Goal: Task Accomplishment & Management: Complete application form

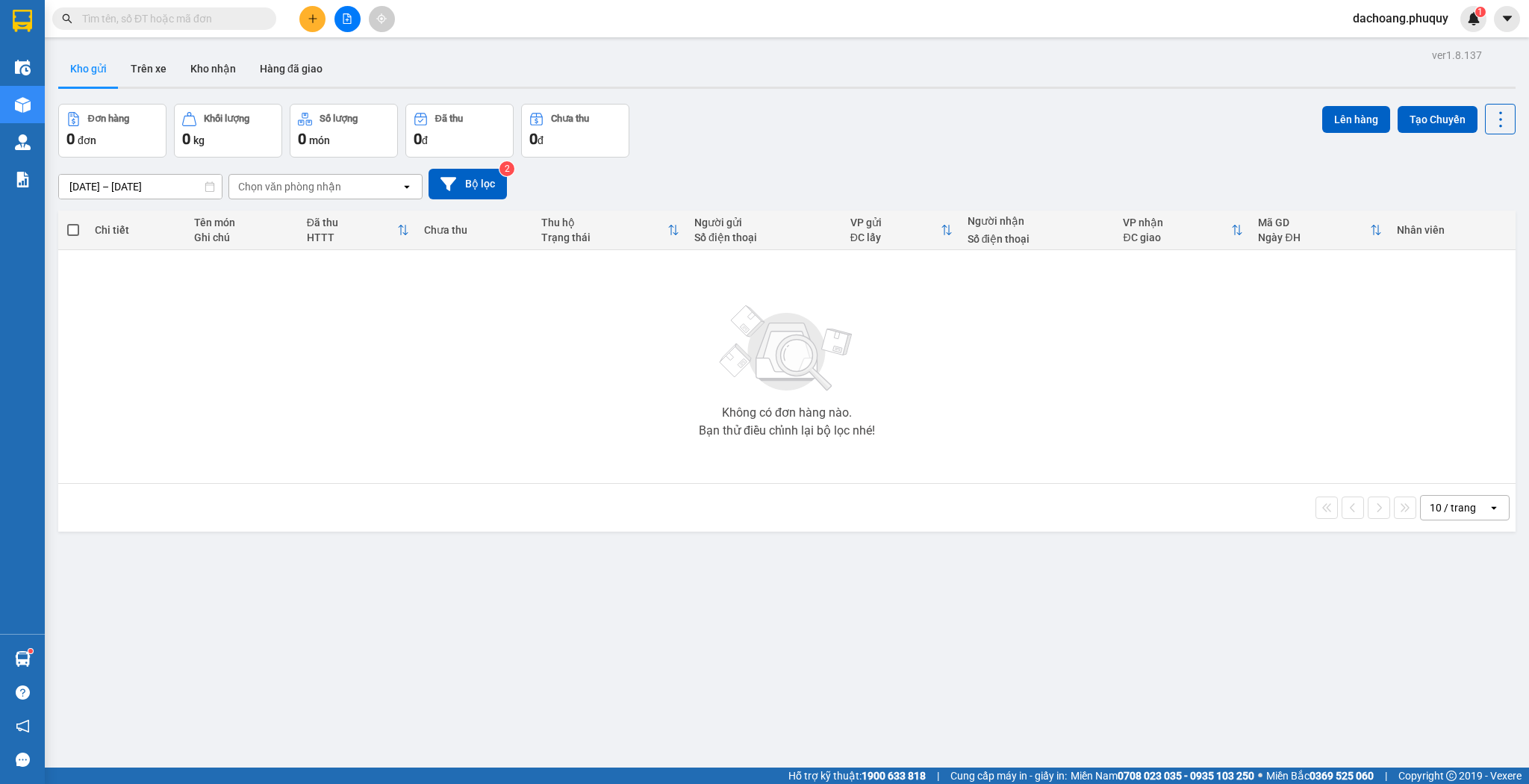
click at [306, 17] on button at bounding box center [312, 18] width 26 height 26
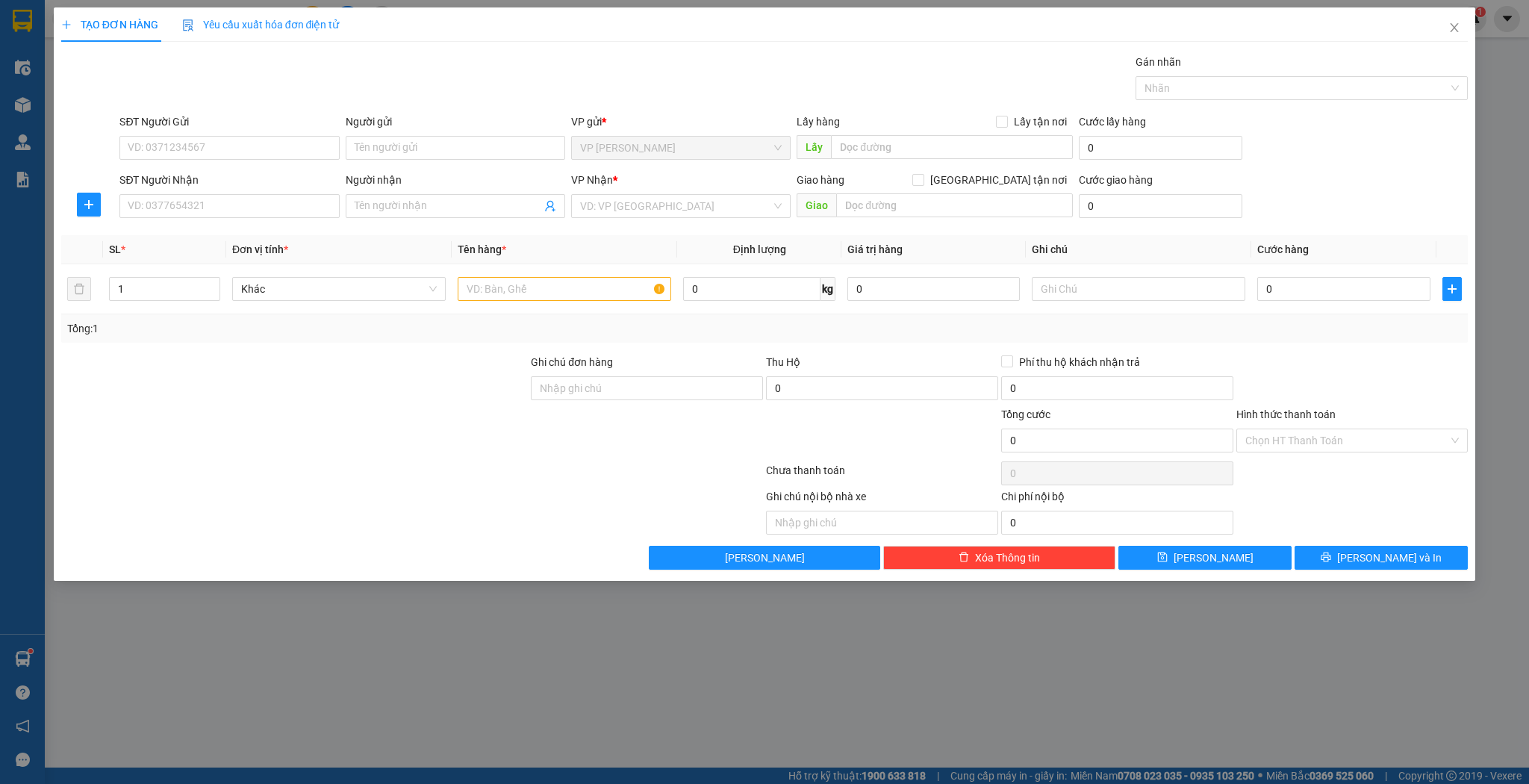
click at [444, 185] on div "Người nhận" at bounding box center [455, 180] width 219 height 16
click at [444, 198] on input "Người nhận" at bounding box center [448, 206] width 186 height 16
click at [436, 199] on input "Người nhận" at bounding box center [448, 206] width 186 height 16
type input "duẫn tuyên"
click at [427, 242] on div "duẫn tuyên - 0382999687" at bounding box center [455, 235] width 202 height 16
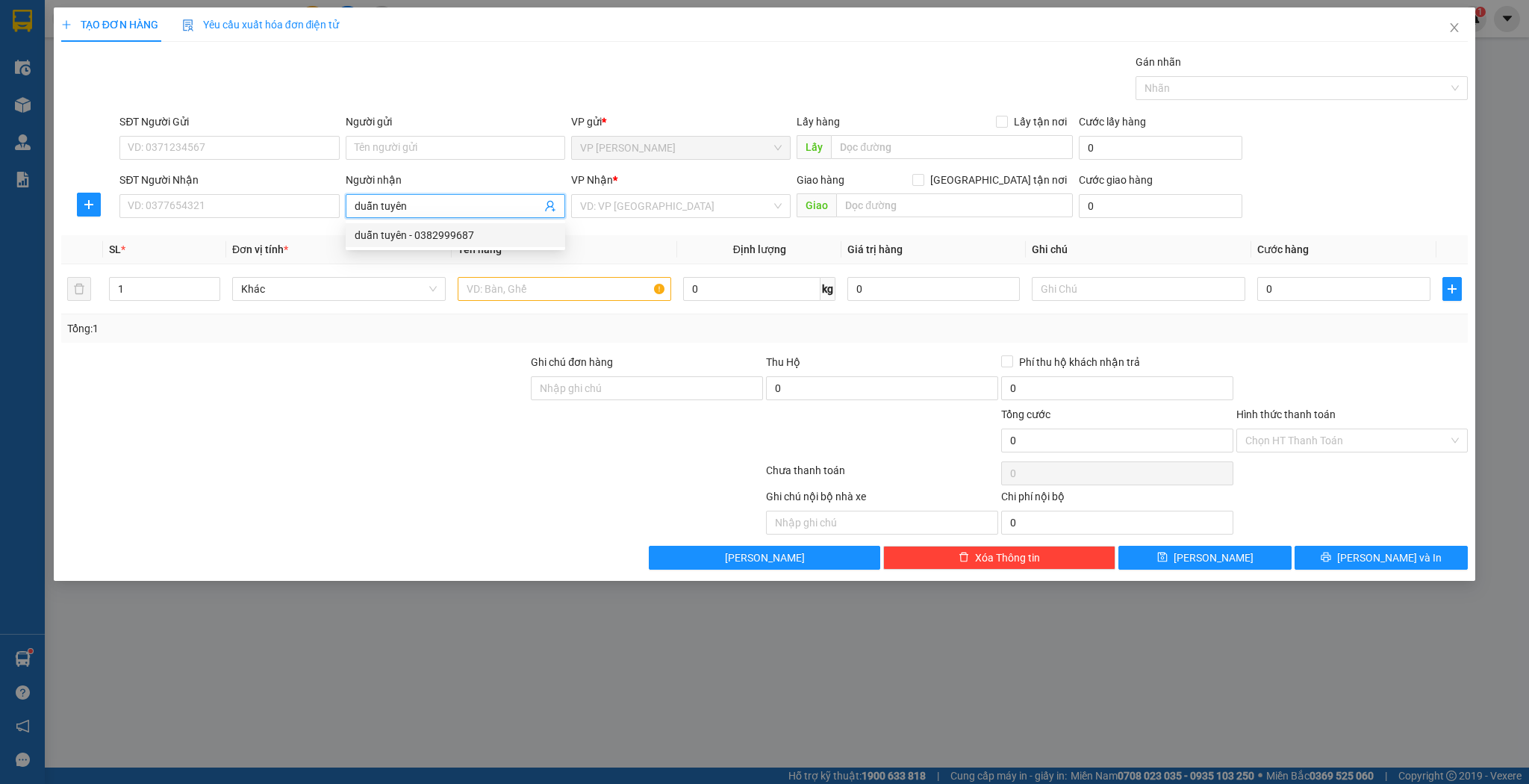
type input "0382999687"
type input "duẫn tuyên"
click at [180, 296] on input "1" at bounding box center [164, 288] width 110 height 22
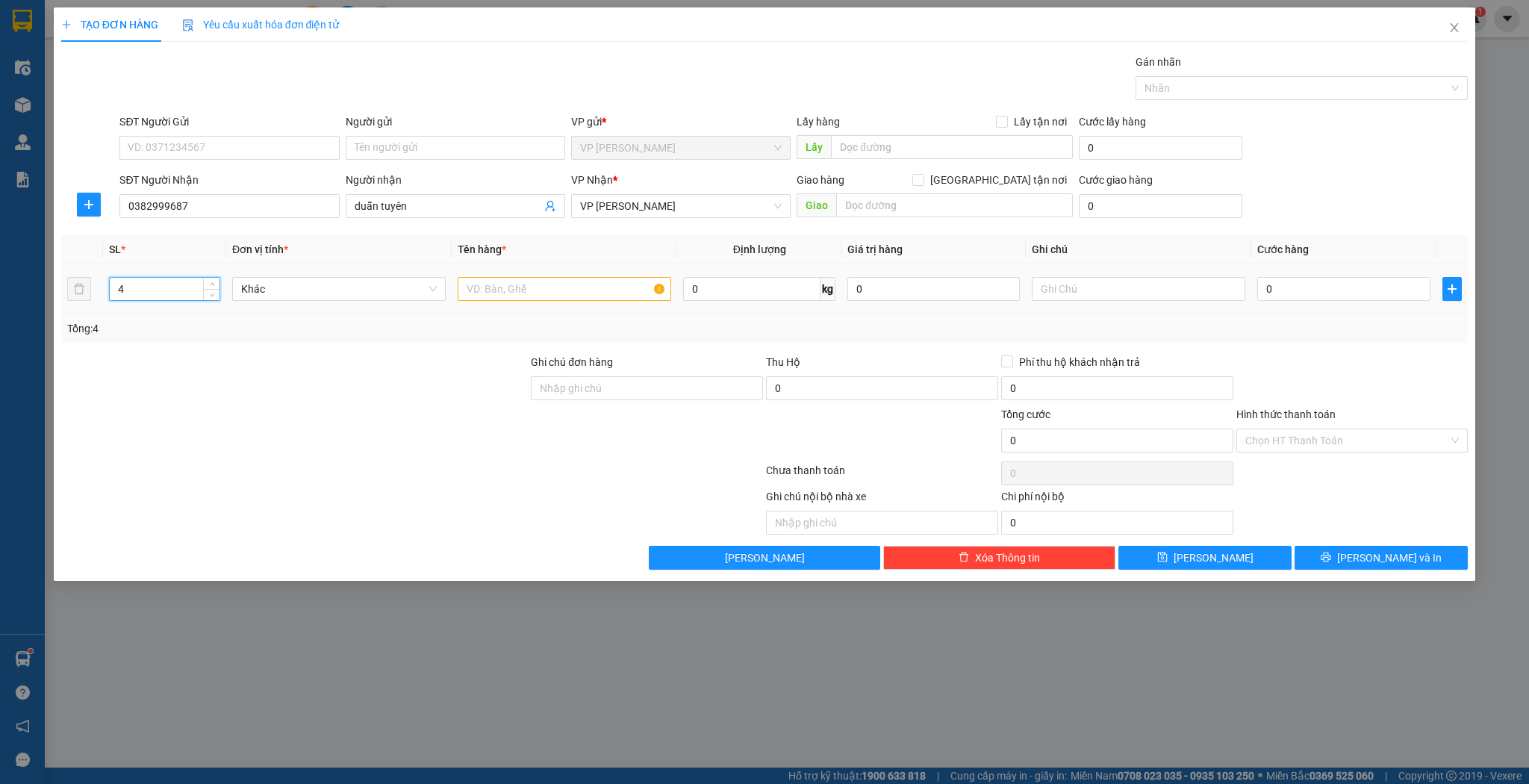
type input "4"
click at [580, 292] on input "text" at bounding box center [564, 288] width 214 height 24
type input "2 xốp 2 kiện"
click at [1335, 275] on div "0" at bounding box center [1344, 288] width 173 height 30
click at [1335, 277] on input "0" at bounding box center [1344, 288] width 173 height 24
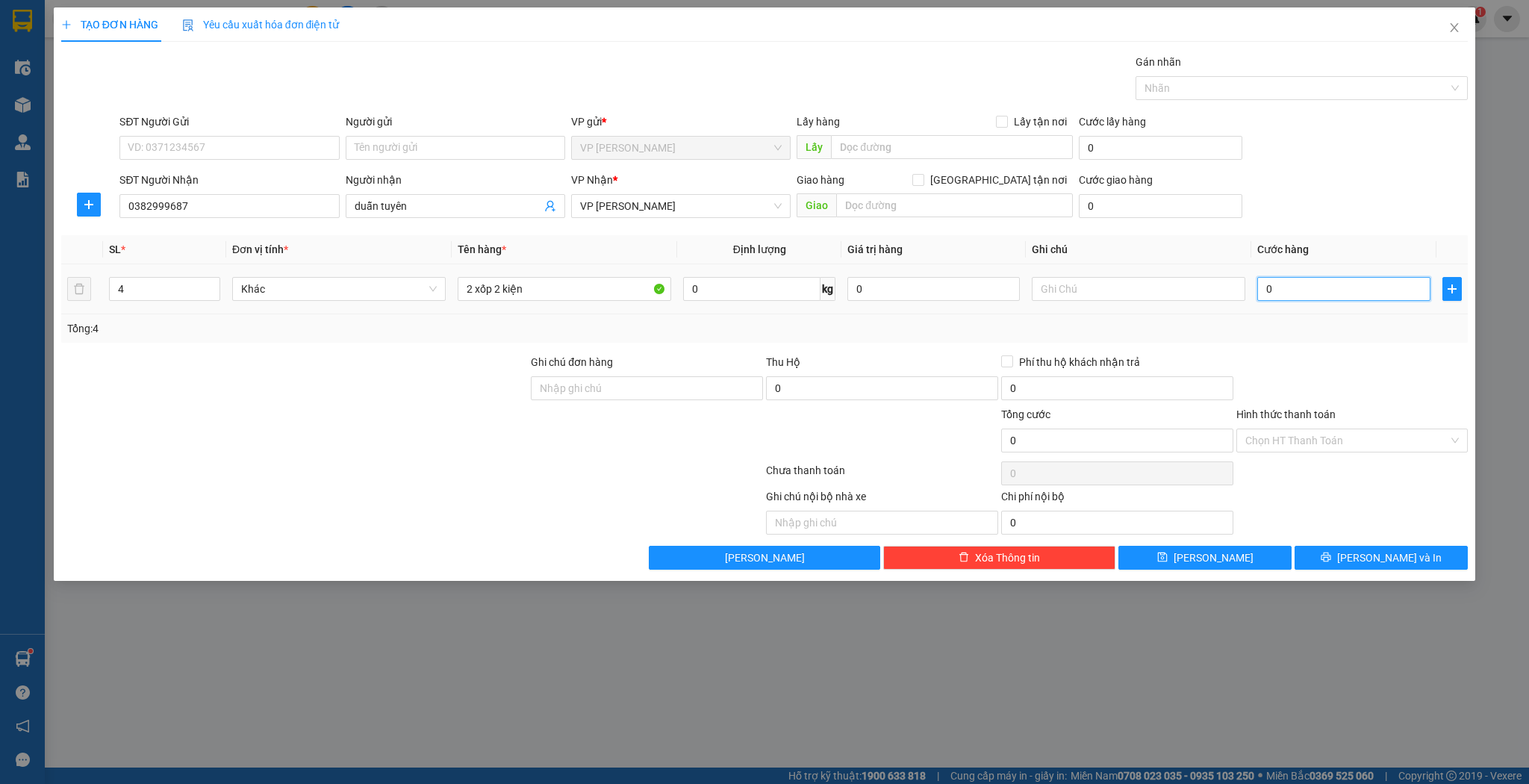
type input "1"
type input "18"
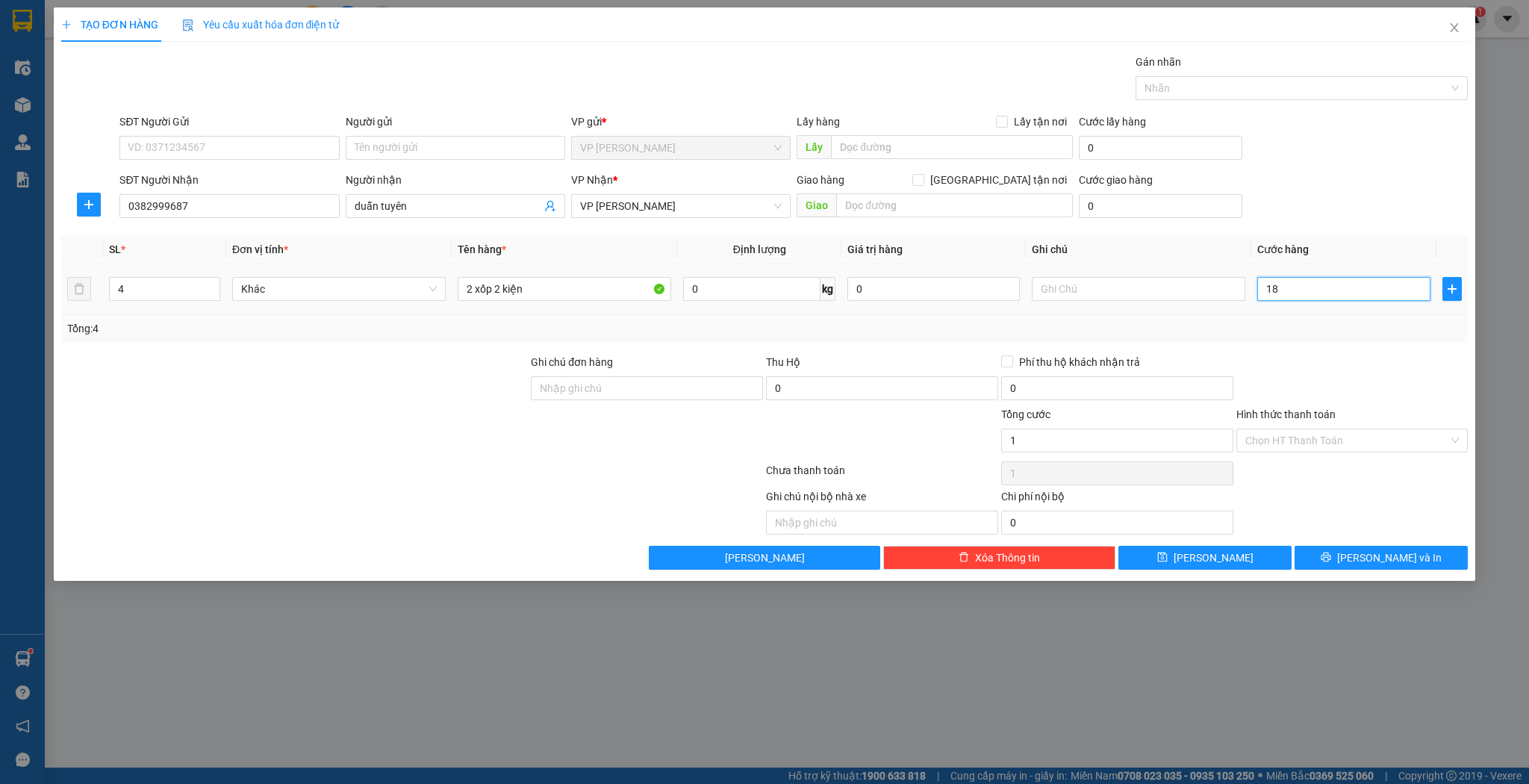
type input "18"
type input "180"
type input "180.000"
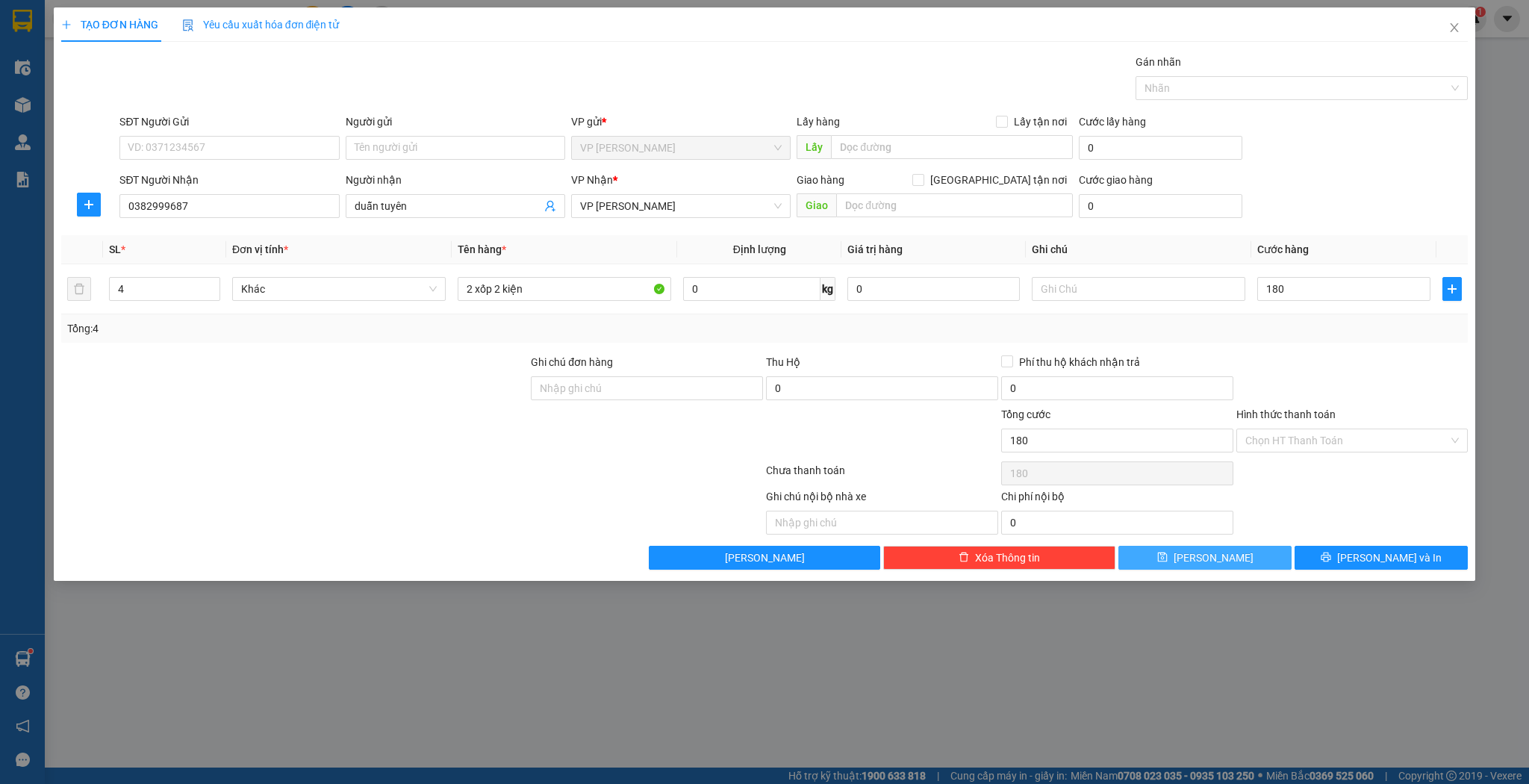
type input "180.000"
click at [1168, 555] on icon "save" at bounding box center [1162, 556] width 11 height 11
type input "1"
type input "0"
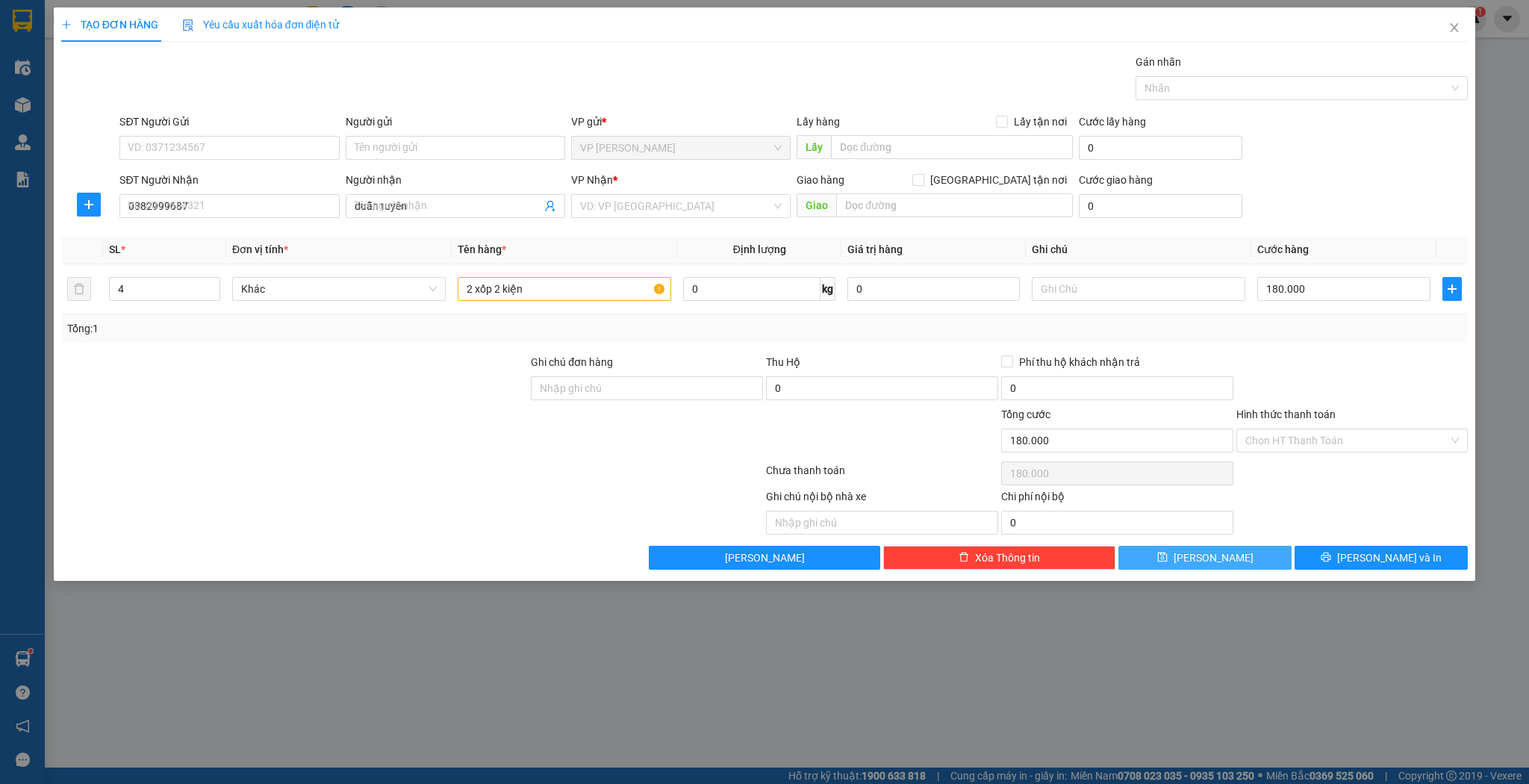
type input "0"
click at [185, 195] on input "SĐT Người Nhận" at bounding box center [229, 206] width 219 height 24
click at [415, 199] on input "Người nhận" at bounding box center [448, 206] width 186 height 16
type input "luận huế"
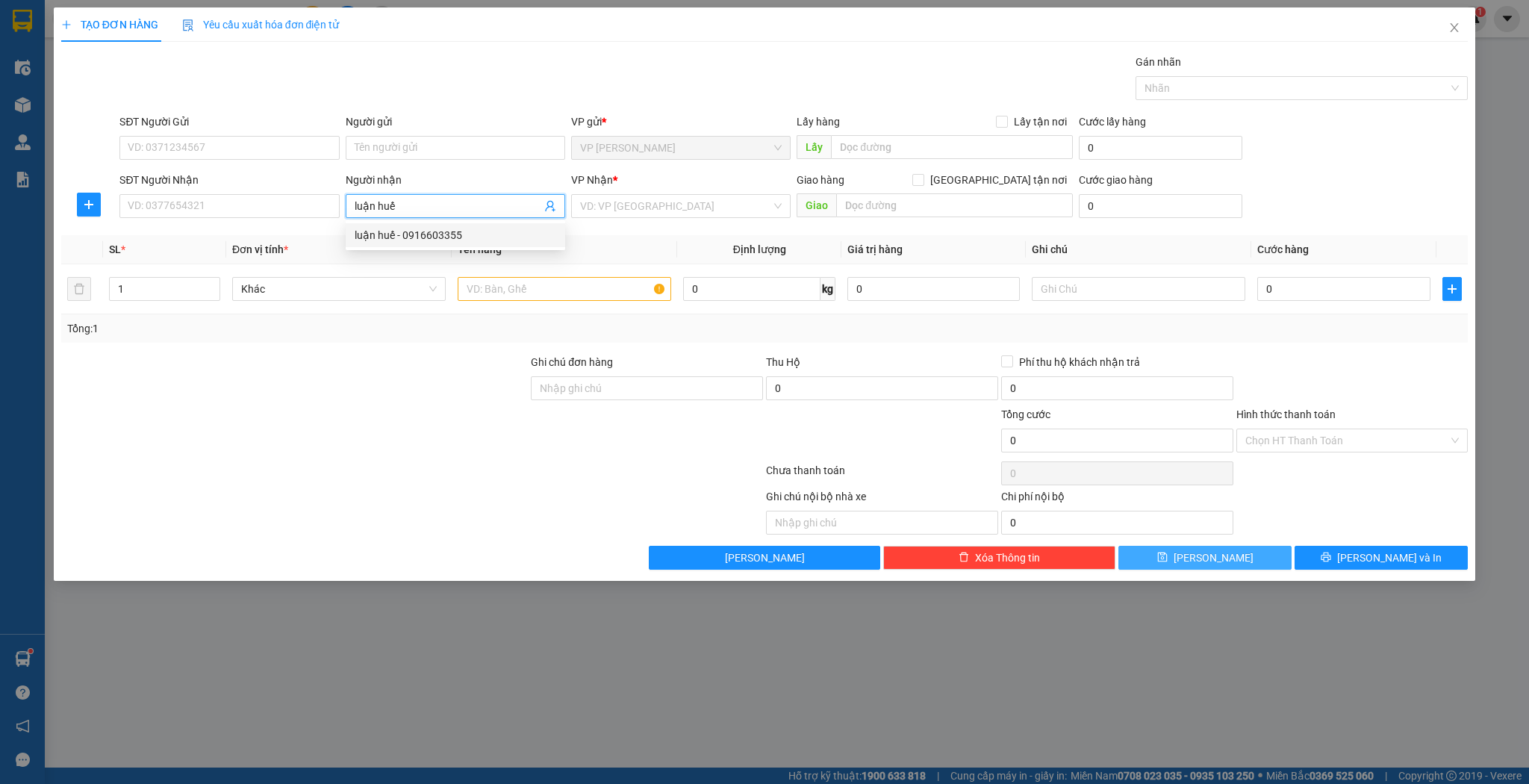
click at [433, 238] on div "luận huế - 0916603355" at bounding box center [455, 235] width 202 height 16
type input "0916603355"
type input "luận huế"
drag, startPoint x: 584, startPoint y: 307, endPoint x: 583, endPoint y: 282, distance: 25.0
click at [585, 305] on td at bounding box center [564, 289] width 225 height 50
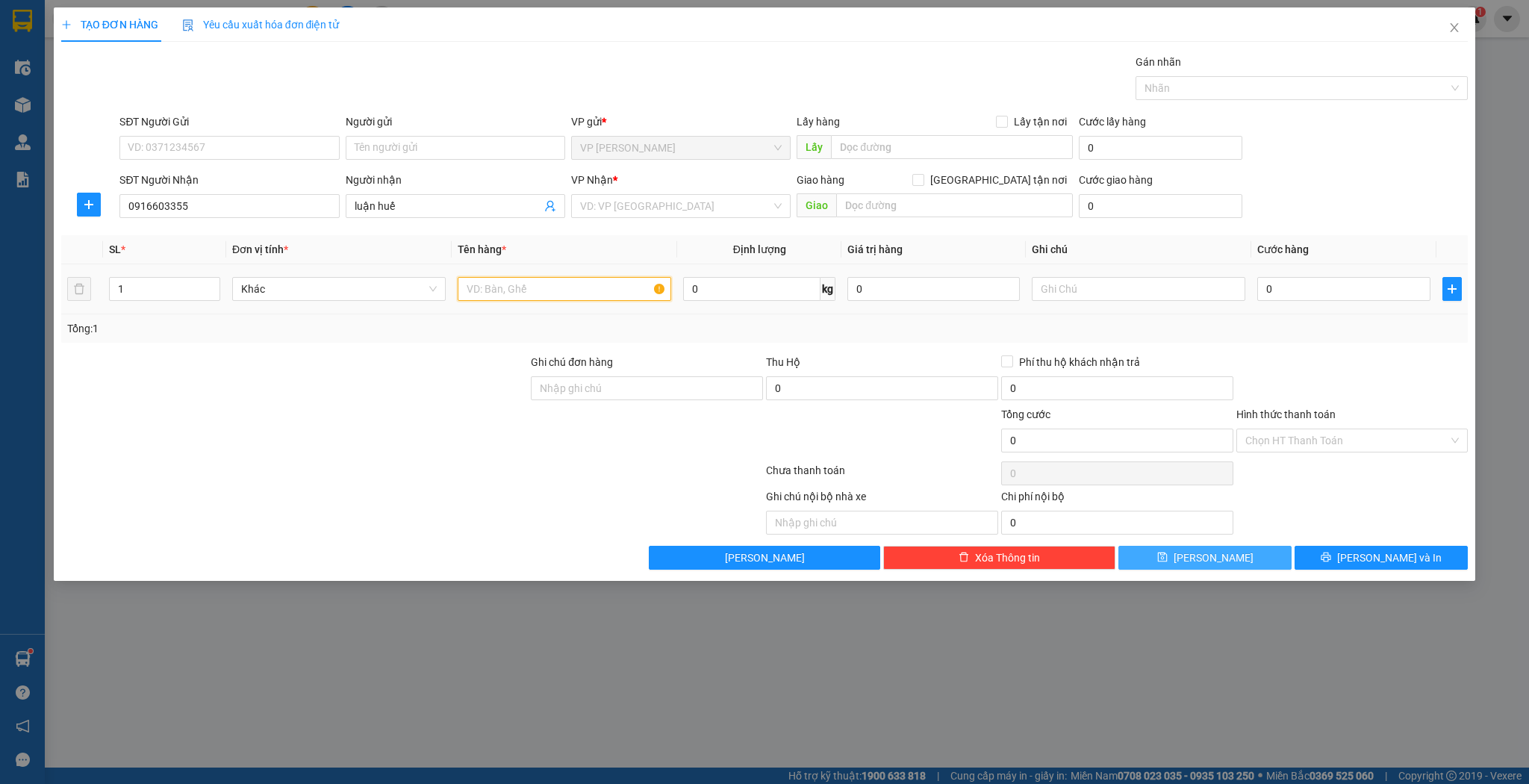
click at [583, 282] on input "text" at bounding box center [564, 288] width 214 height 24
type input "thùng"
click at [1408, 275] on div "0" at bounding box center [1344, 288] width 173 height 30
click at [1351, 274] on div "0" at bounding box center [1344, 288] width 173 height 30
click at [1359, 278] on input "0" at bounding box center [1344, 288] width 173 height 24
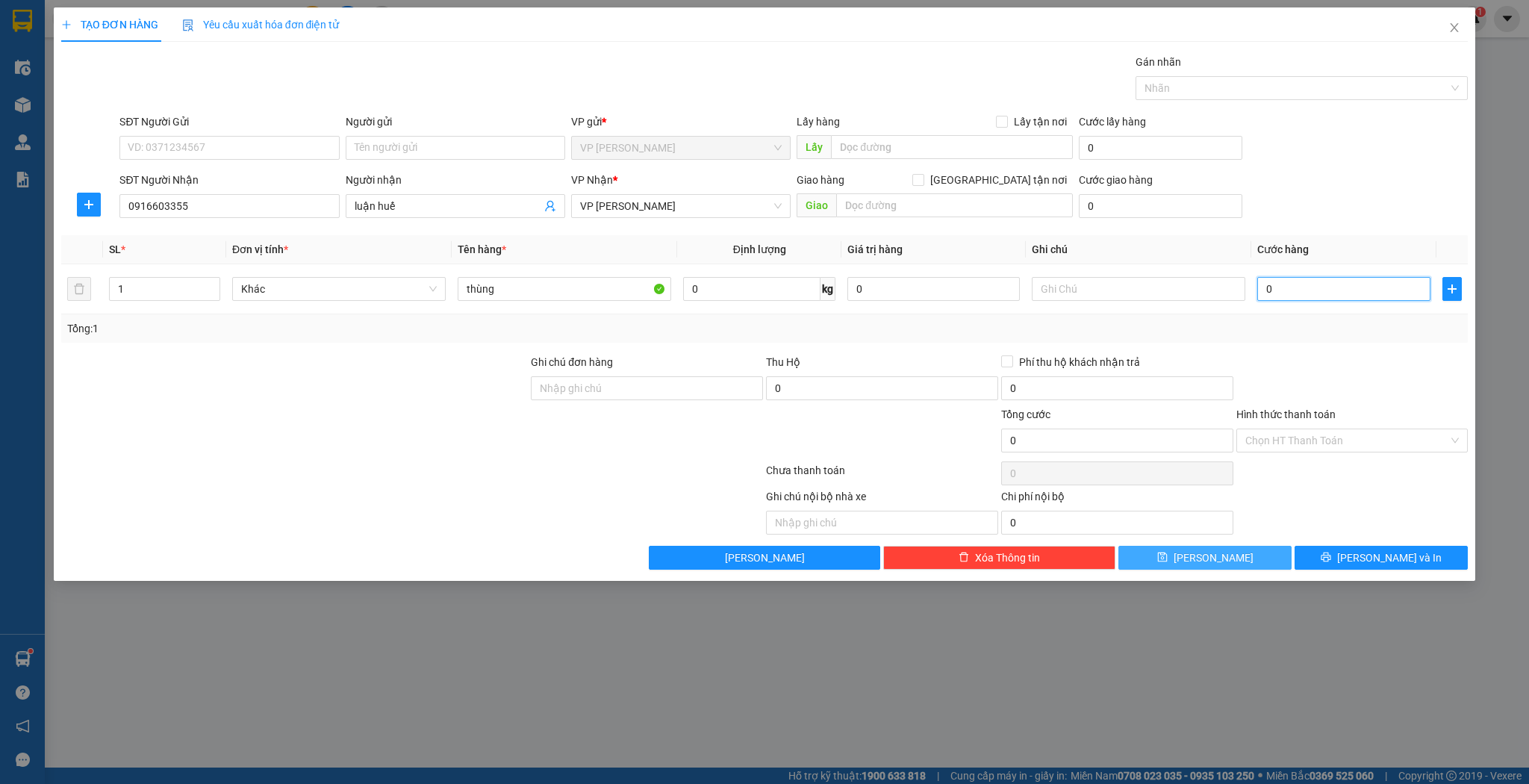
type input "4"
type input "40"
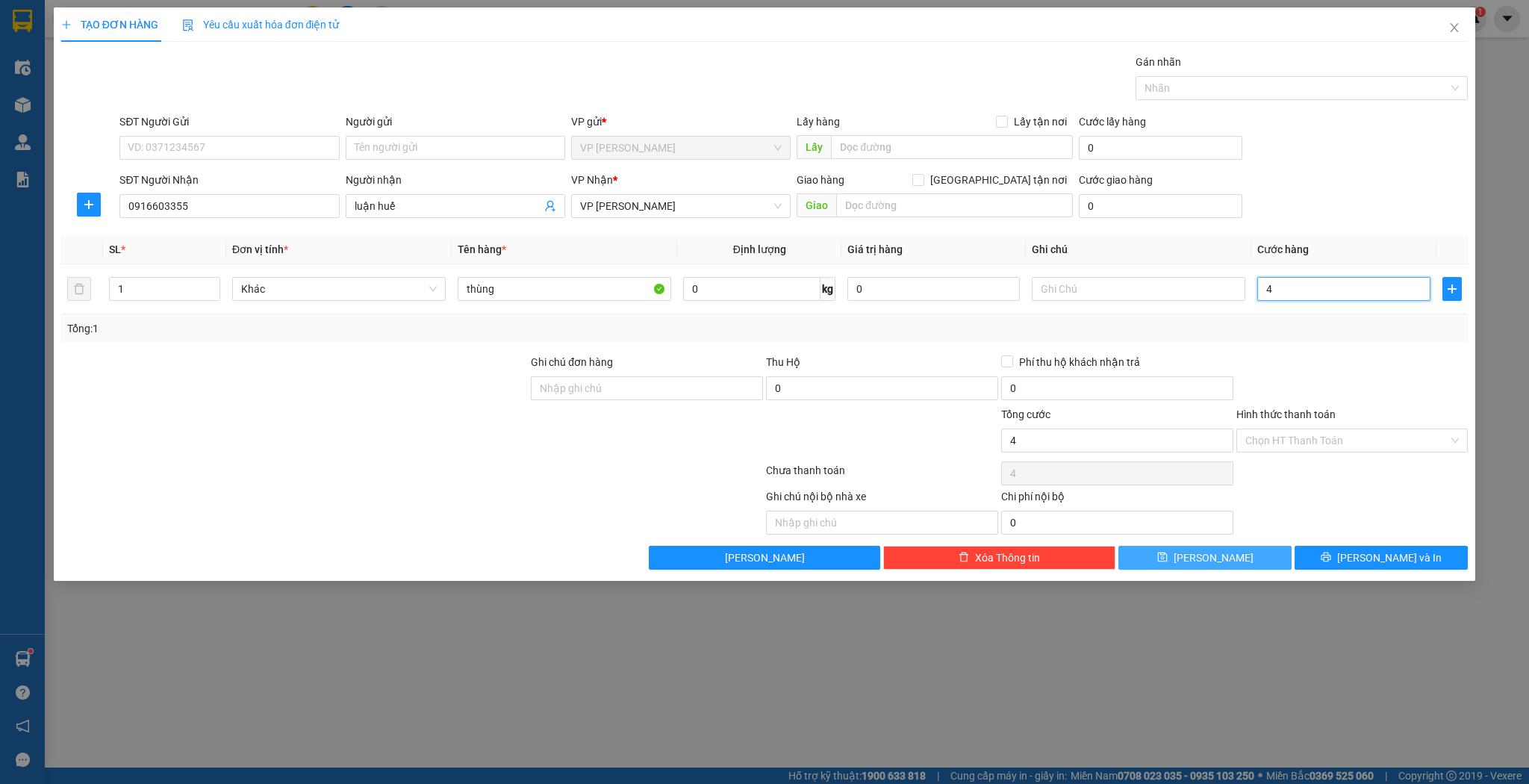
type input "40"
type input "40.000"
click at [1229, 536] on div "Transit Pickup Surcharge Ids Transit Deliver Surcharge Ids Transit Deliver Surc…" at bounding box center [765, 310] width 1408 height 515
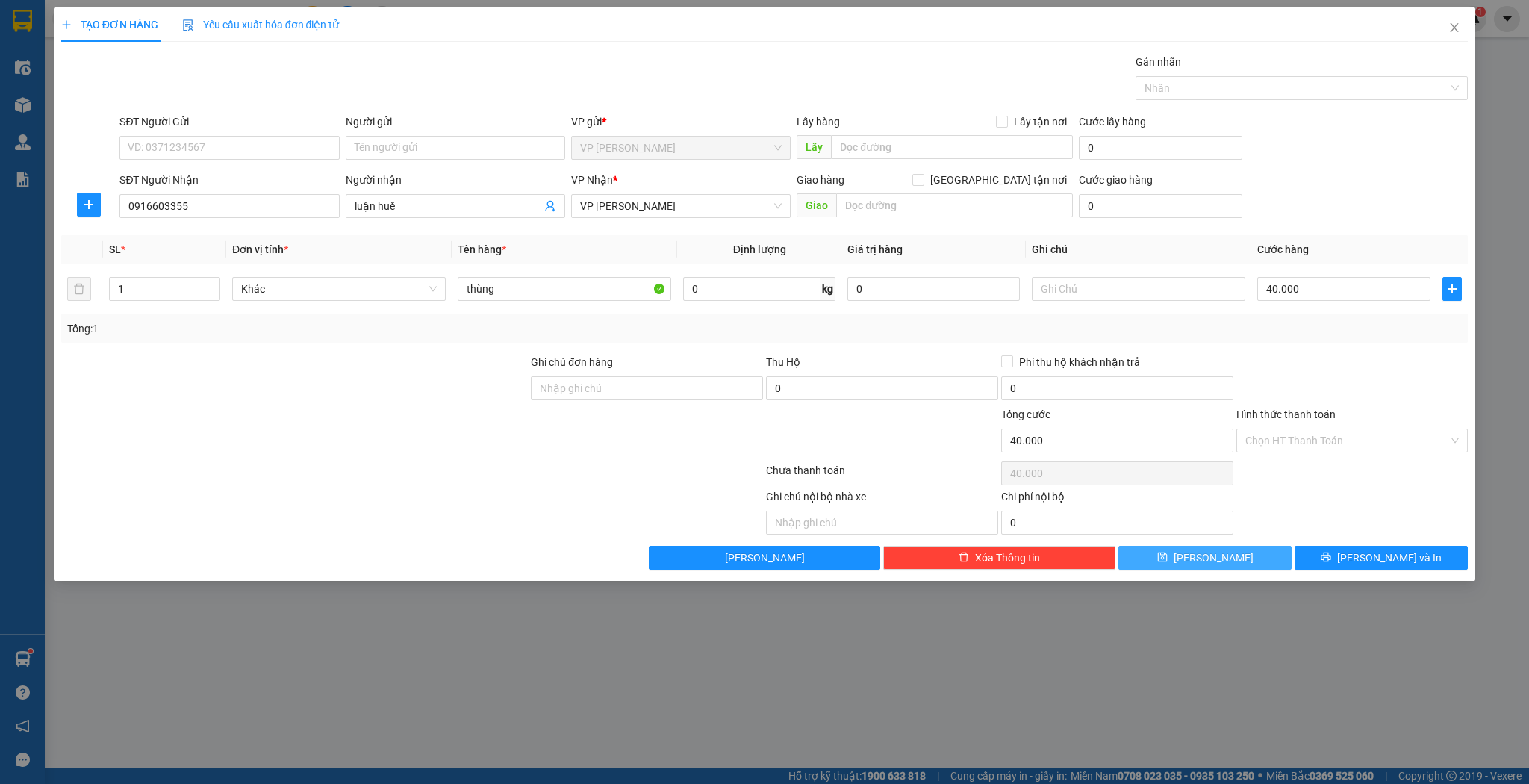
click at [1229, 549] on button "[PERSON_NAME]" at bounding box center [1205, 557] width 173 height 24
type input "0"
click at [1116, 24] on div "TẠO ĐƠN HÀNG Yêu cầu xuất hóa đơn điện tử" at bounding box center [765, 24] width 1408 height 34
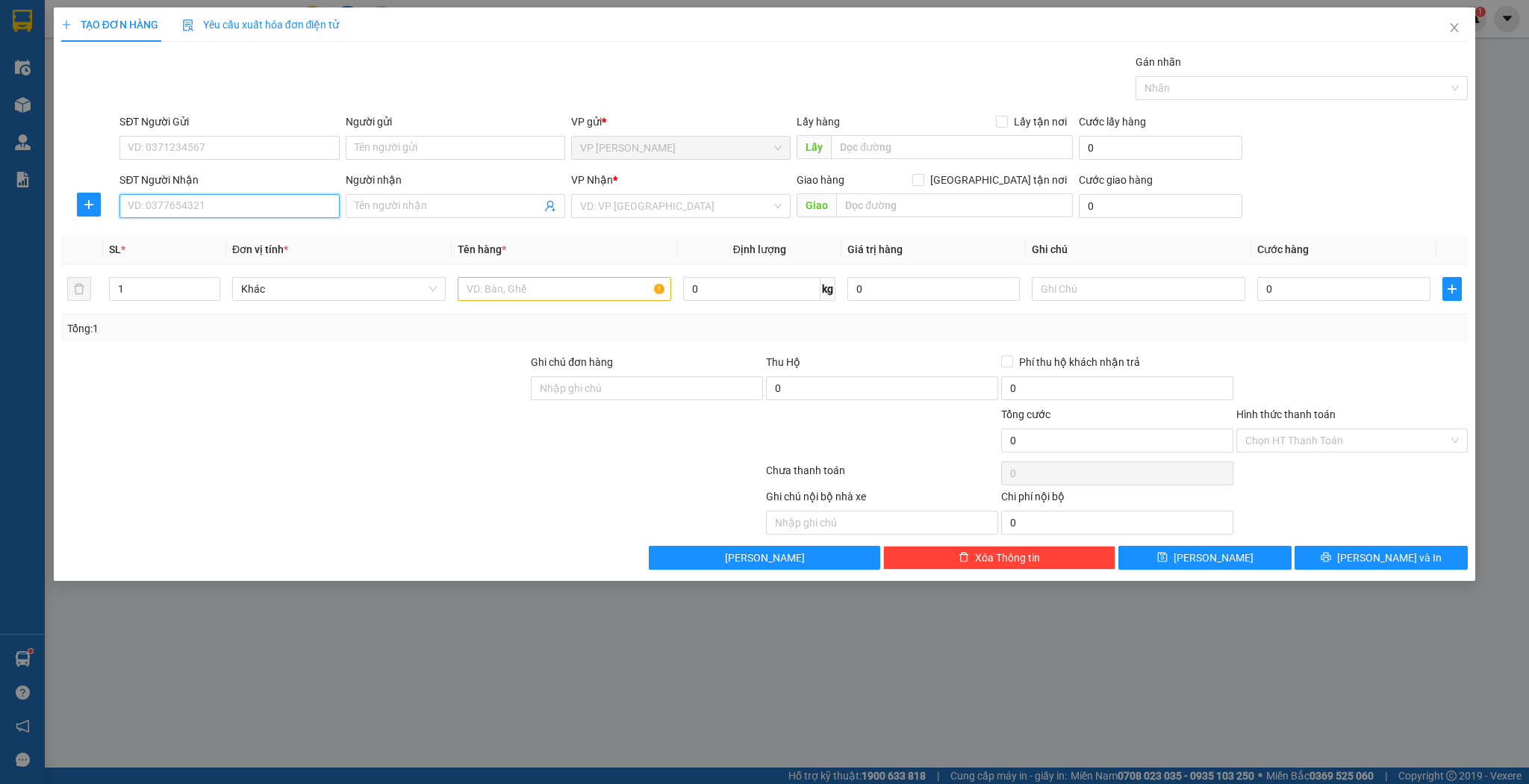
click at [199, 197] on input "SĐT Người Nhận" at bounding box center [229, 206] width 219 height 24
type input "0"
click at [449, 214] on span at bounding box center [455, 206] width 219 height 24
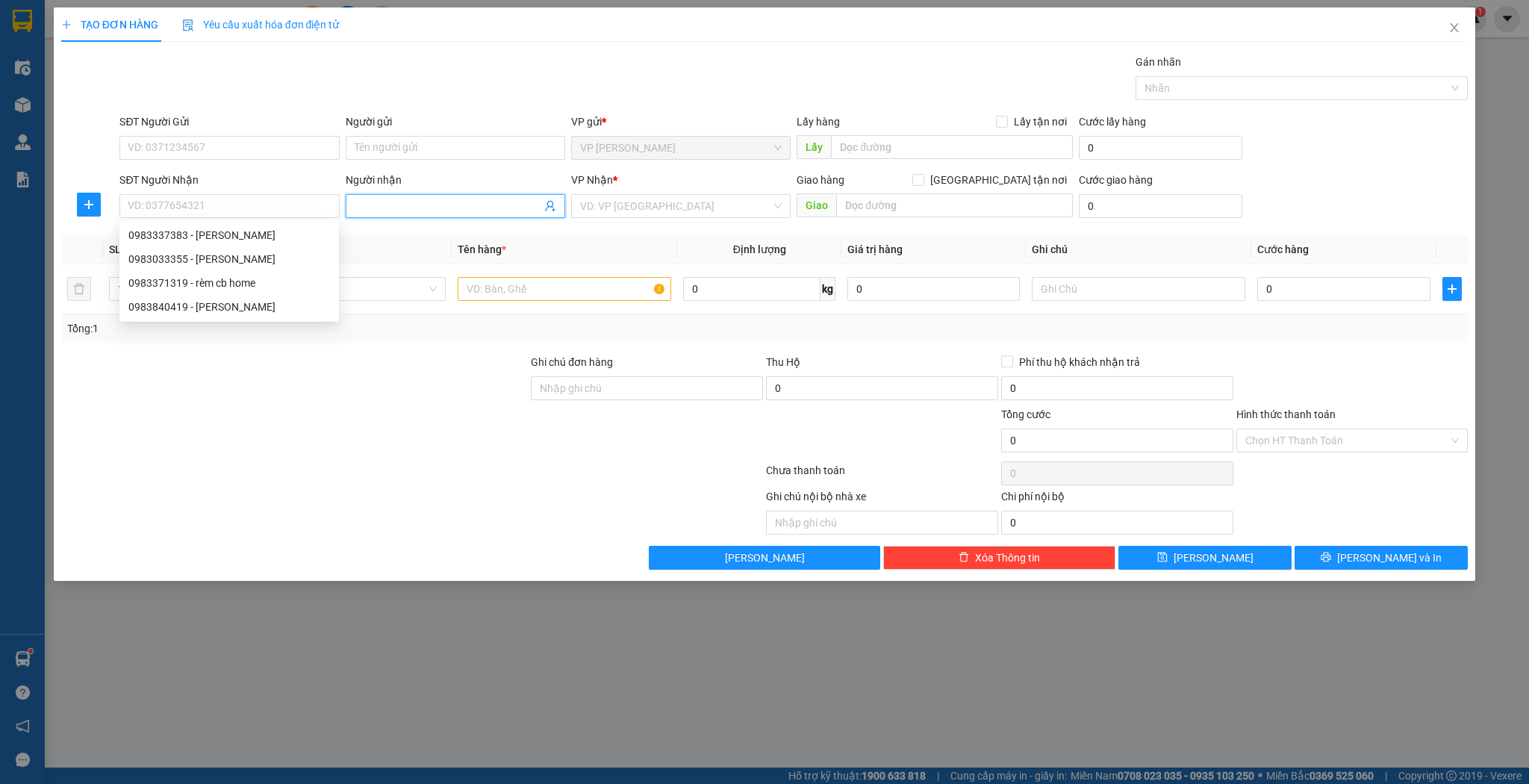
click at [449, 212] on input "Người nhận" at bounding box center [448, 206] width 186 height 16
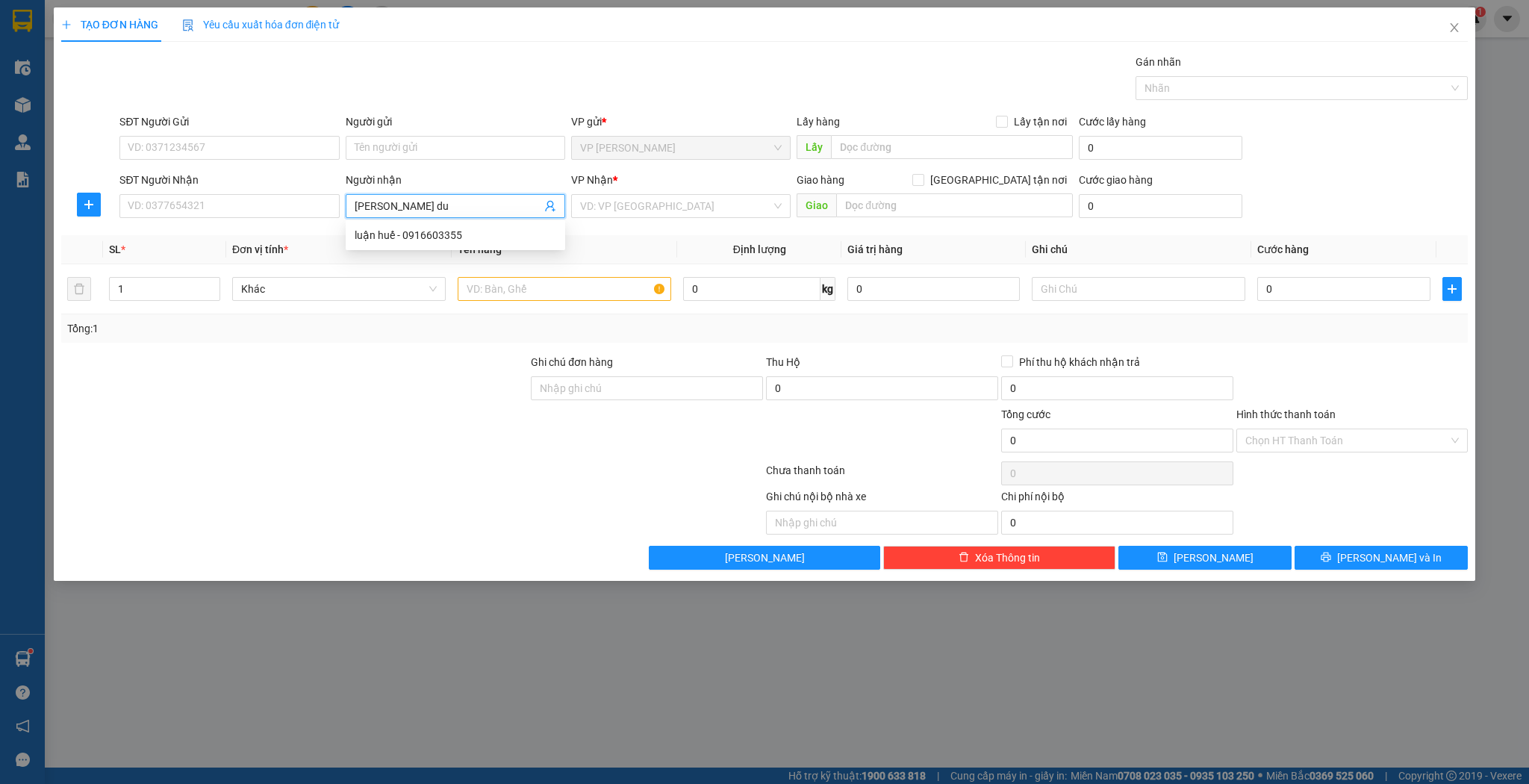
type input "[PERSON_NAME]"
click at [432, 236] on div "[PERSON_NAME] - 0978301642" at bounding box center [455, 235] width 202 height 16
type input "0978301642"
type input "[PERSON_NAME]"
click at [512, 298] on input "text" at bounding box center [564, 288] width 214 height 24
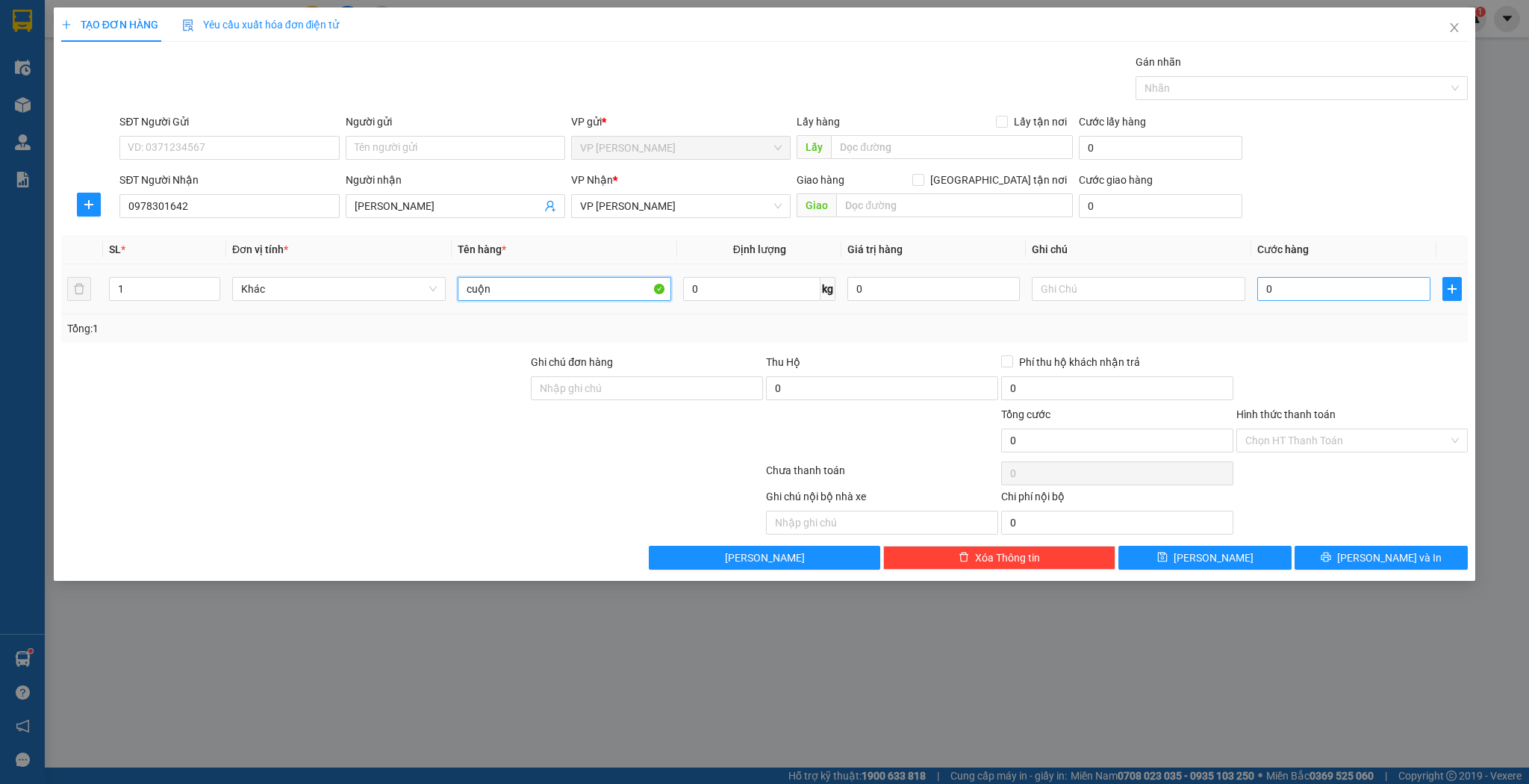
type input "cuộn"
click at [1329, 299] on input "0" at bounding box center [1344, 288] width 173 height 24
type input "5"
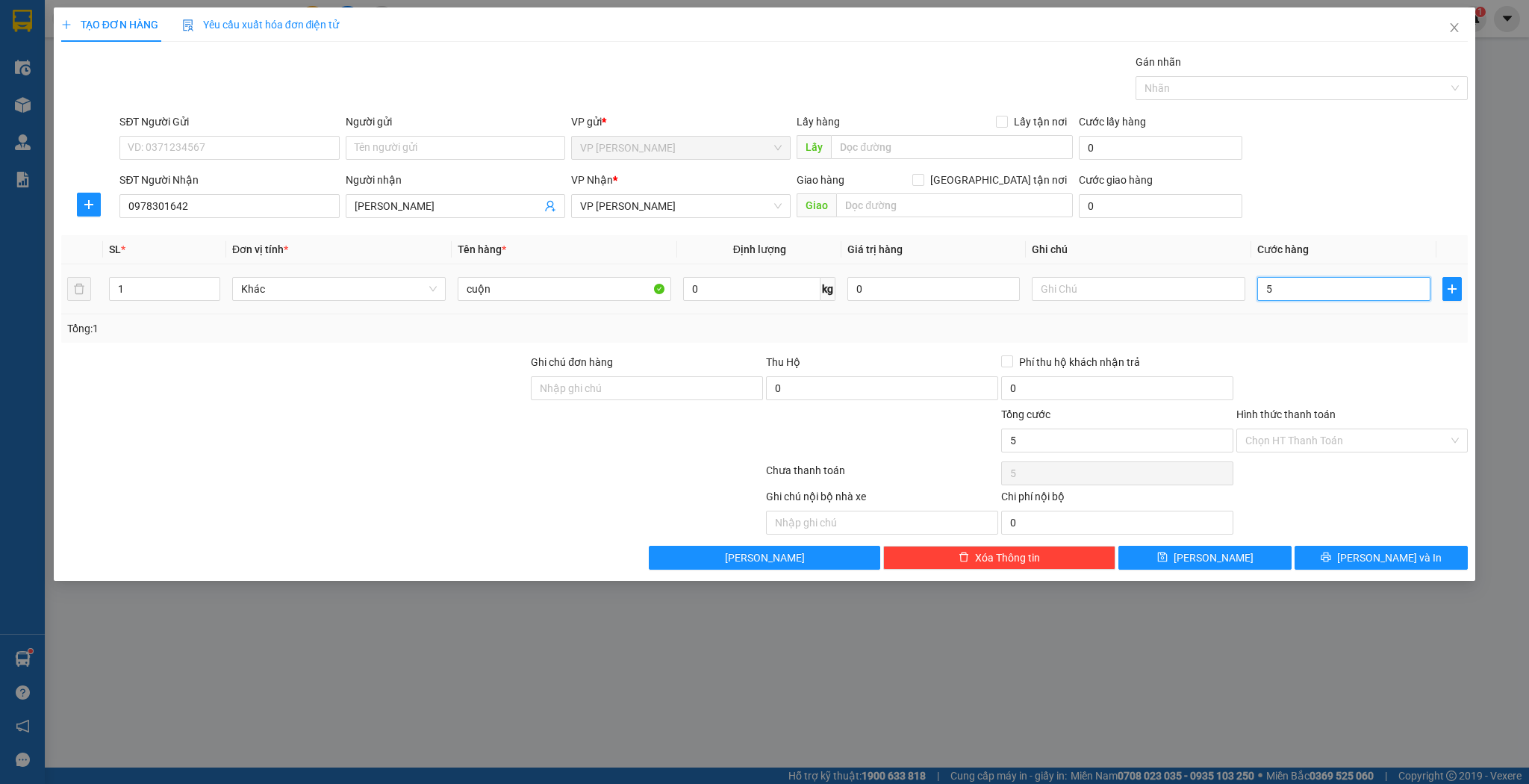
type input "50"
type input "500"
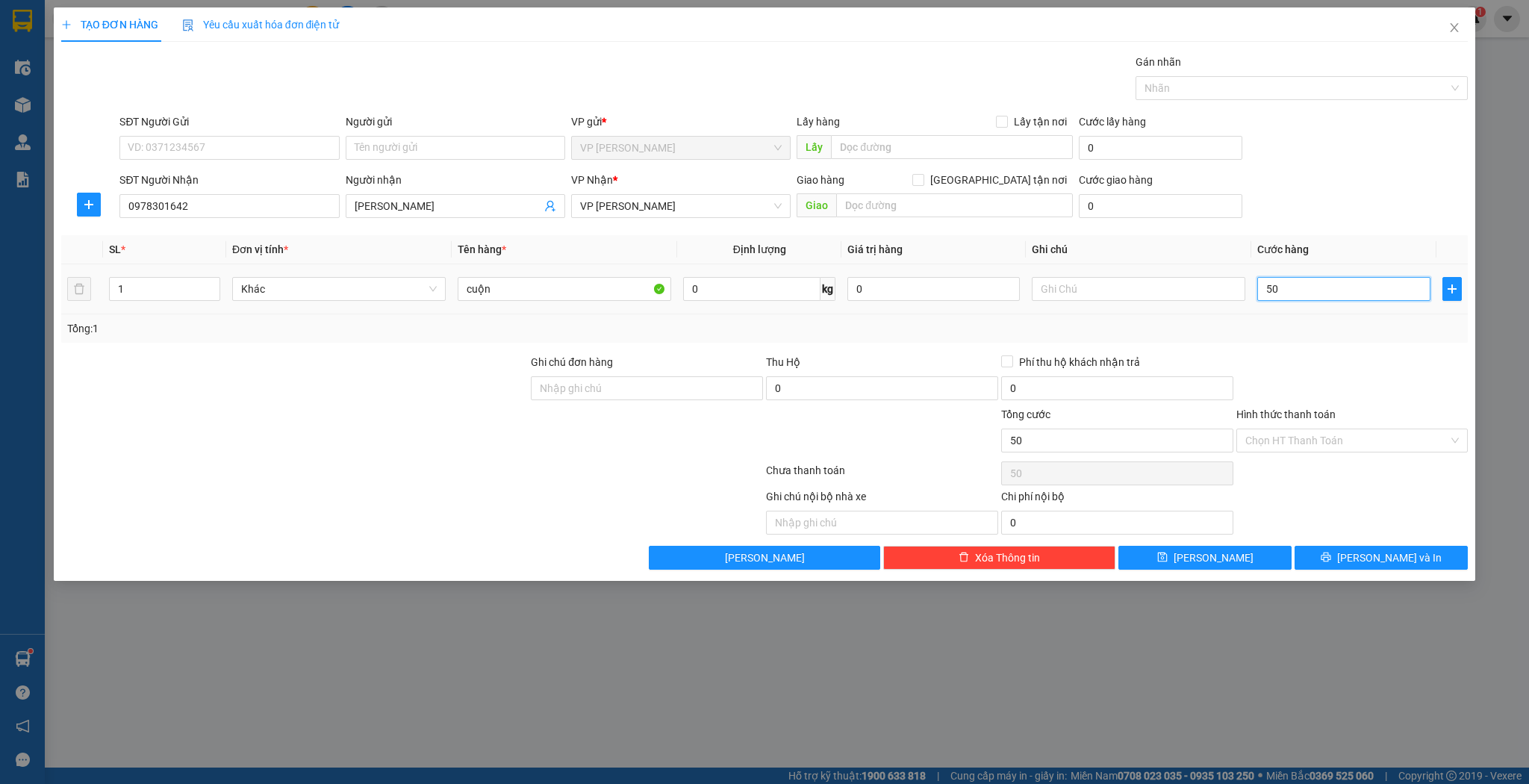
type input "500"
click at [1331, 286] on input "500" at bounding box center [1344, 288] width 173 height 24
type input "1"
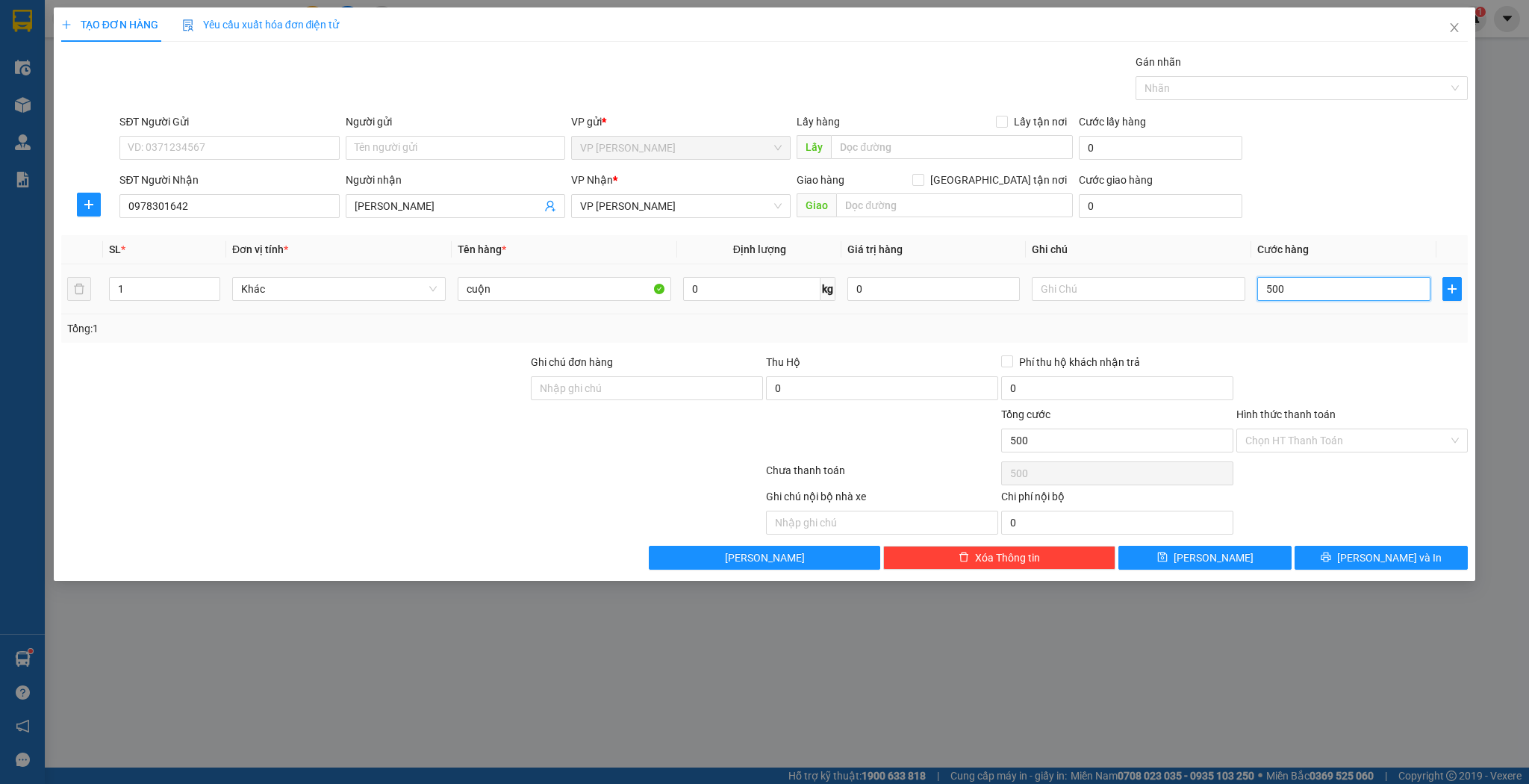
type input "1"
type input "10"
type input "100"
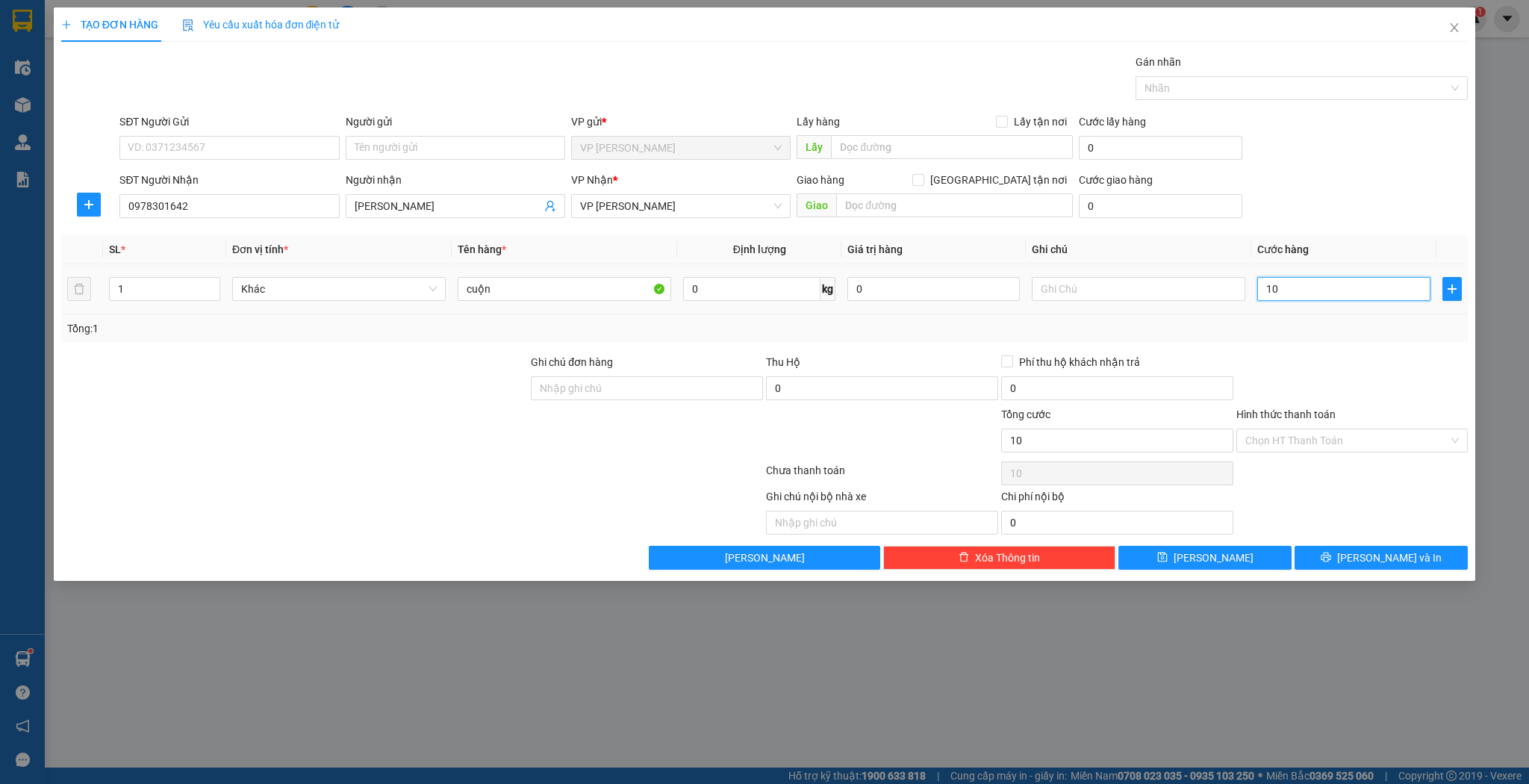
type input "100"
type input "10"
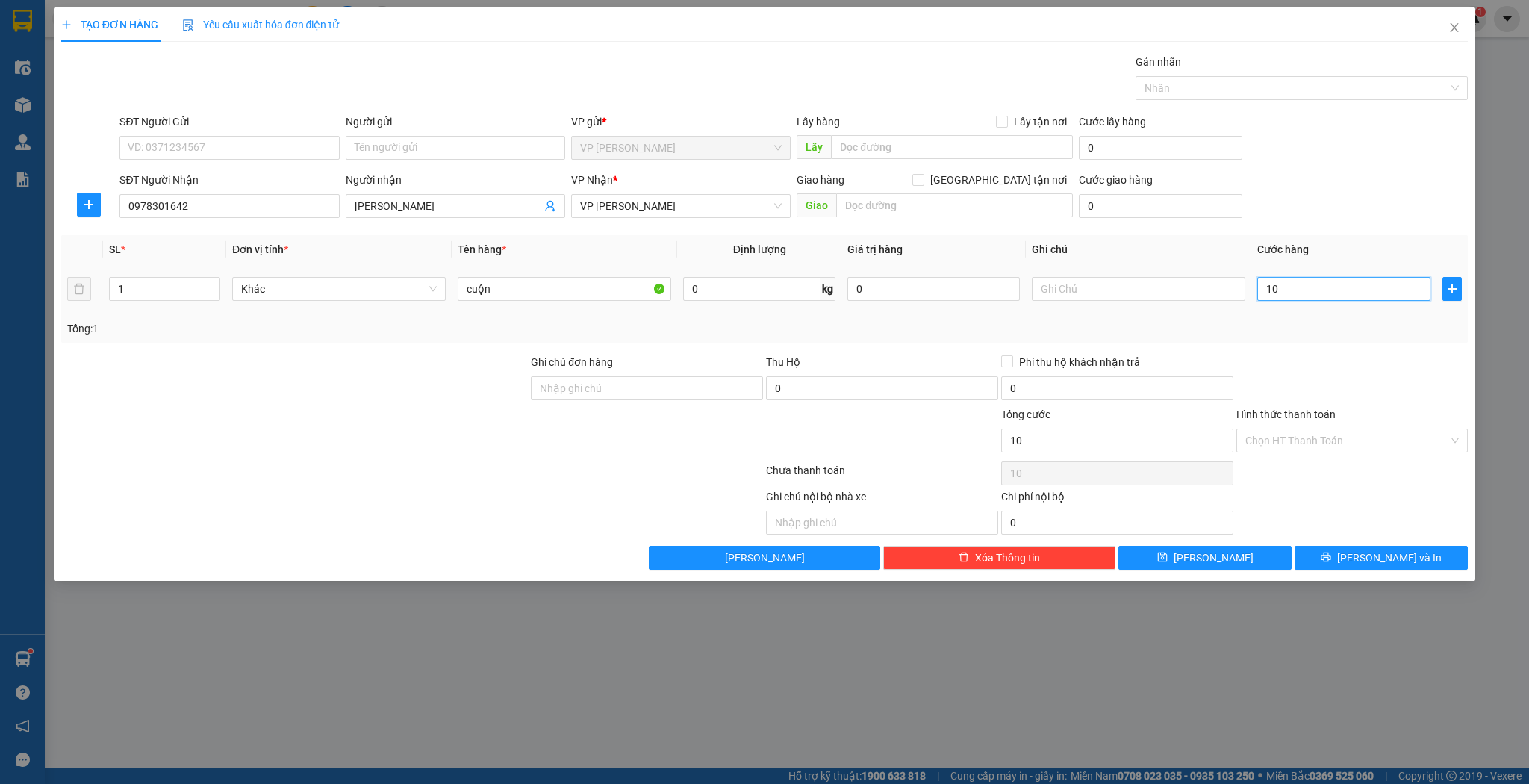
type input "1"
type input "0"
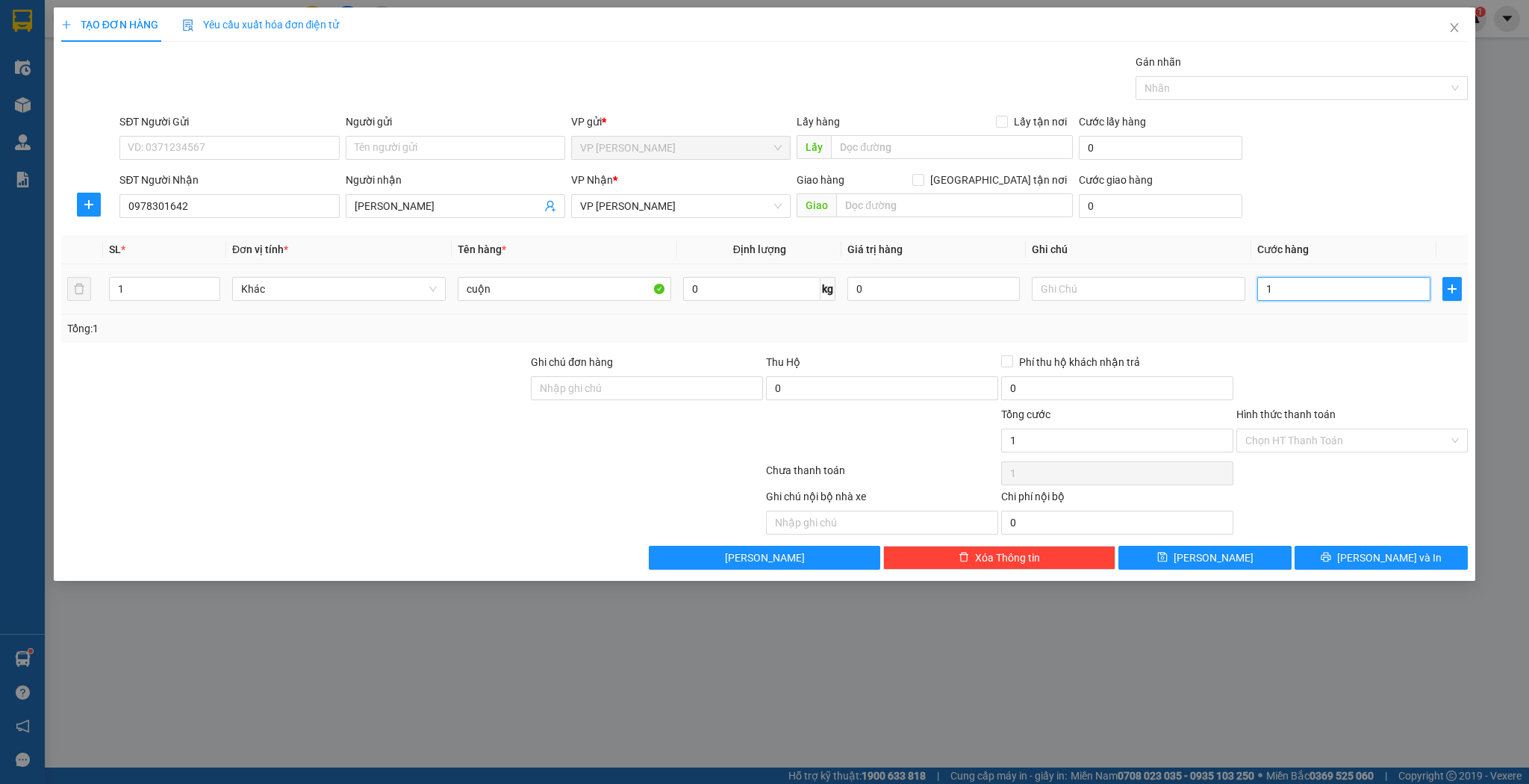
type input "0"
type input "05"
type input "5"
type input "050"
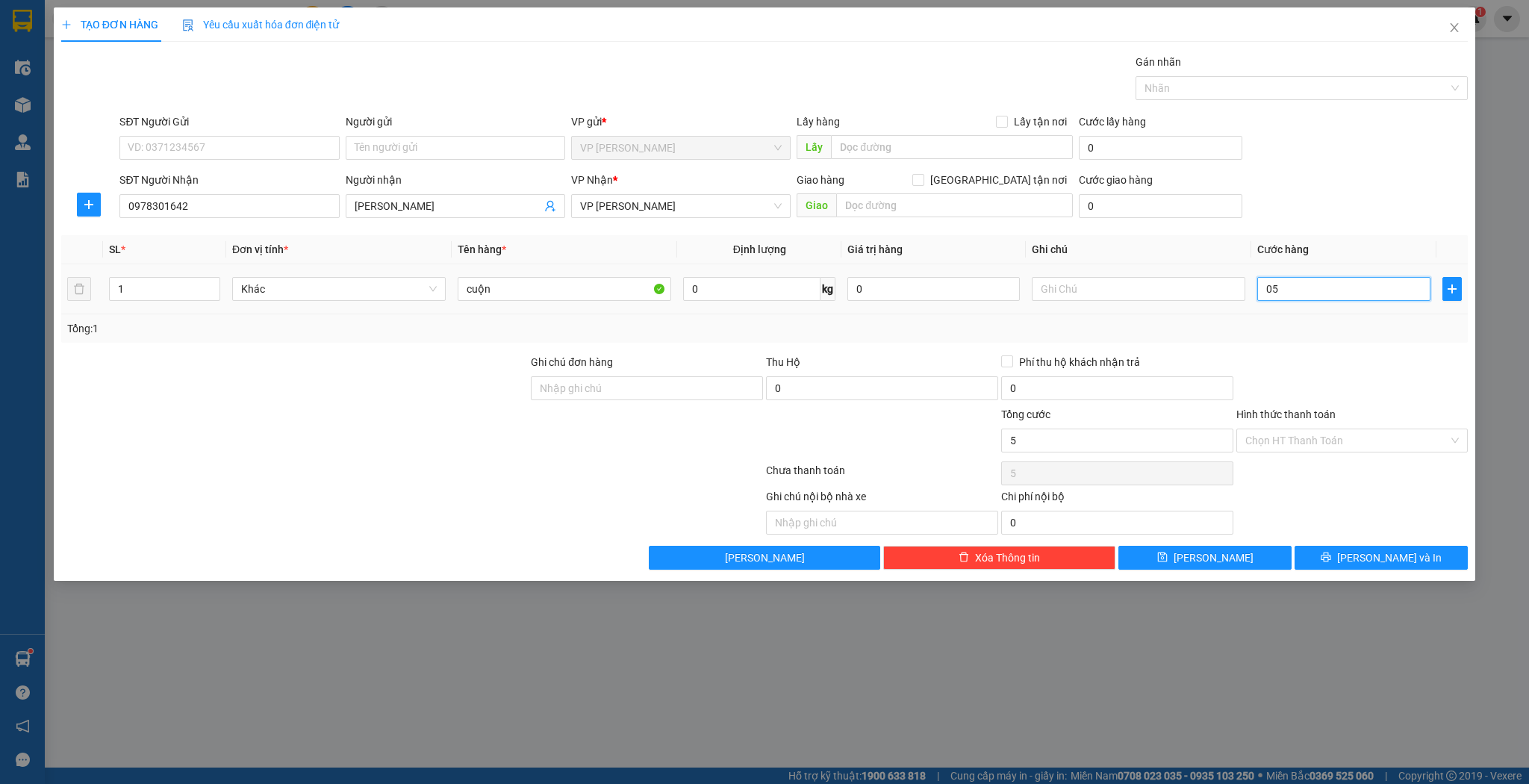
type input "50"
type input "0.500"
type input "500"
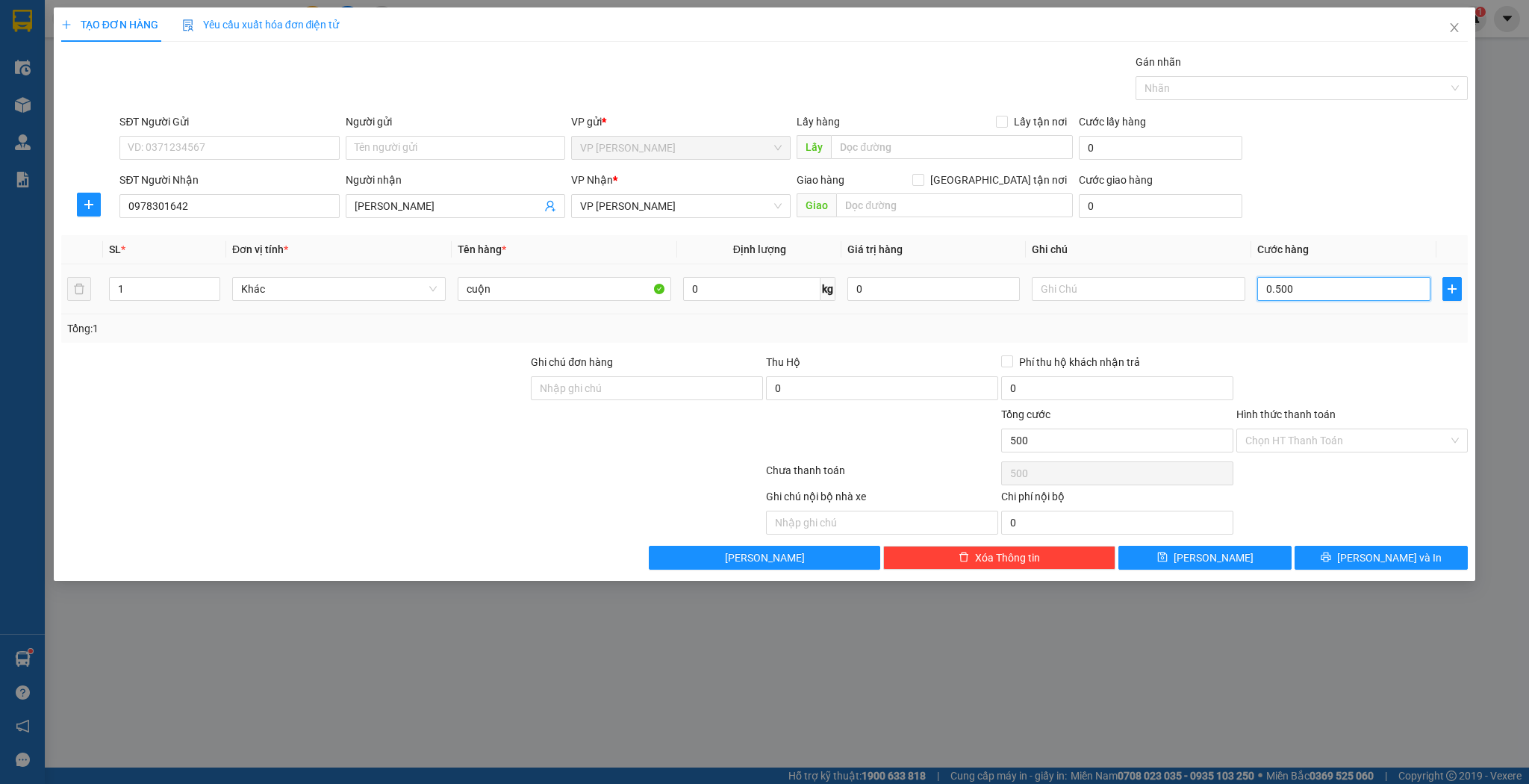
click at [1331, 286] on input "0.500" at bounding box center [1344, 288] width 173 height 24
type input "1"
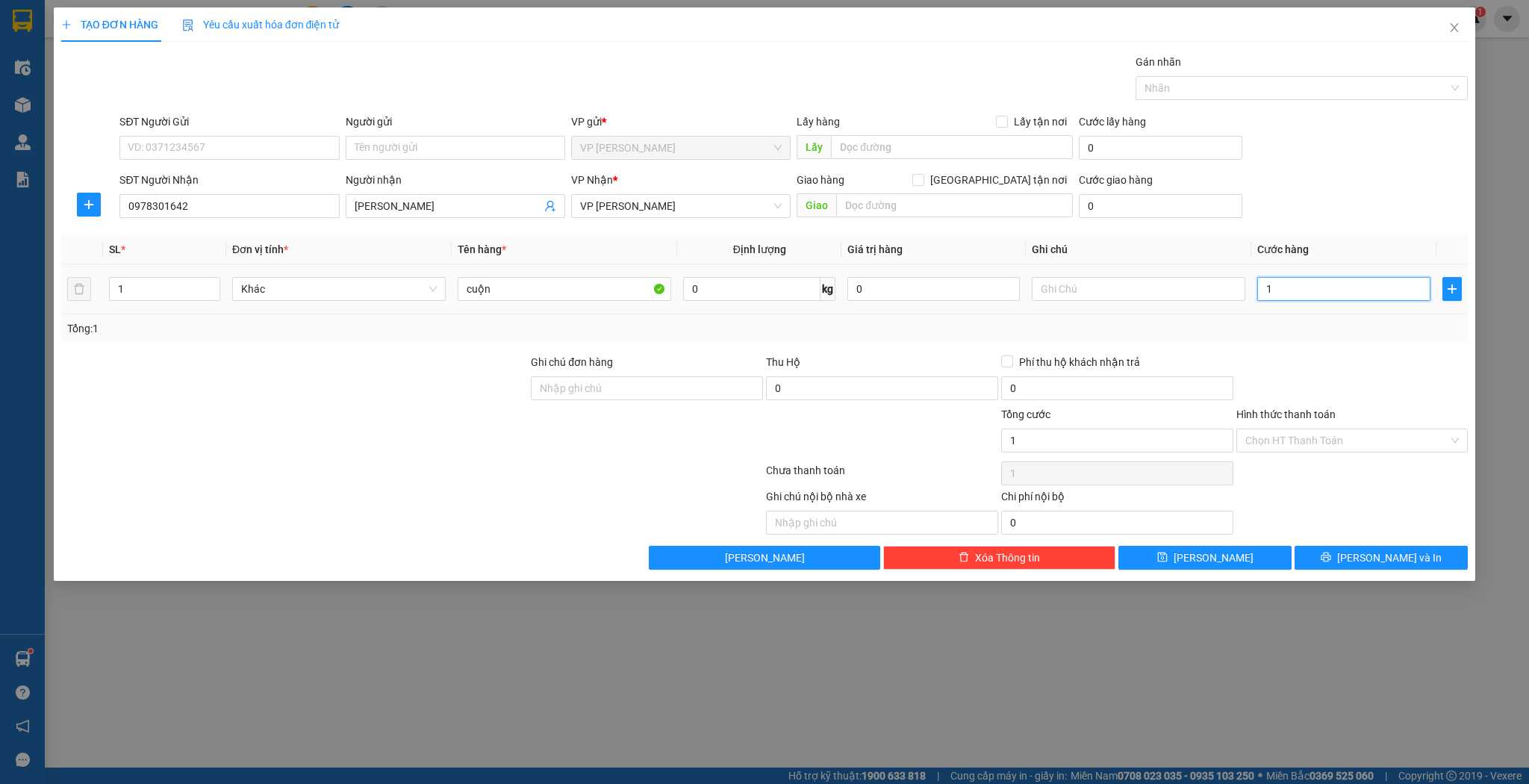
type input "10"
type input "100"
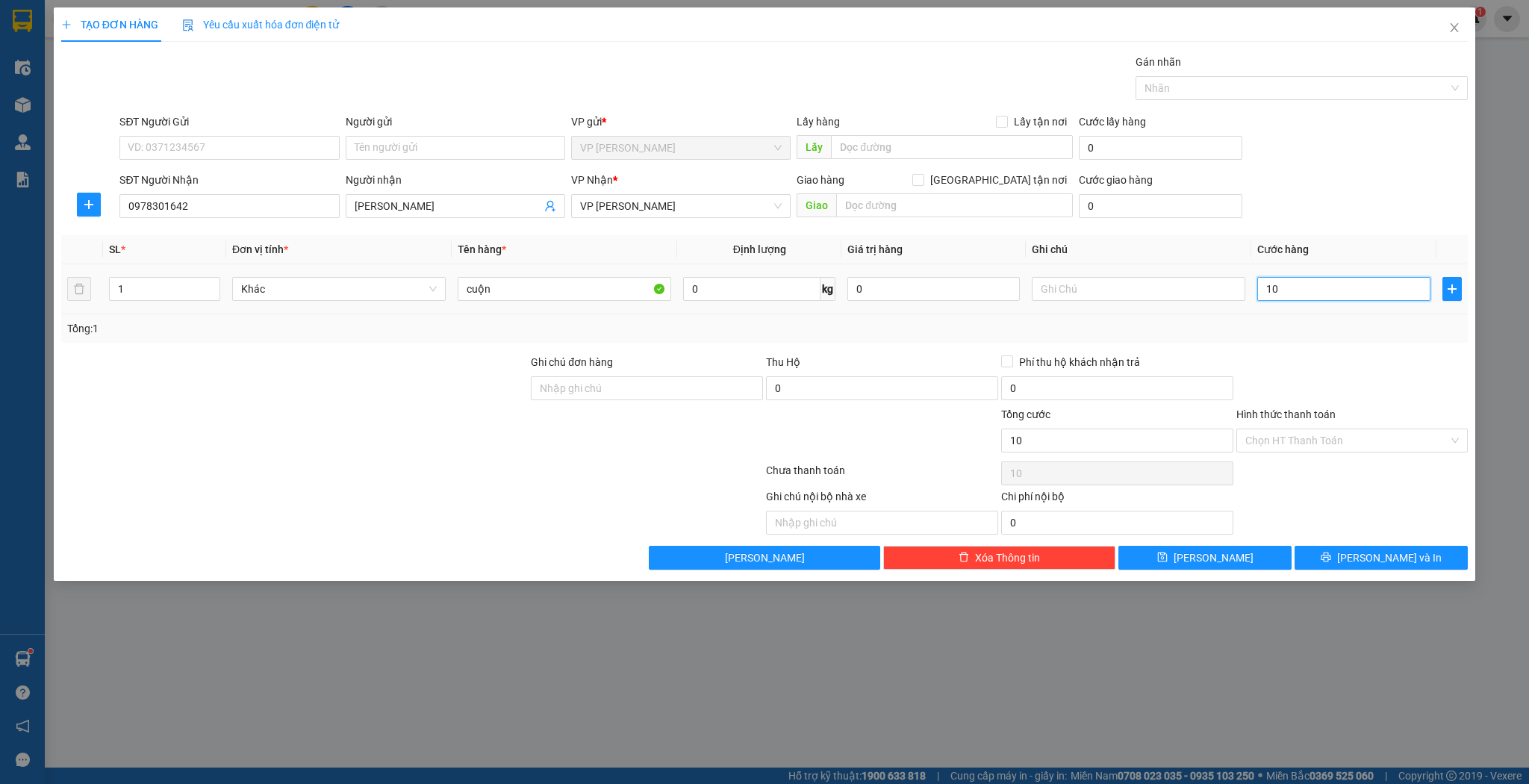
type input "100"
type input "1.000"
type input "1.000.000"
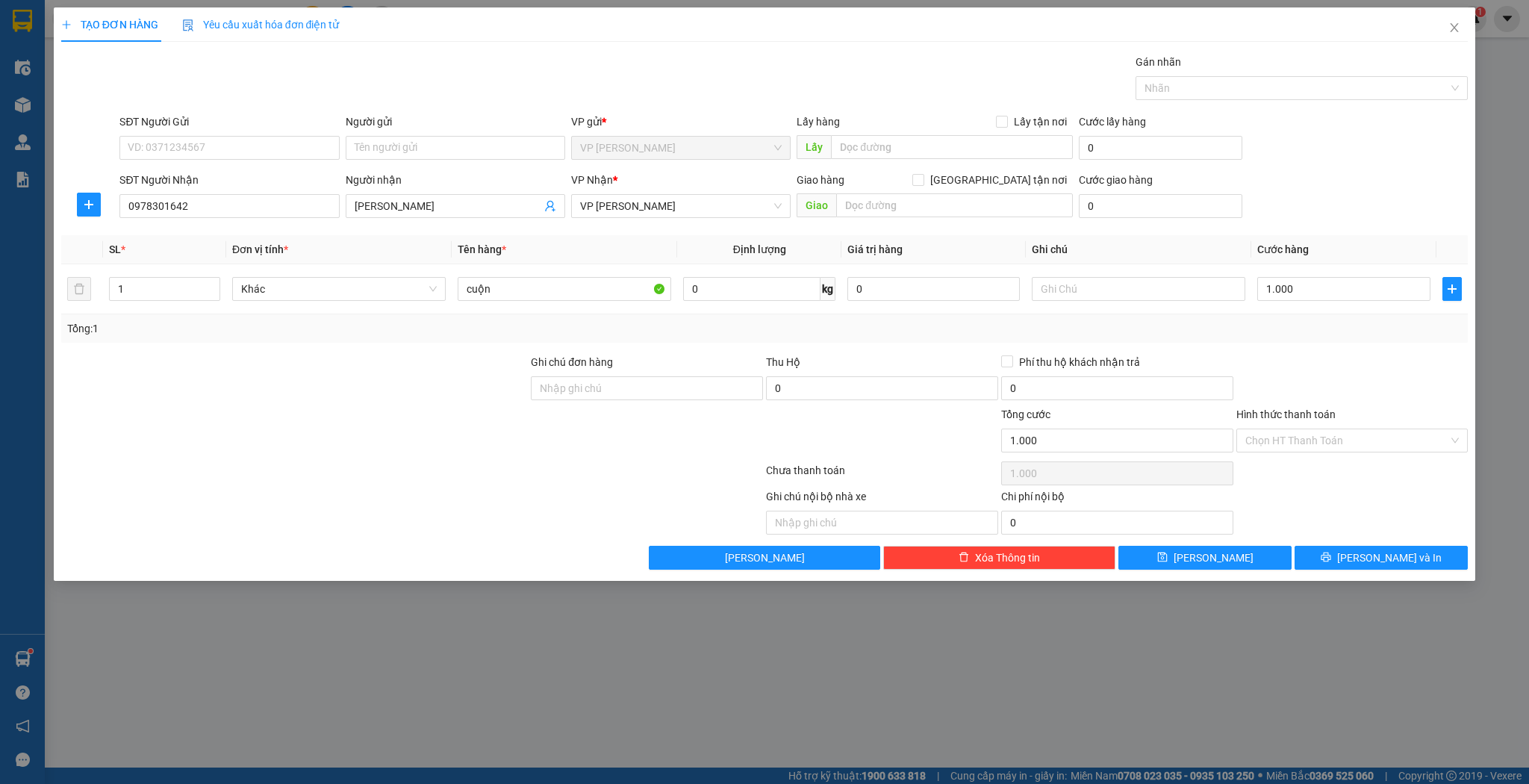
type input "1.000.000"
click at [1206, 569] on div "TẠO ĐƠN HÀNG Yêu cầu xuất hóa đơn điện tử Transit Pickup Surcharge Ids Transit …" at bounding box center [764, 294] width 1422 height 573
click at [1201, 543] on div "Transit Pickup Surcharge Ids Transit Deliver Surcharge Ids Transit Deliver Surc…" at bounding box center [765, 310] width 1408 height 515
click at [1201, 547] on button "[PERSON_NAME]" at bounding box center [1205, 557] width 173 height 24
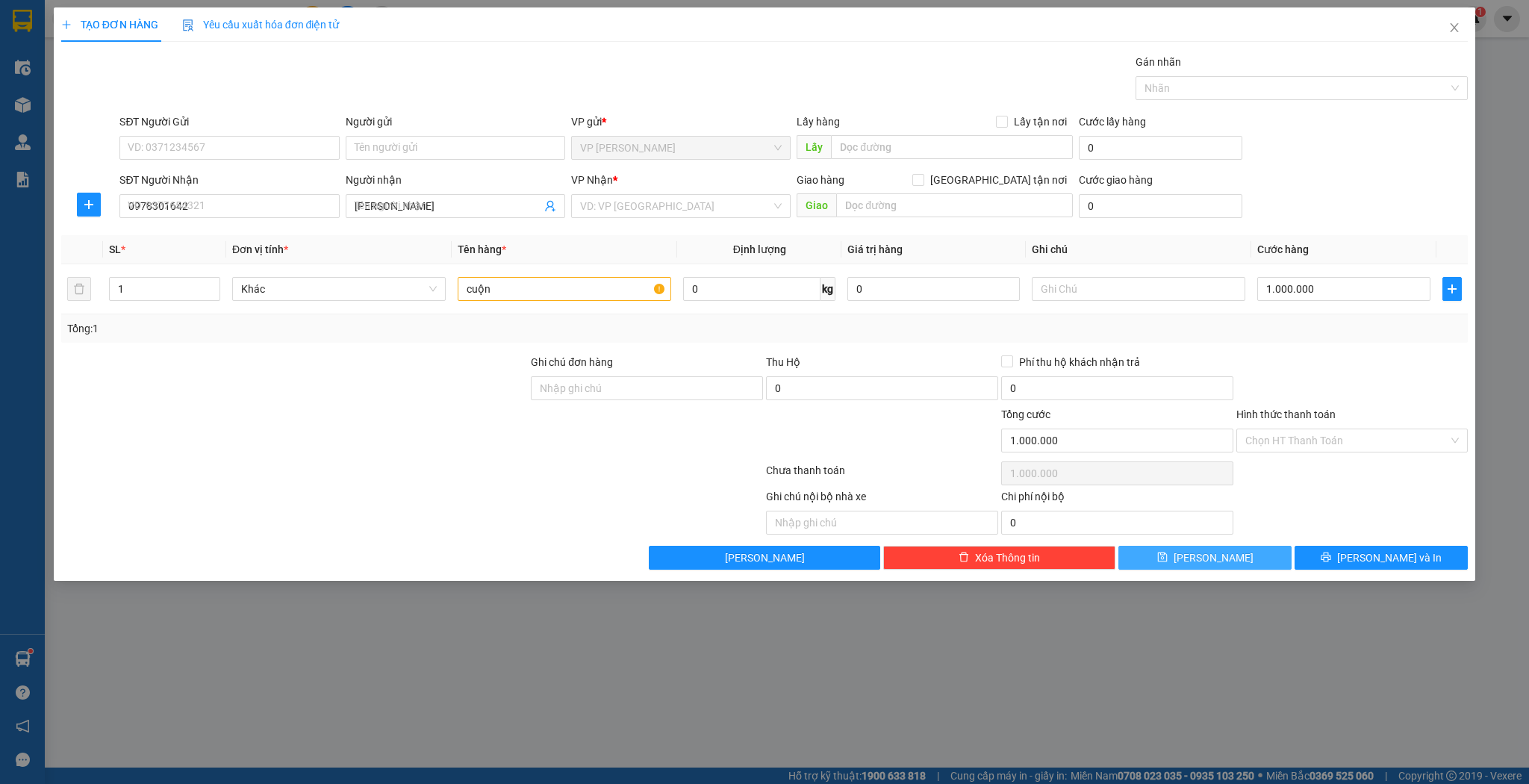
type input "0"
click at [290, 212] on input "SĐT Người Nhận" at bounding box center [229, 206] width 219 height 24
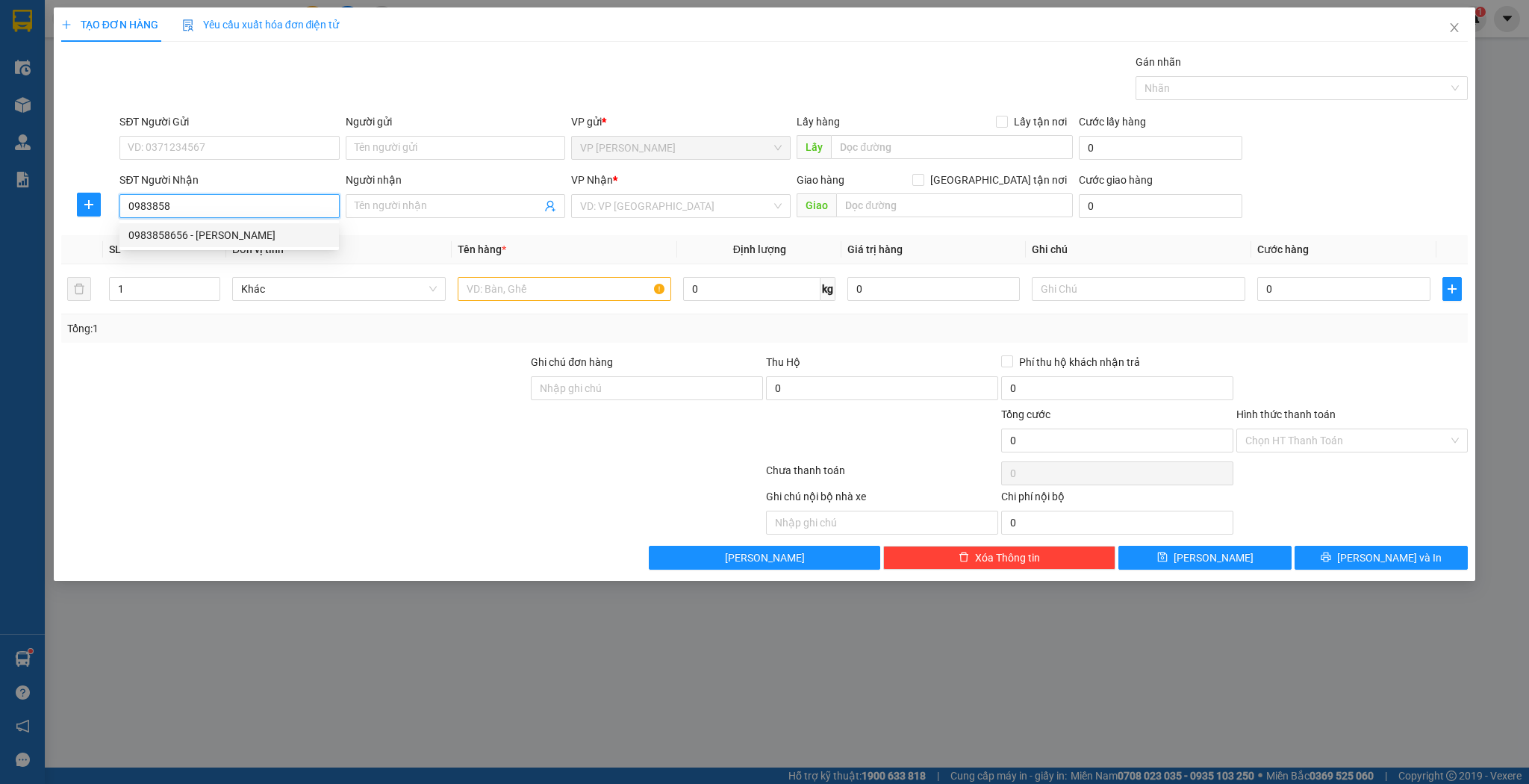
type input "0983858656"
type input "[PERSON_NAME]"
type input "0983858656"
click at [548, 305] on td at bounding box center [564, 289] width 225 height 50
click at [551, 289] on input "text" at bounding box center [564, 288] width 214 height 24
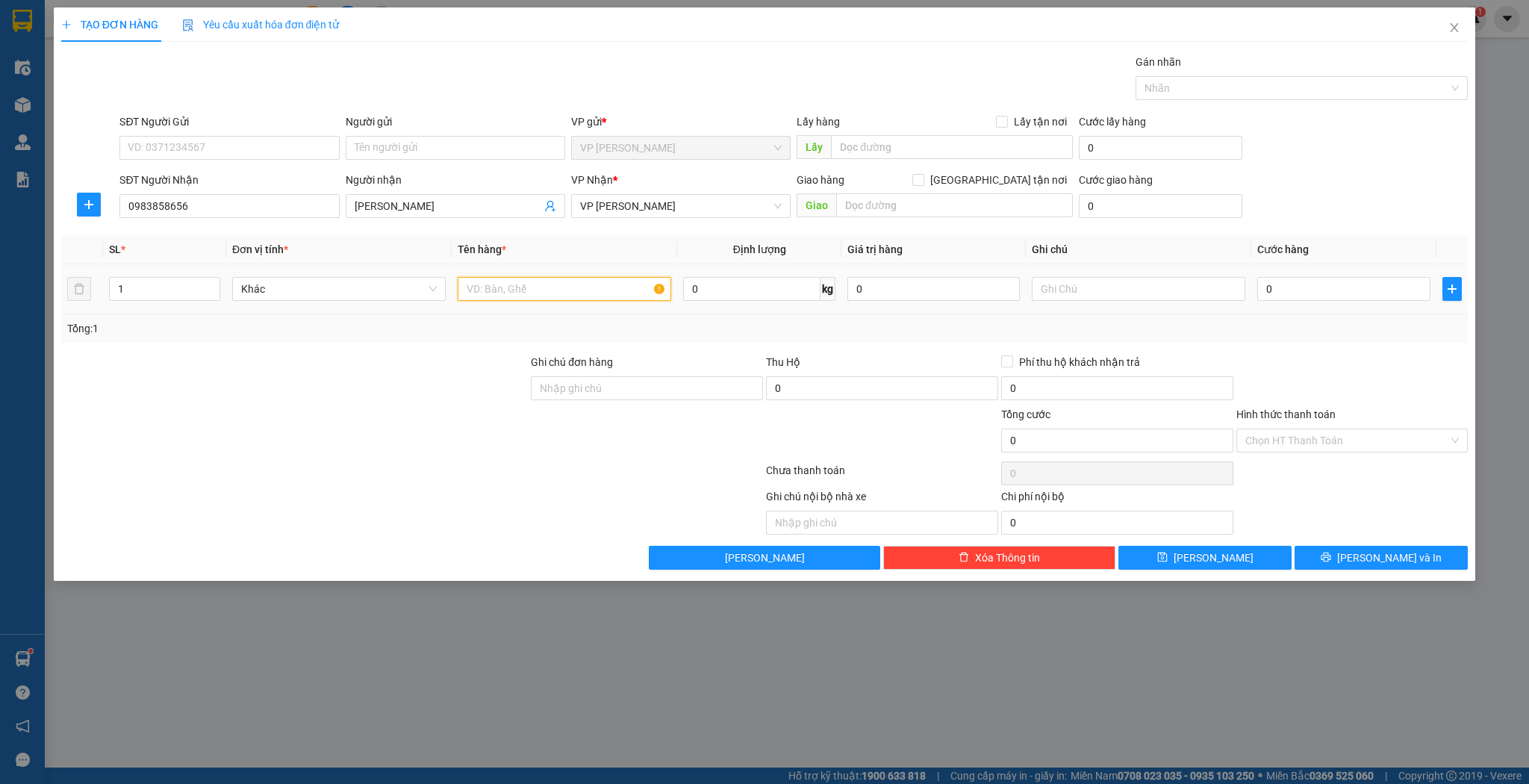
click at [551, 289] on input "text" at bounding box center [564, 288] width 214 height 24
type input "hộp"
click at [1362, 306] on td "0" at bounding box center [1344, 289] width 184 height 50
click at [1362, 301] on div "0" at bounding box center [1344, 288] width 173 height 30
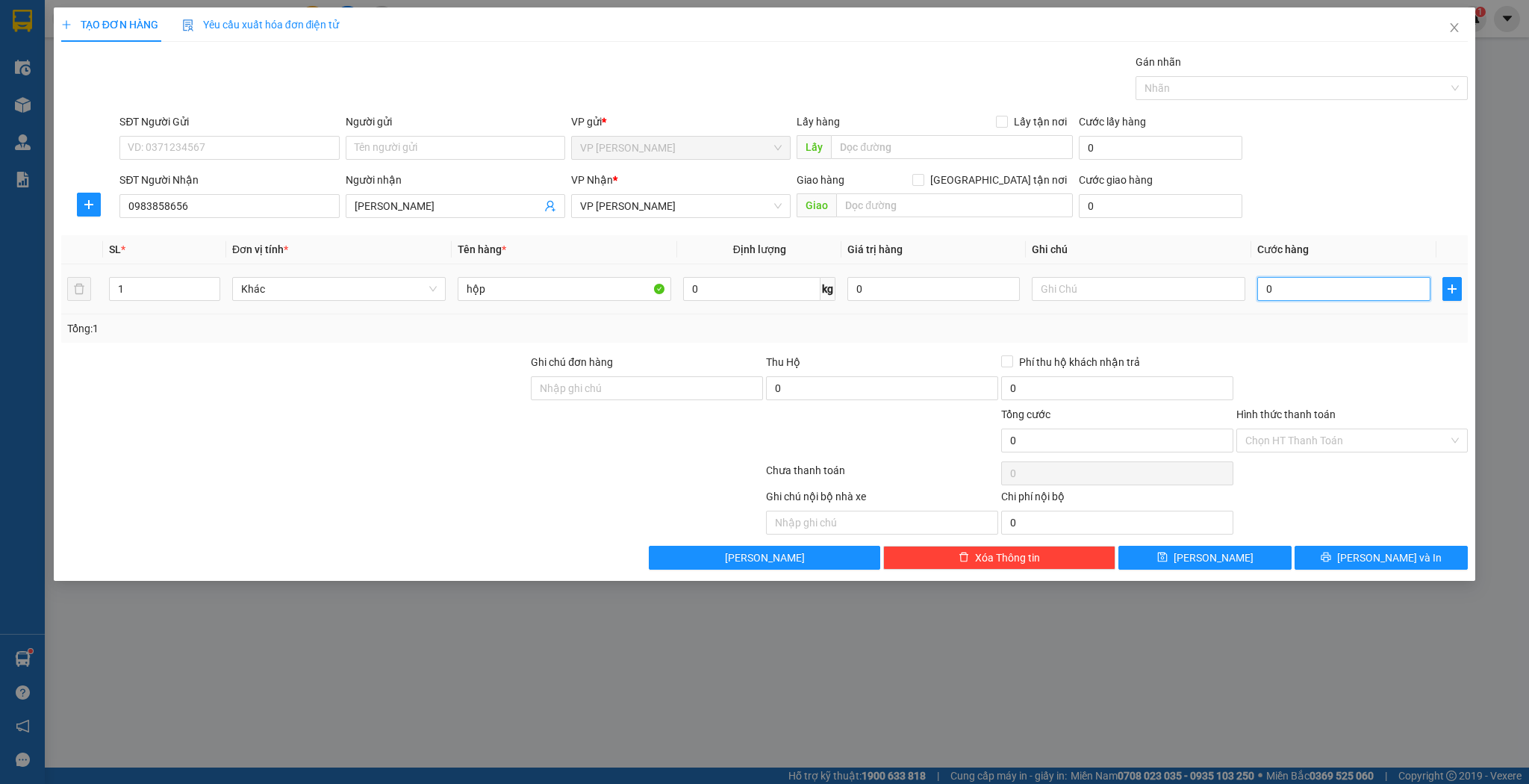
click at [1362, 295] on input "0" at bounding box center [1344, 288] width 173 height 24
type input "3"
type input "30"
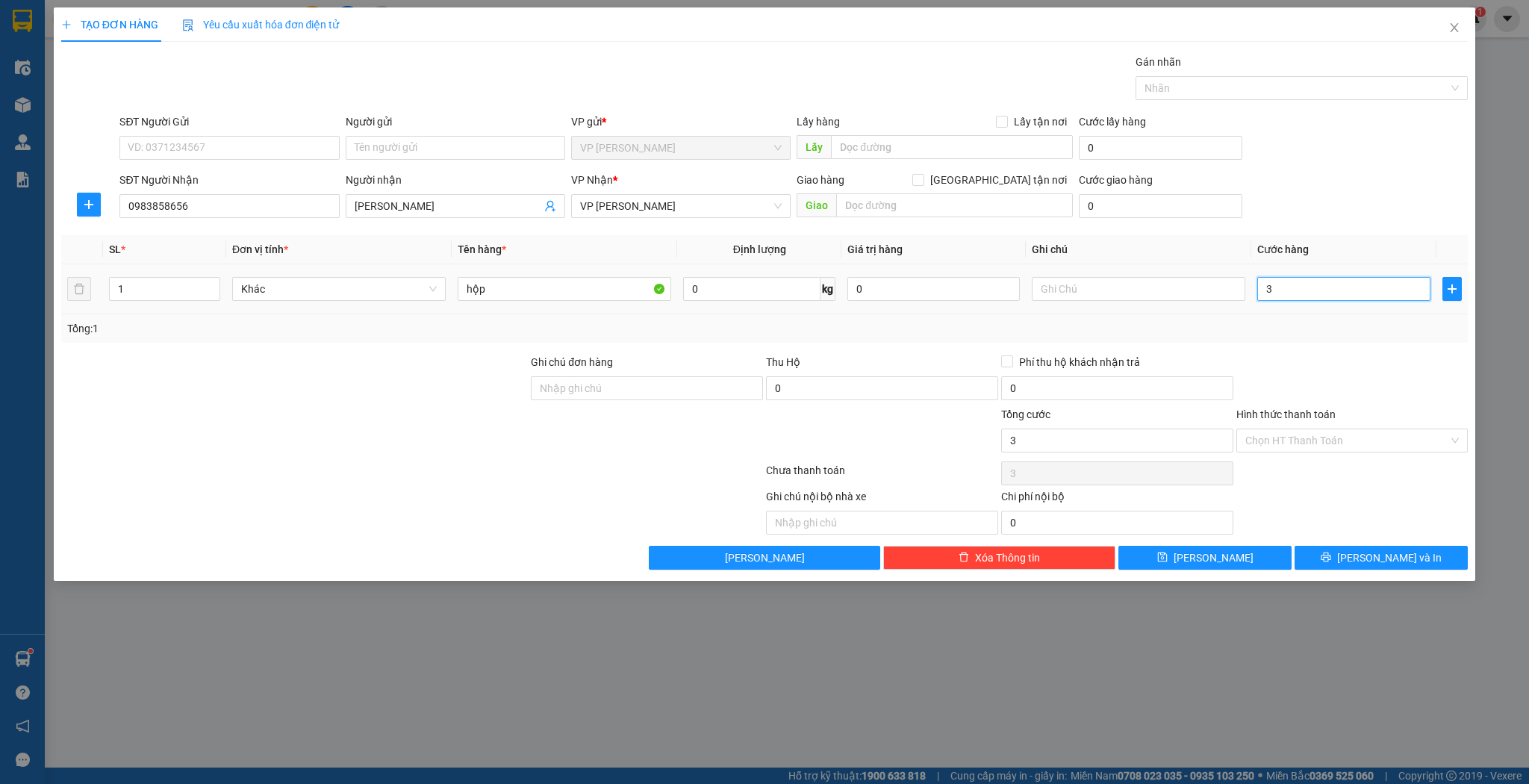
type input "30"
type input "30.000"
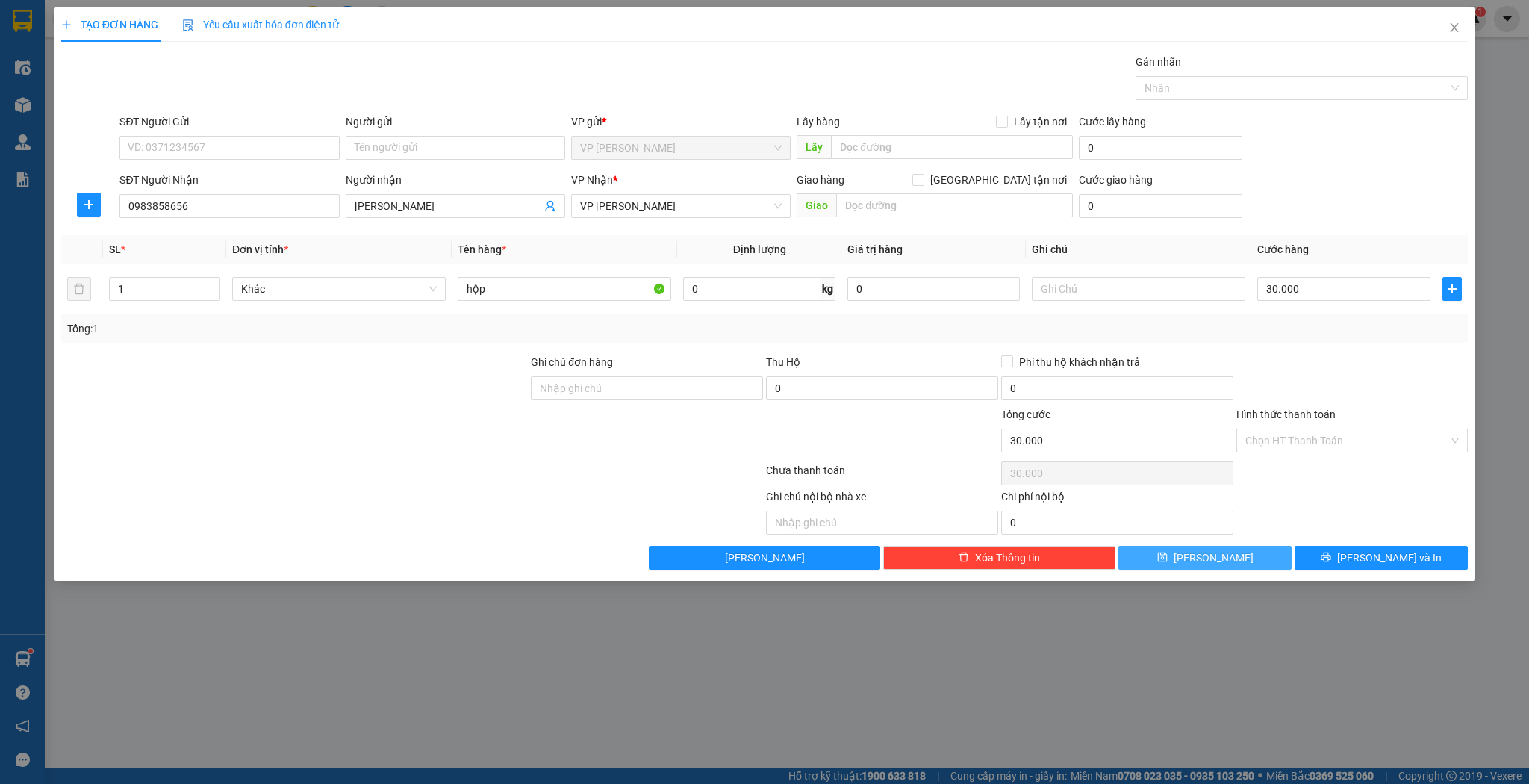
click at [1251, 555] on button "[PERSON_NAME]" at bounding box center [1205, 557] width 173 height 24
type input "0"
click at [322, 780] on div "TẠO ĐƠN HÀNG Yêu cầu xuất hóa đơn điện tử Transit Pickup Surcharge Ids Transit …" at bounding box center [764, 392] width 1529 height 784
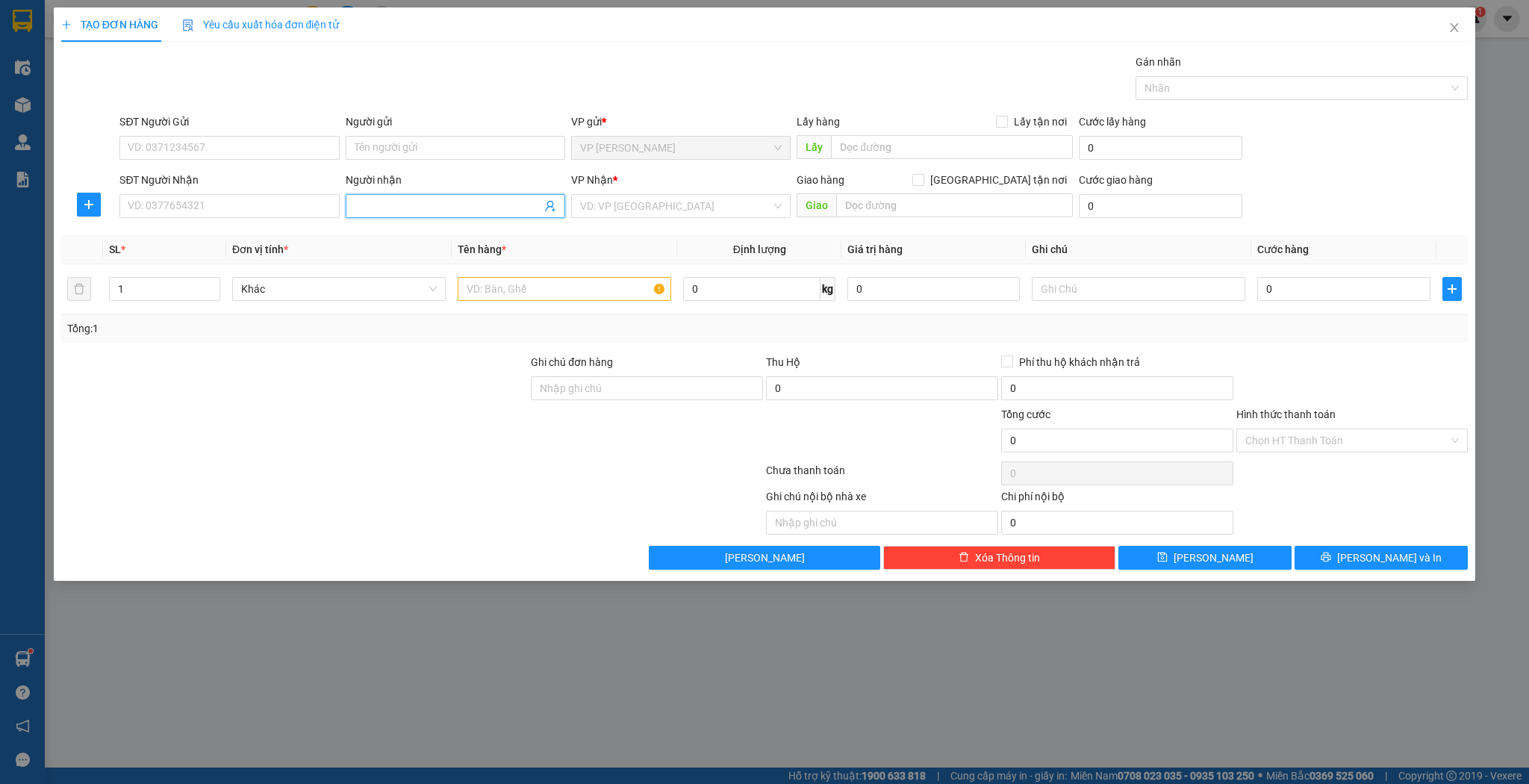
click at [391, 199] on input "Người nhận" at bounding box center [448, 206] width 186 height 16
type input "u"
type input "út my"
click at [426, 227] on div "út my - 0843567895" at bounding box center [455, 235] width 202 height 16
type input "0843567895"
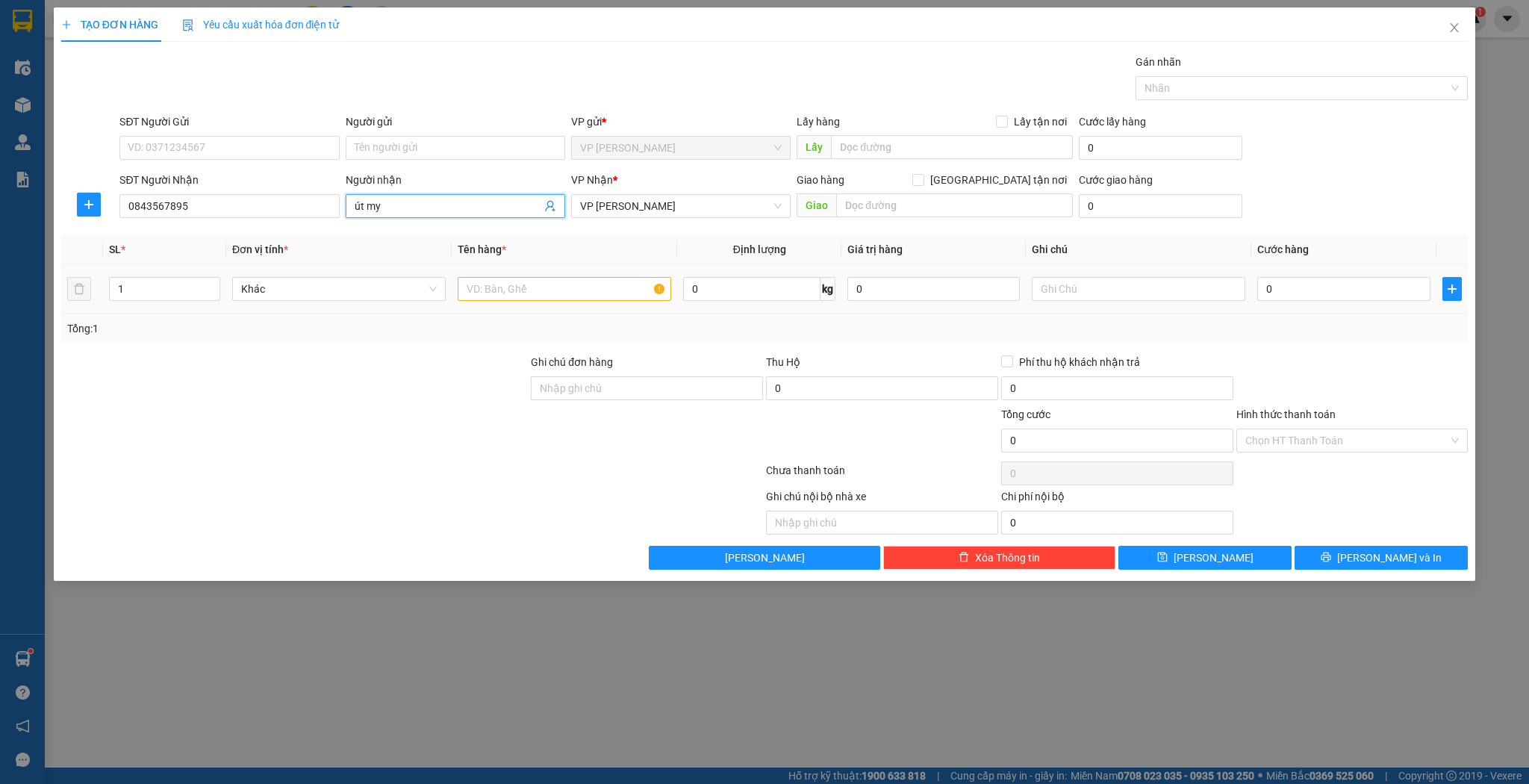
type input "út my"
click at [625, 297] on input "text" at bounding box center [564, 288] width 214 height 24
type input "xốp"
click at [1281, 286] on input "0" at bounding box center [1344, 288] width 173 height 24
type input "5"
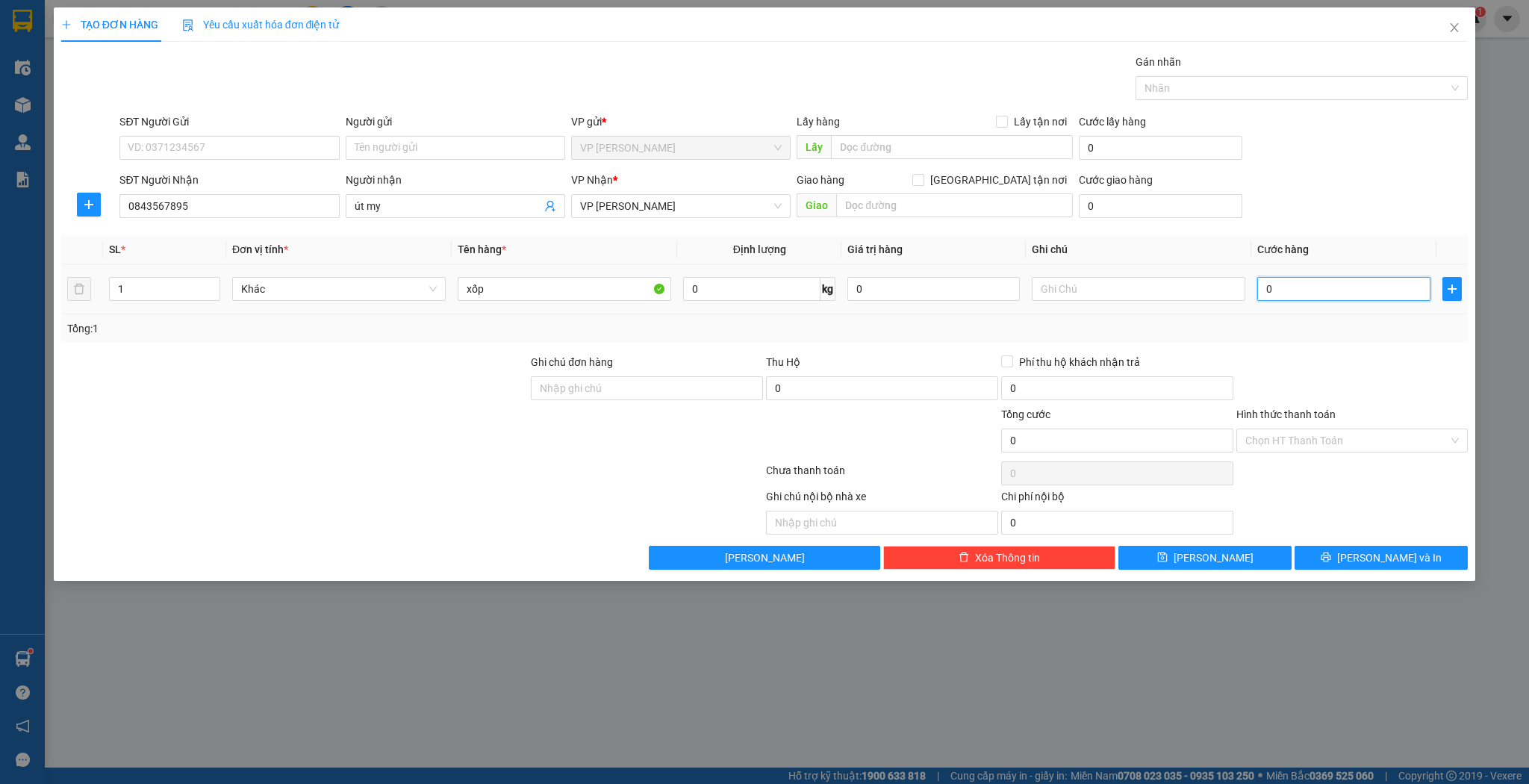
type input "5"
type input "50"
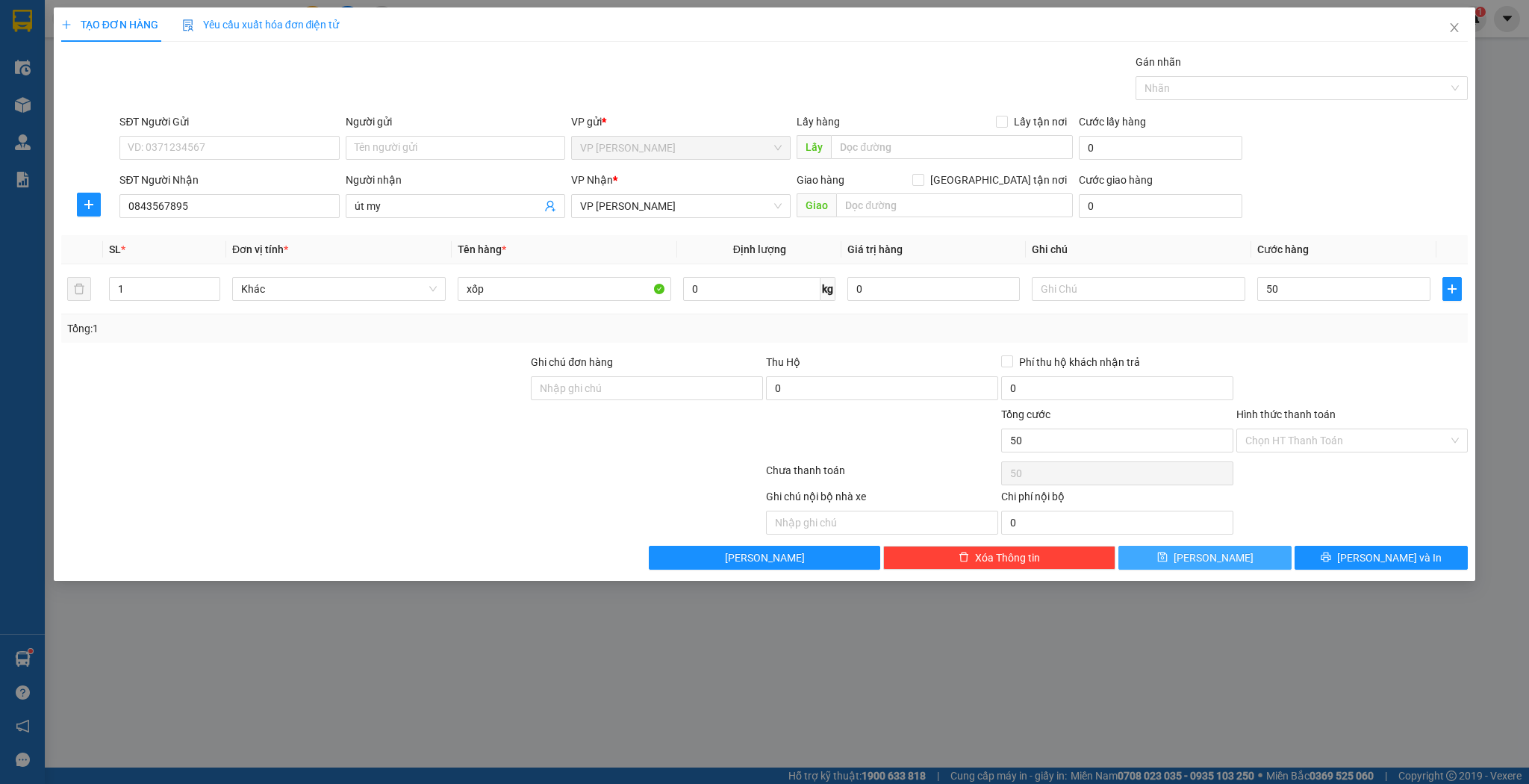
type input "50.000"
click at [1250, 558] on button "[PERSON_NAME]" at bounding box center [1205, 557] width 173 height 24
type input "0"
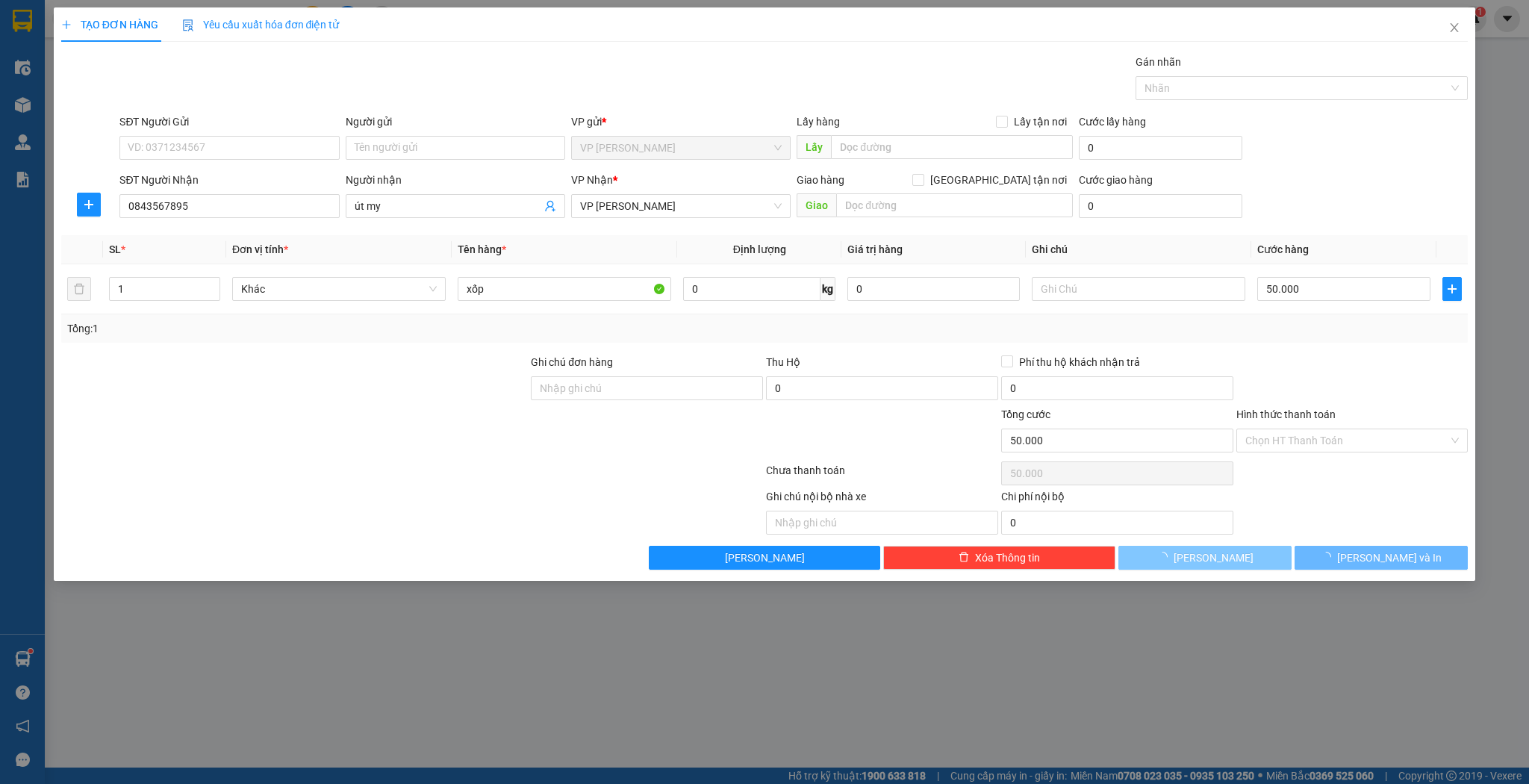
type input "0"
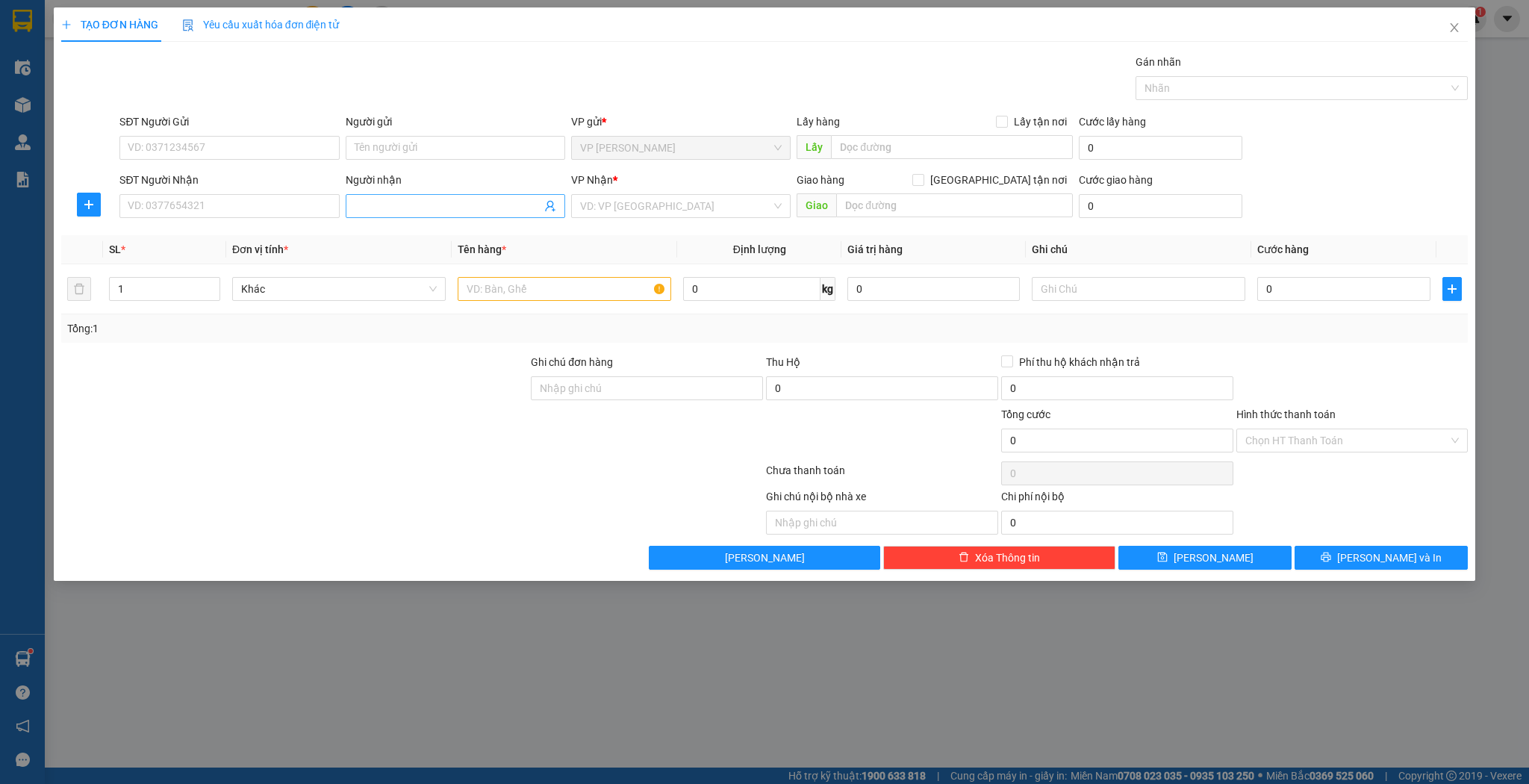
click at [349, 197] on span at bounding box center [455, 206] width 219 height 24
click at [1431, 21] on div "TẠO ĐƠN HÀNG Yêu cầu xuất hóa đơn điện tử" at bounding box center [765, 24] width 1408 height 34
click at [1445, 21] on span "Close" at bounding box center [1454, 28] width 42 height 42
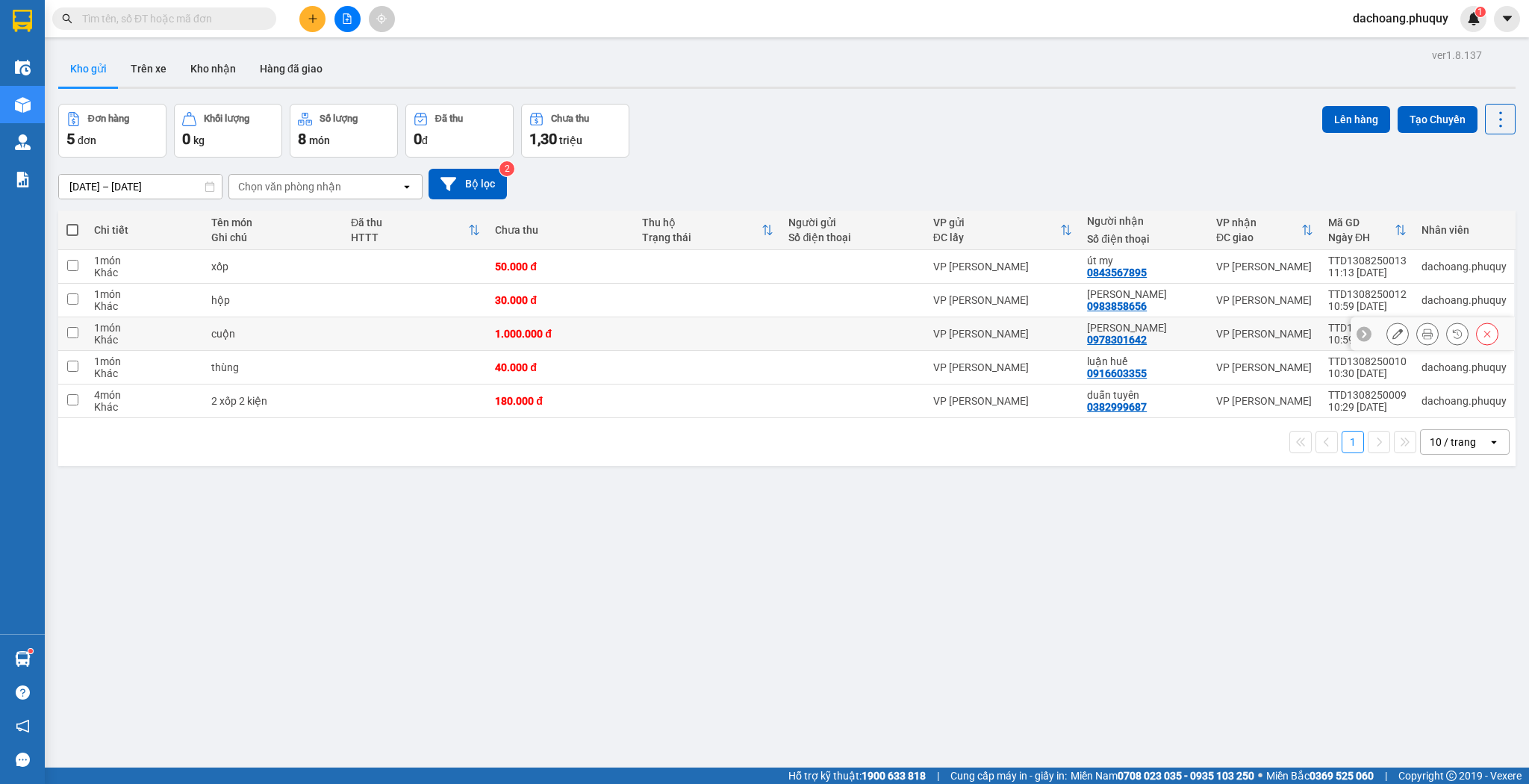
click at [1376, 331] on div at bounding box center [1432, 334] width 164 height 34
click at [1392, 328] on icon at bounding box center [1397, 333] width 11 height 11
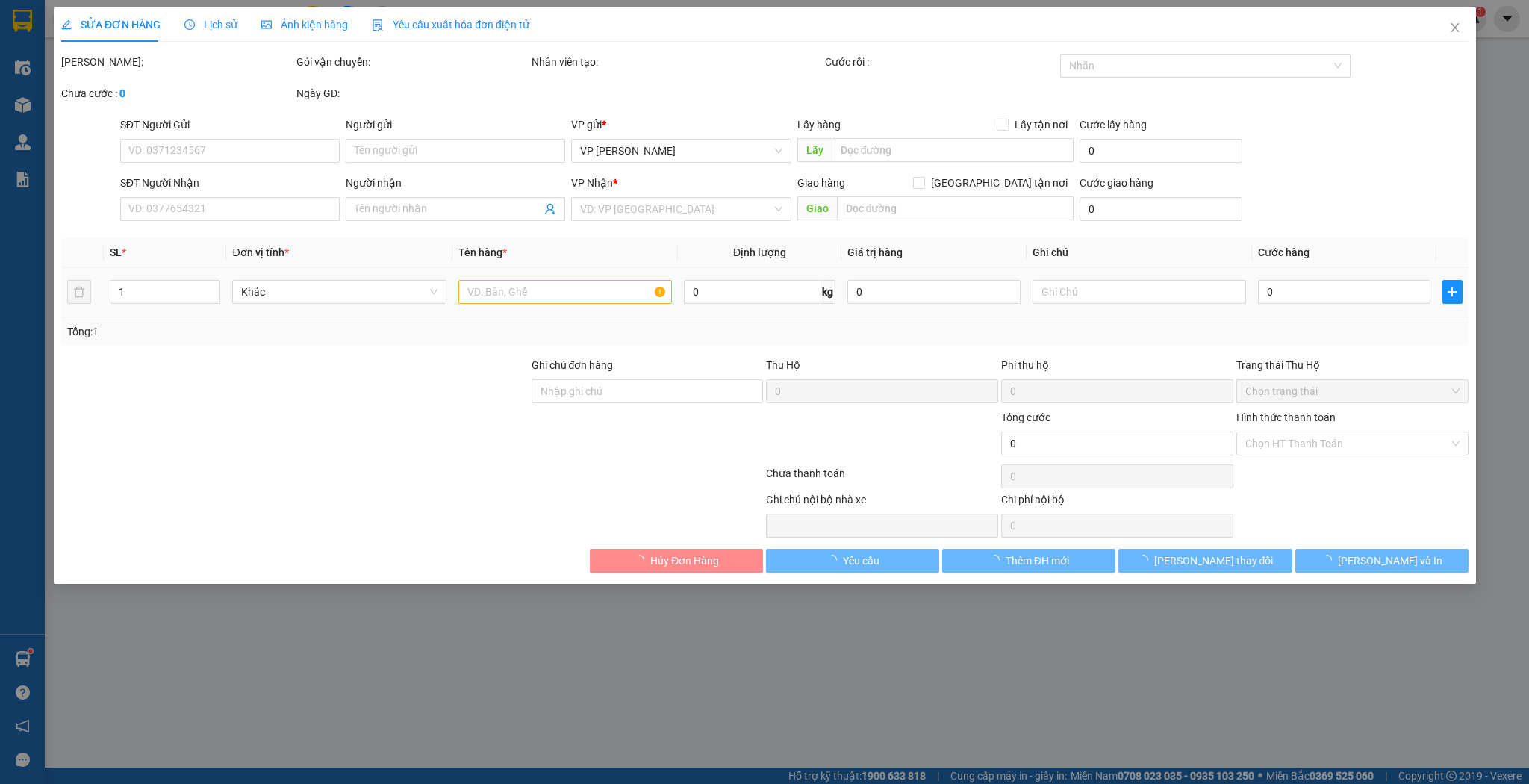
type input "0978301642"
type input "[PERSON_NAME]"
type input "1.000.000"
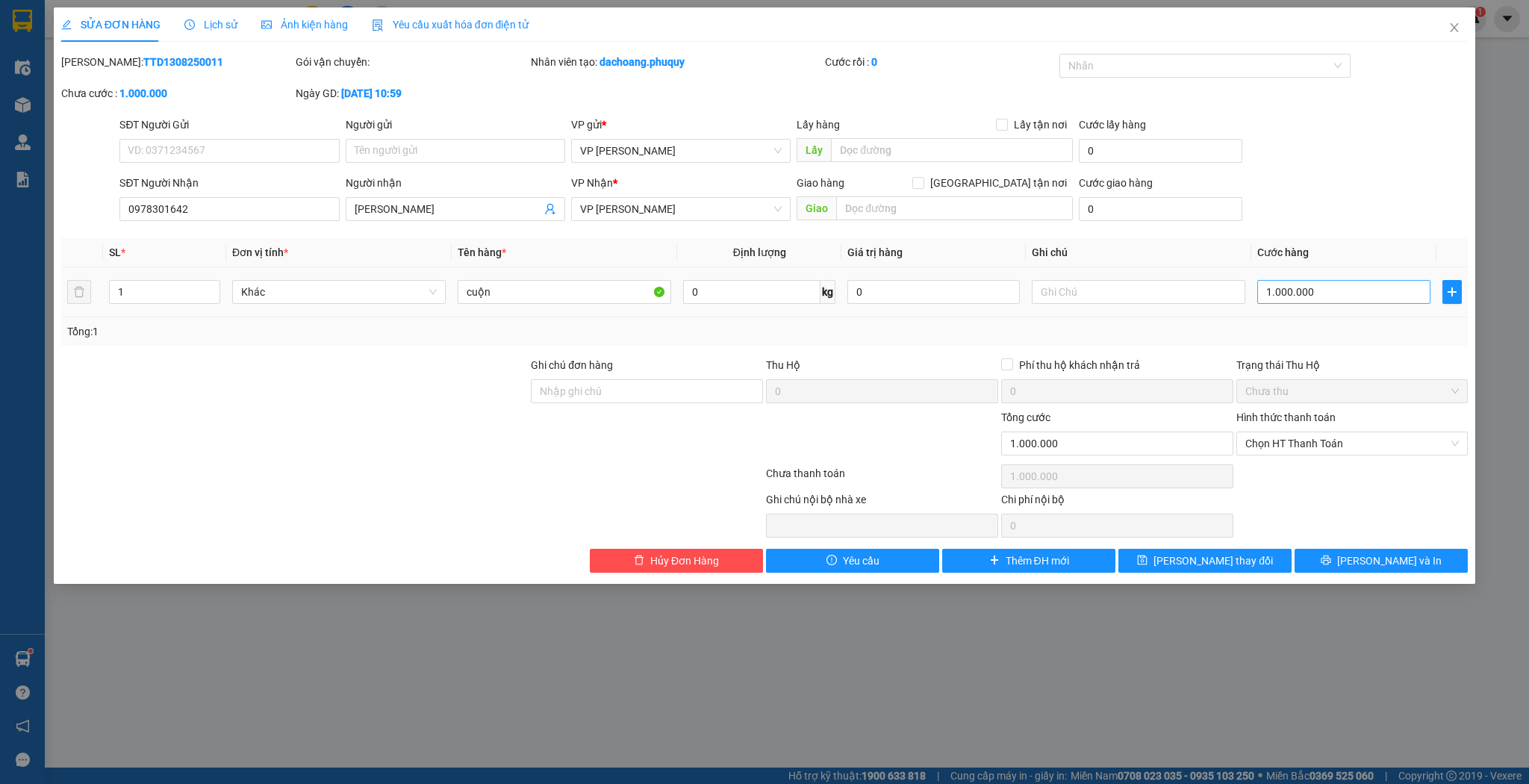
type input "5"
type input "50"
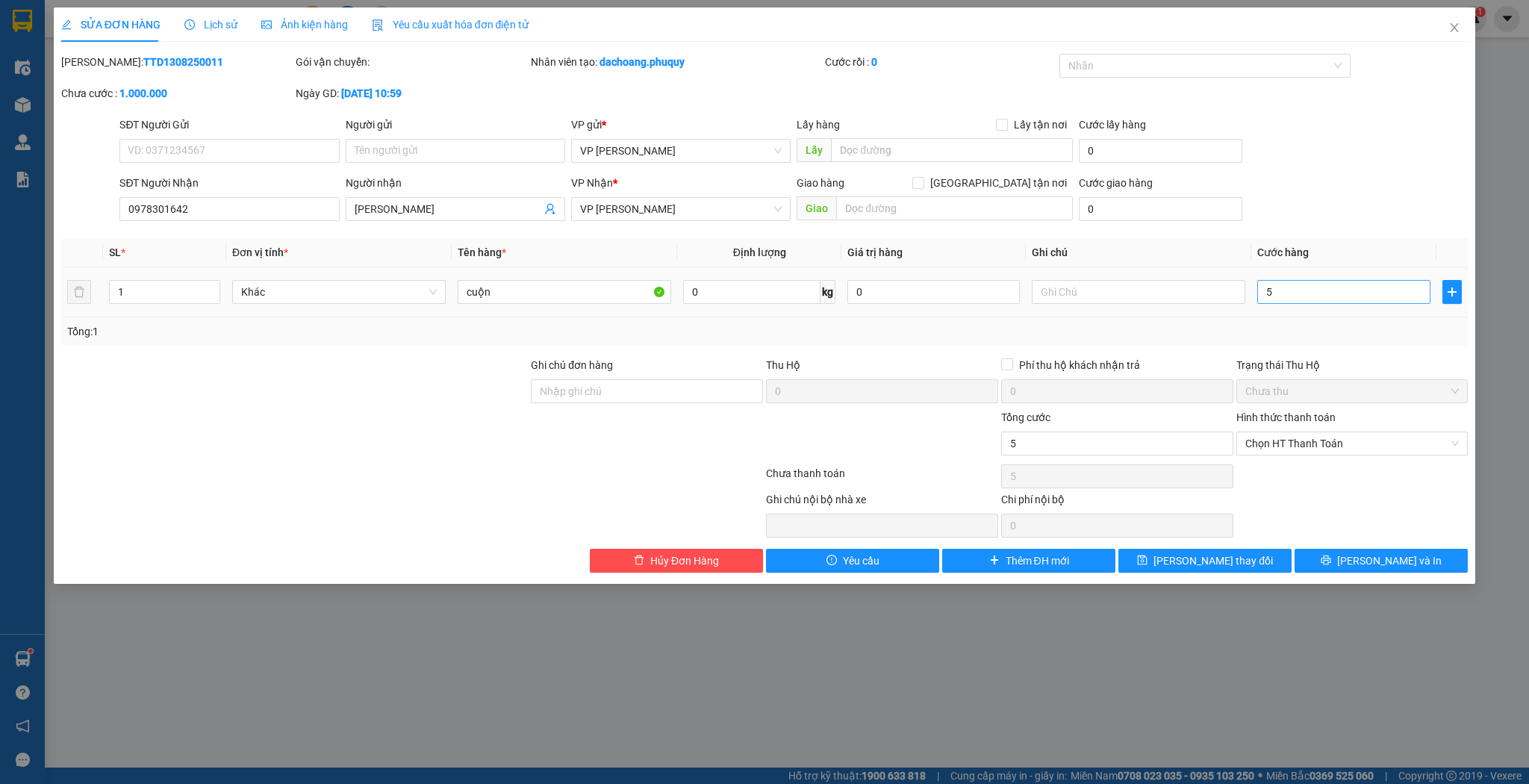
type input "50"
type input "500"
type input "500.000"
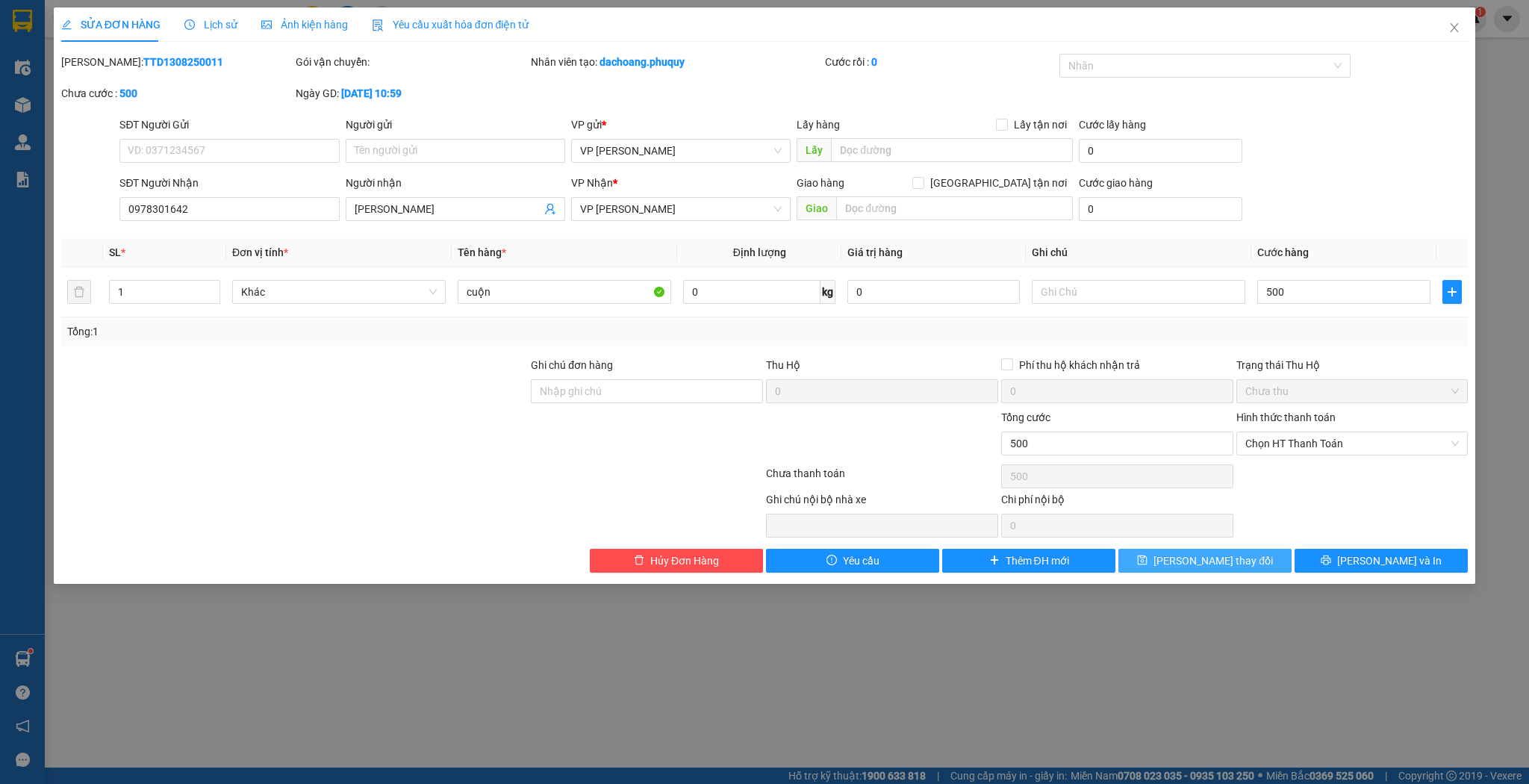
type input "500.000"
click at [1214, 549] on button "[PERSON_NAME] thay đổi" at bounding box center [1205, 560] width 173 height 24
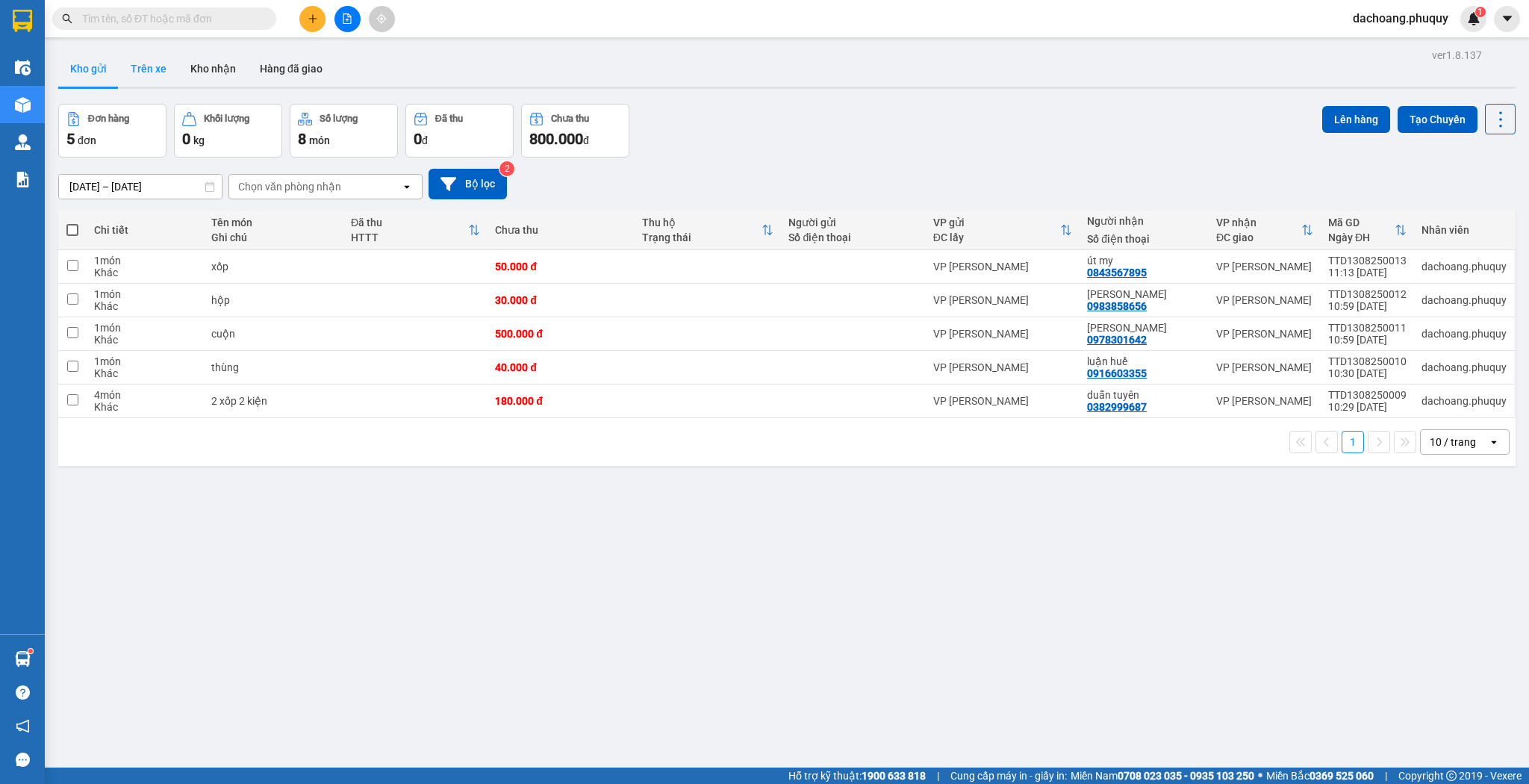
click at [167, 69] on button "Trên xe" at bounding box center [149, 68] width 60 height 36
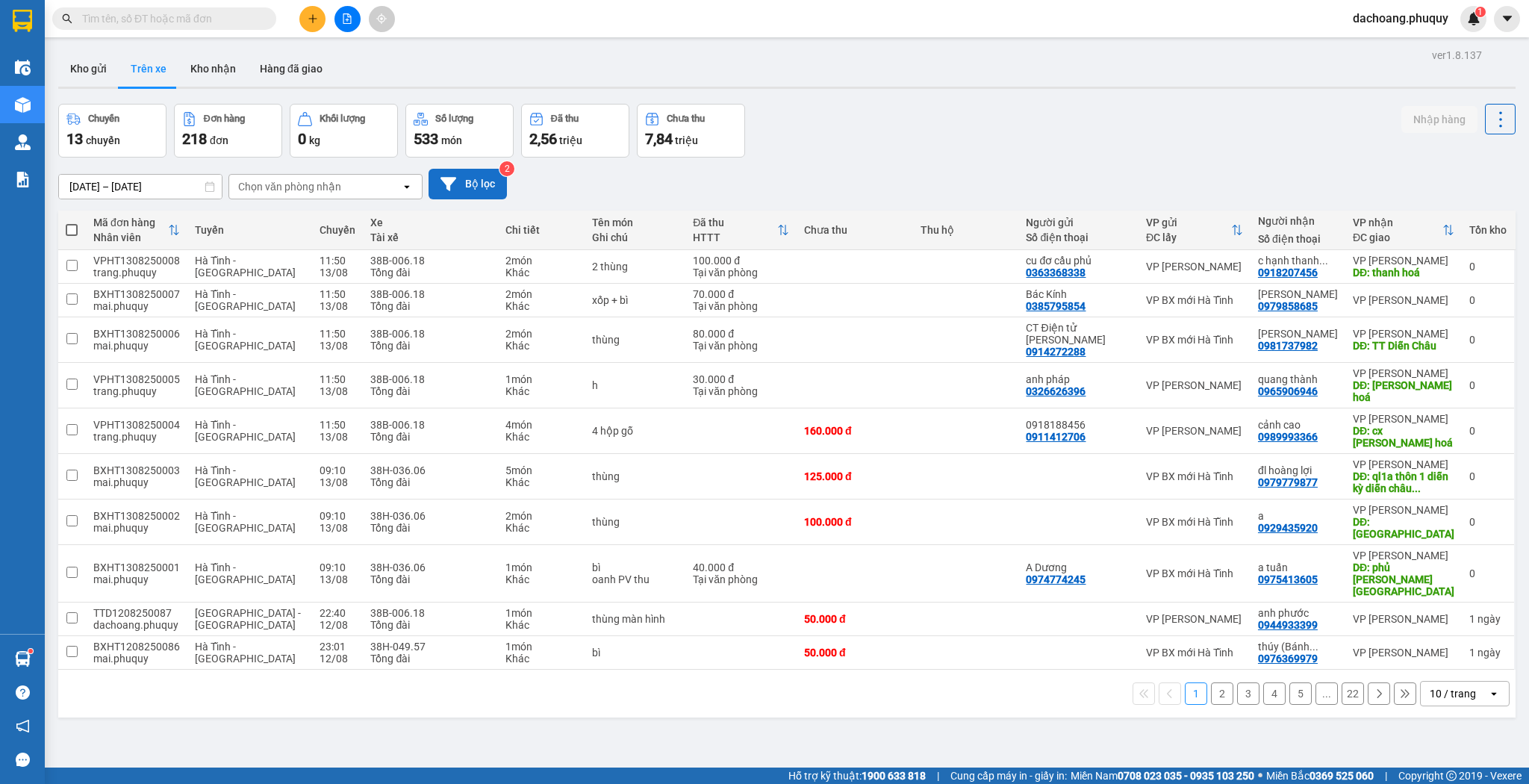
click at [482, 180] on button "Bộ lọc" at bounding box center [467, 184] width 79 height 31
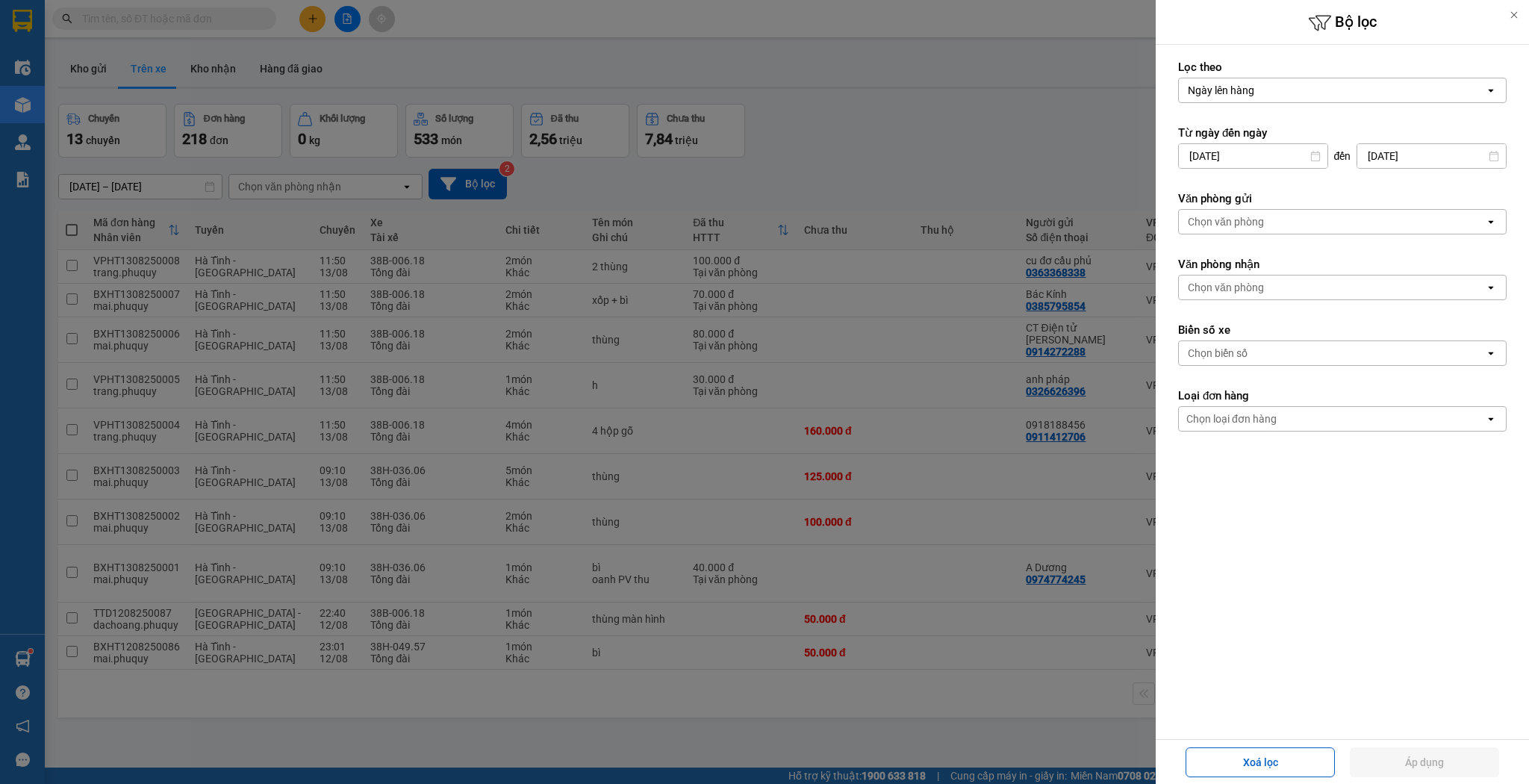
drag, startPoint x: 1230, startPoint y: 173, endPoint x: 1240, endPoint y: 166, distance: 12.2
click at [1231, 173] on form "Lọc theo Ngày lên hàng open Từ ngày đến [DATE] Press the down arrow key to inte…" at bounding box center [1343, 312] width 328 height 506
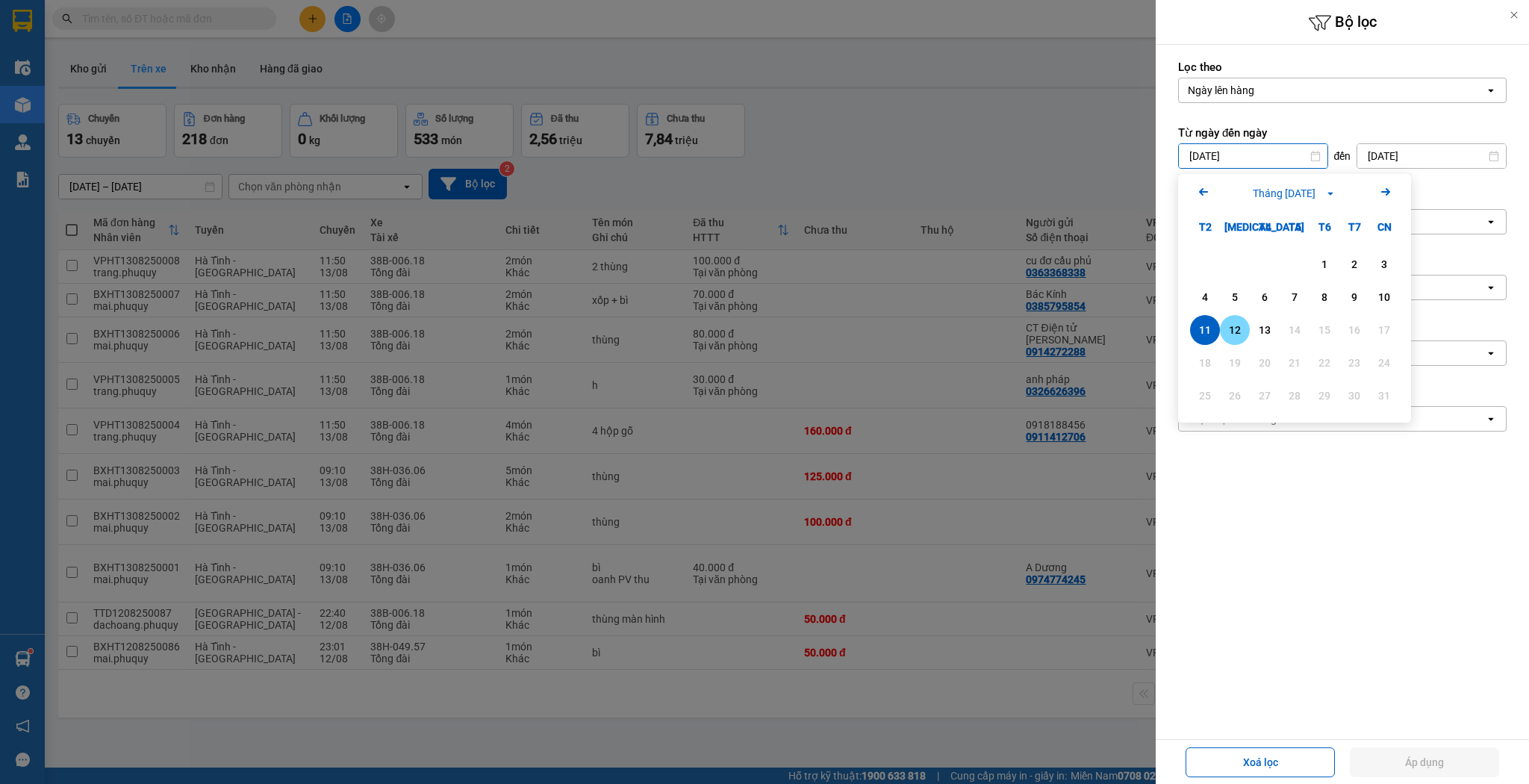
click at [1236, 315] on div "12" at bounding box center [1235, 330] width 30 height 30
type input "[DATE]"
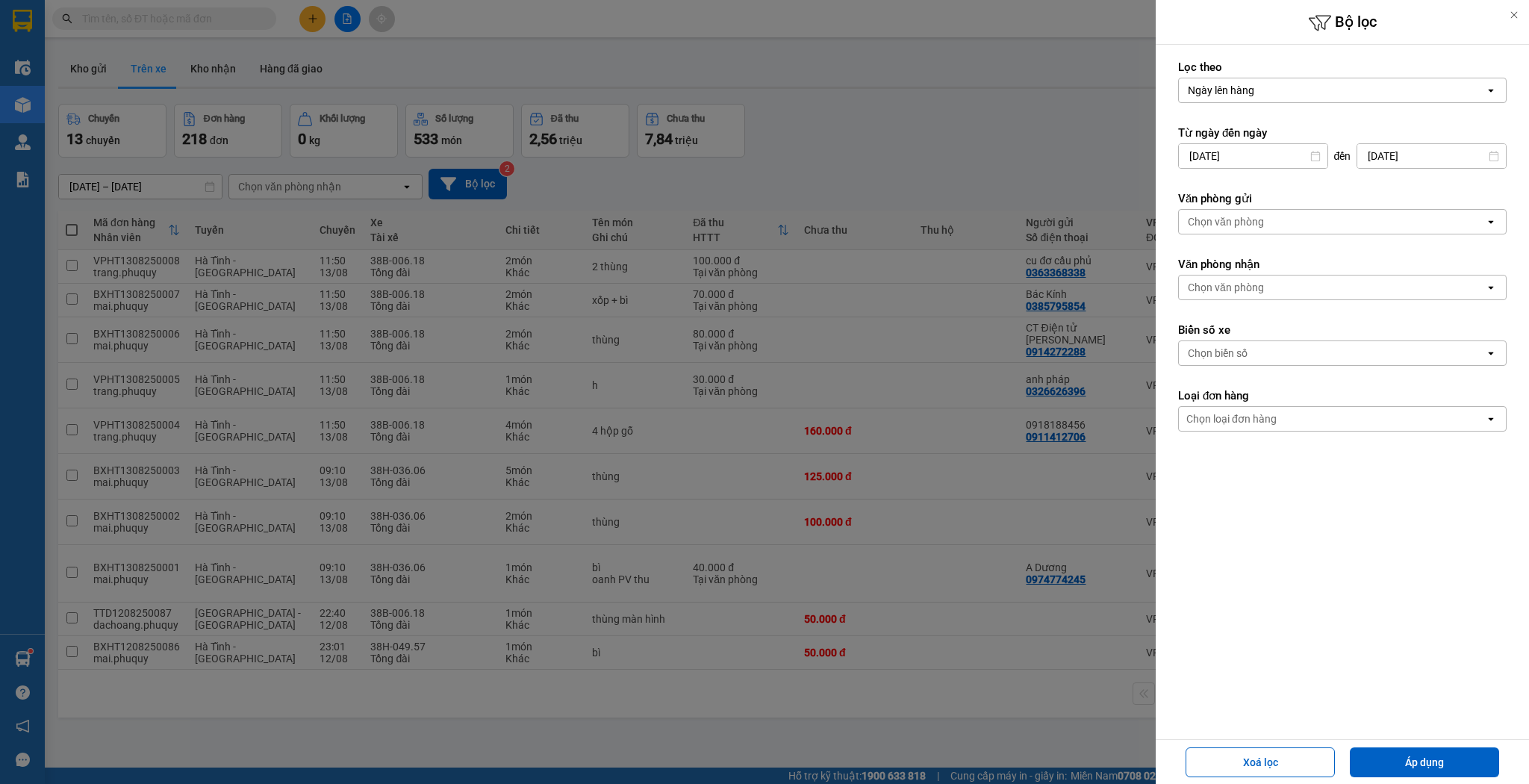
click at [1407, 153] on input "[DATE]" at bounding box center [1431, 155] width 149 height 24
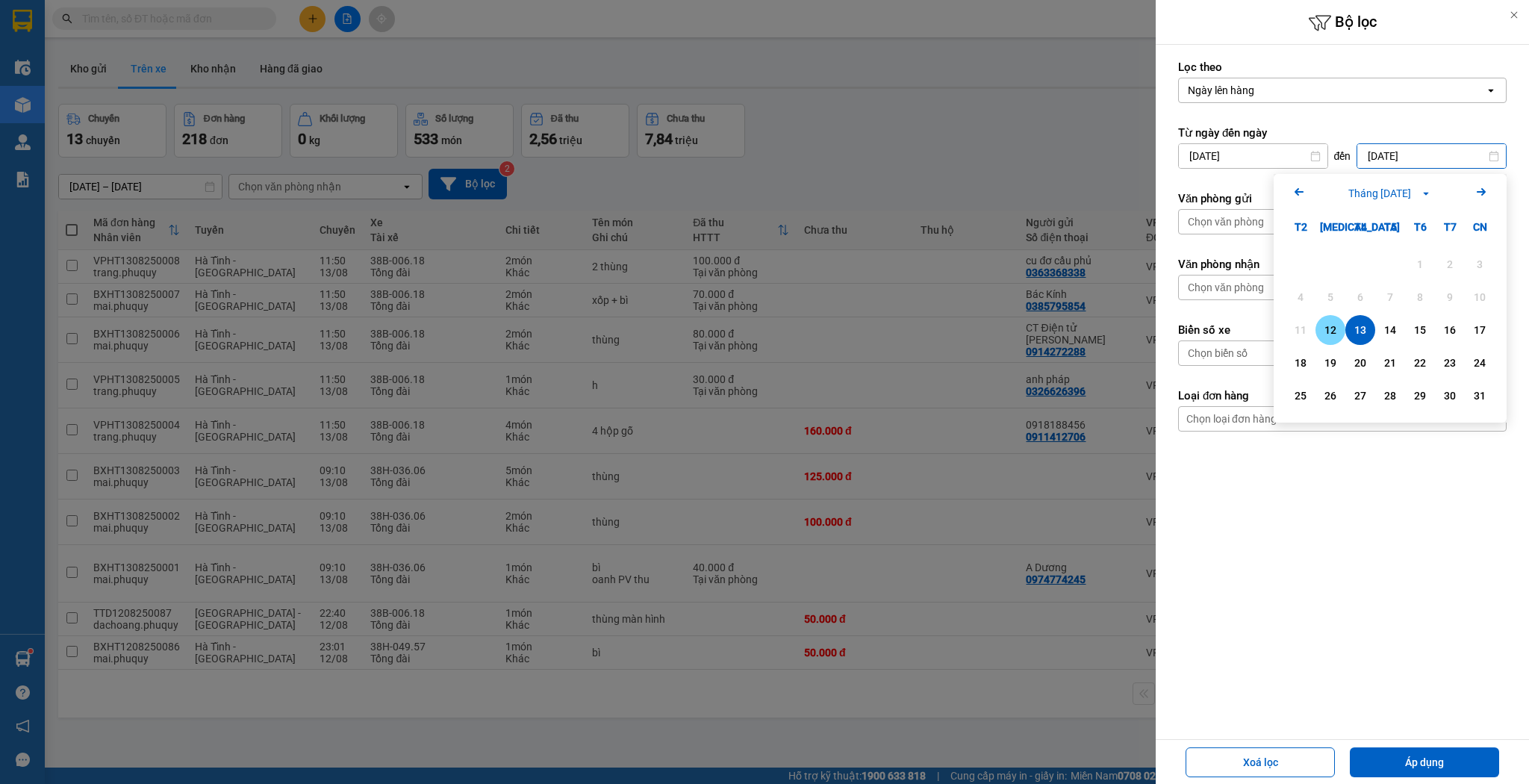
click at [1325, 328] on div "12" at bounding box center [1331, 330] width 21 height 17
type input "[DATE]"
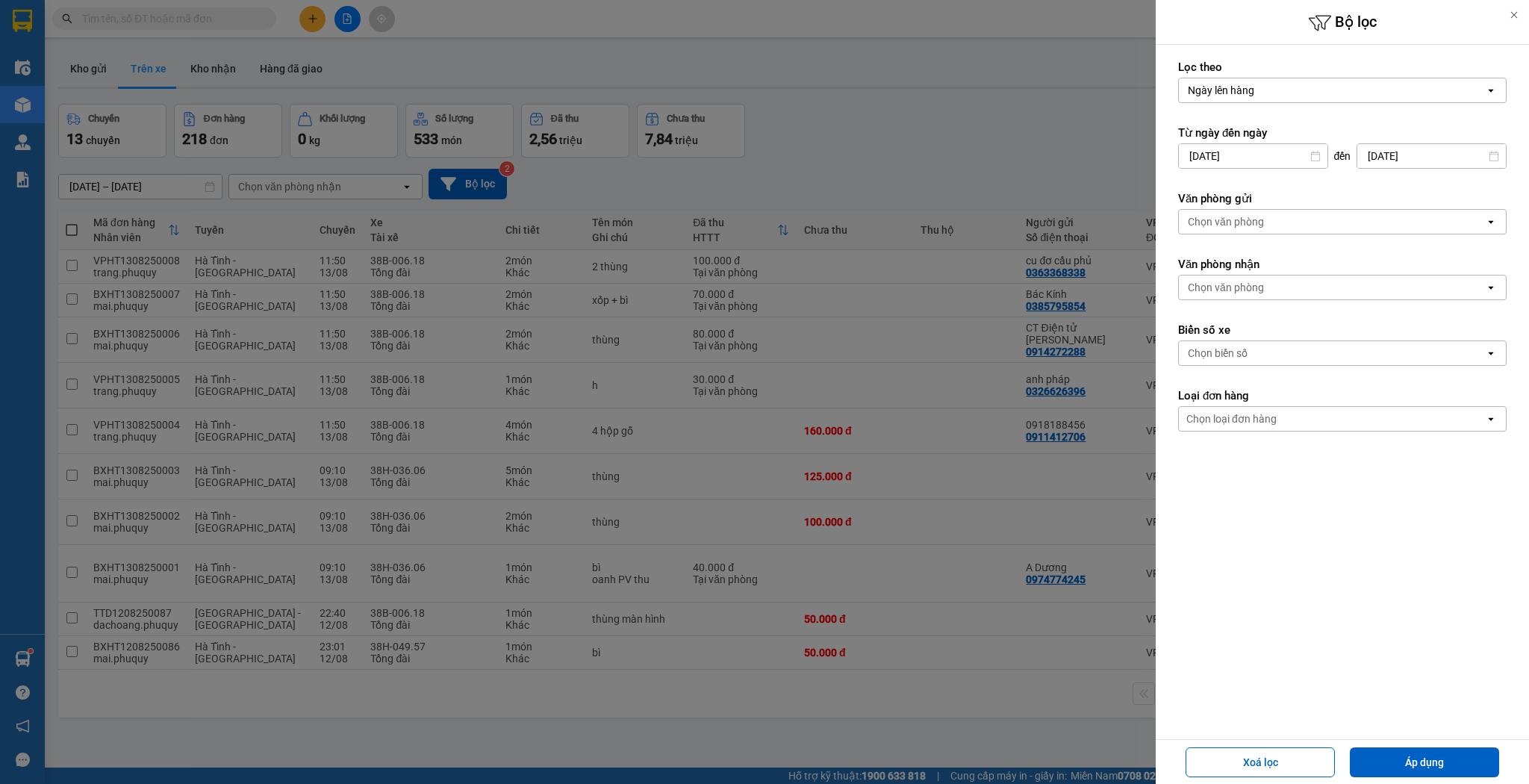
click at [1230, 212] on div "Chọn văn phòng" at bounding box center [1331, 221] width 306 height 24
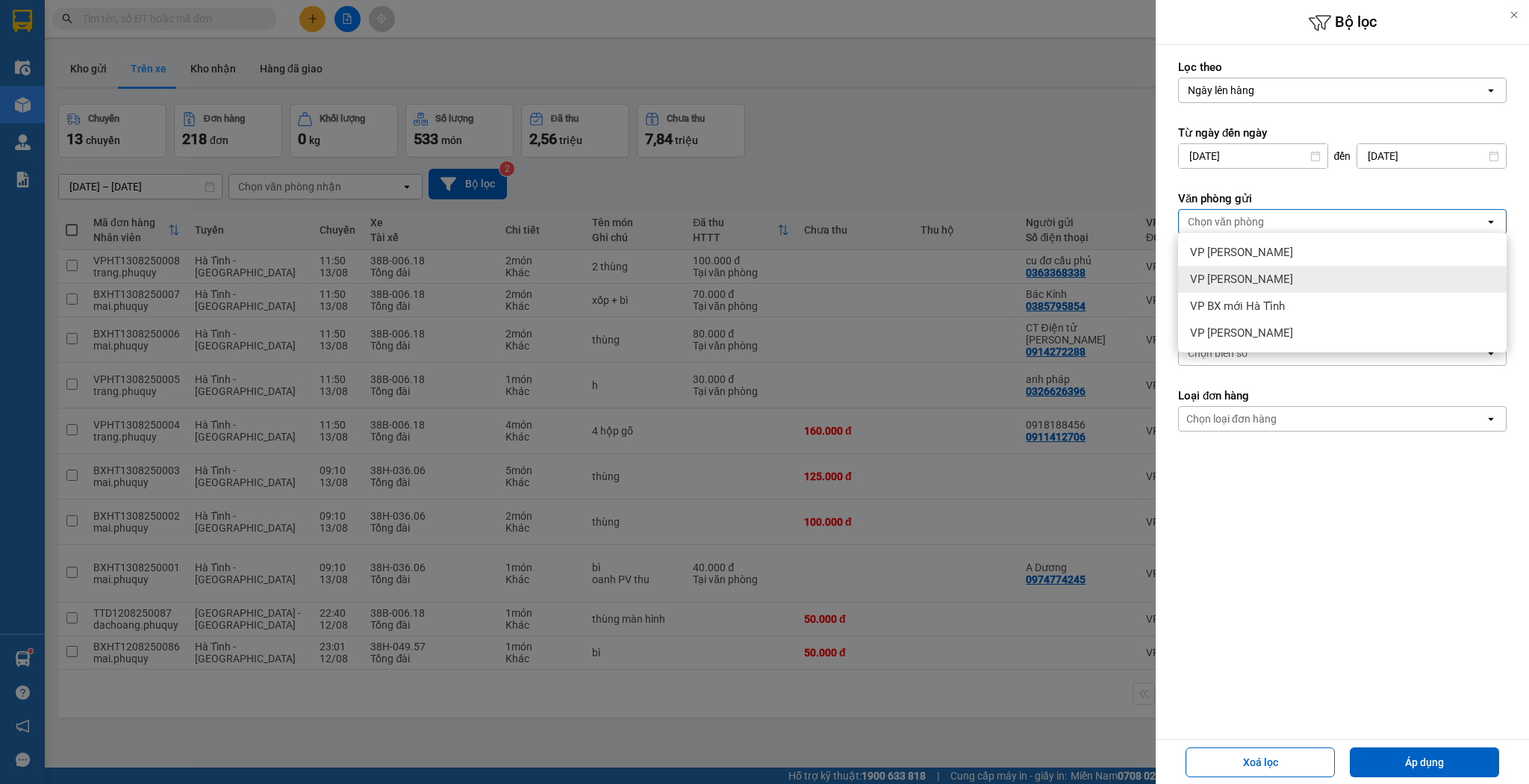
click at [1253, 287] on div "VP [PERSON_NAME]" at bounding box center [1343, 279] width 328 height 27
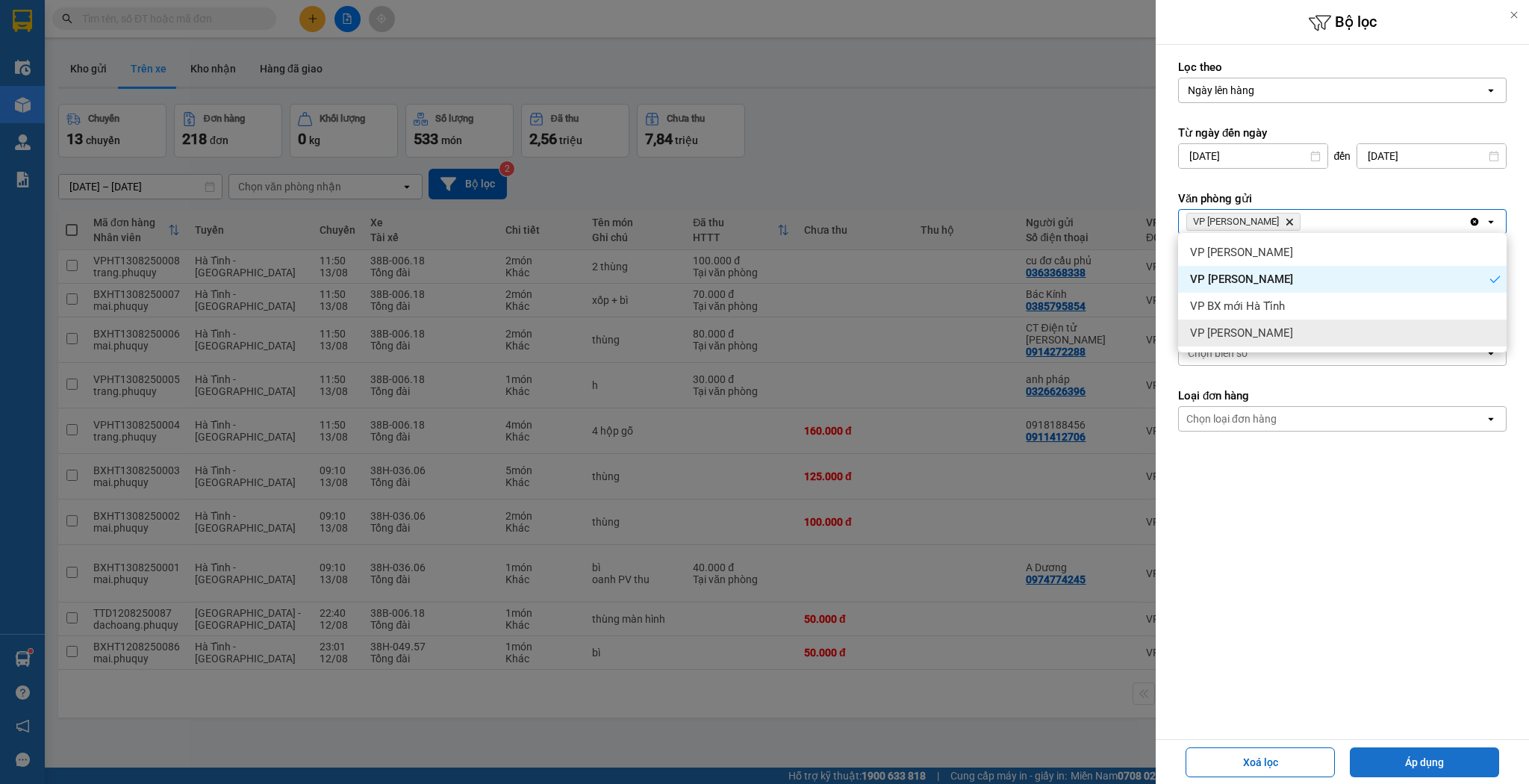
click at [1431, 752] on button "Áp dụng" at bounding box center [1424, 762] width 150 height 30
type input "[DATE] – [DATE]"
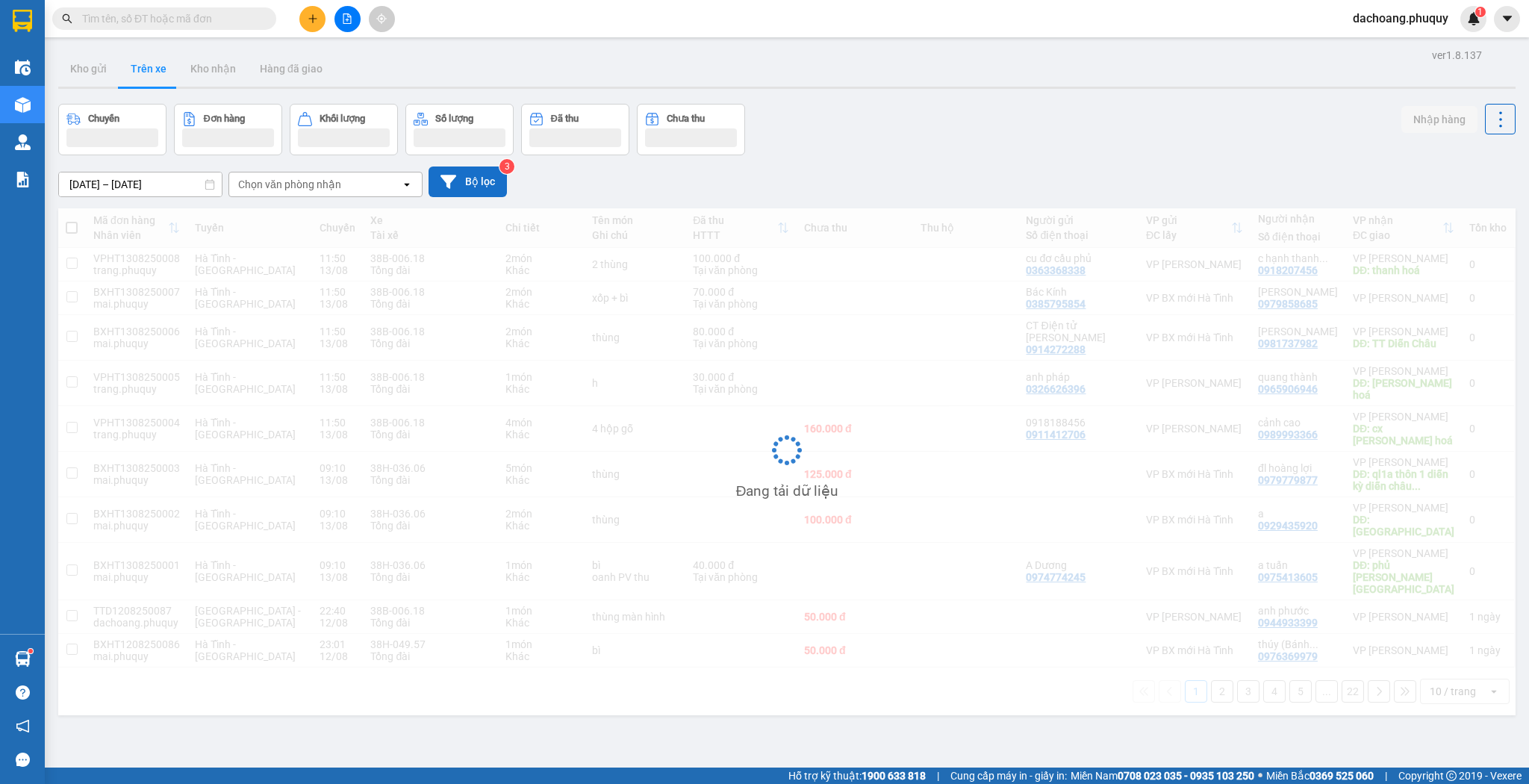
click at [493, 177] on button "Bộ lọc" at bounding box center [467, 182] width 79 height 31
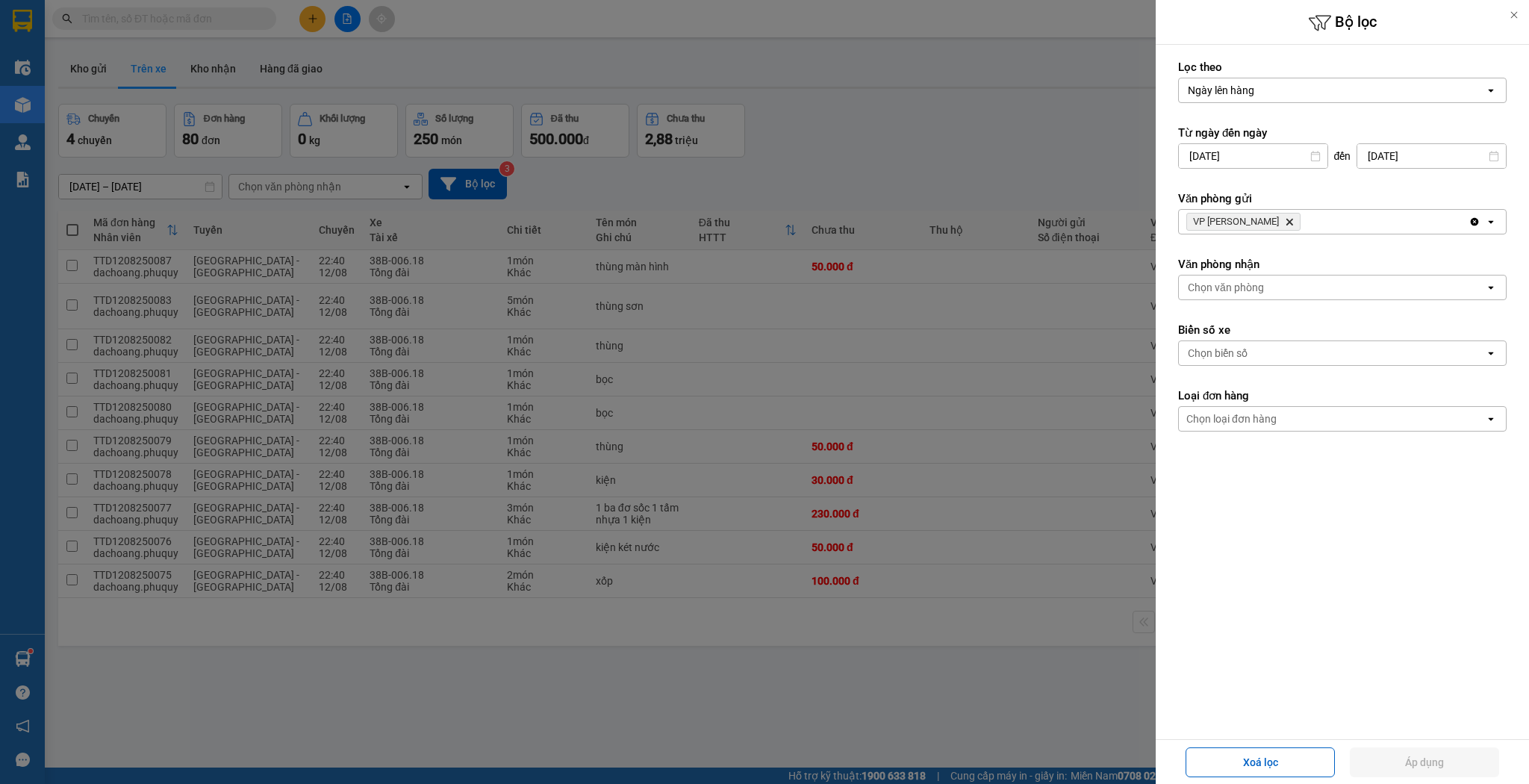
click at [855, 160] on div at bounding box center [764, 392] width 1529 height 784
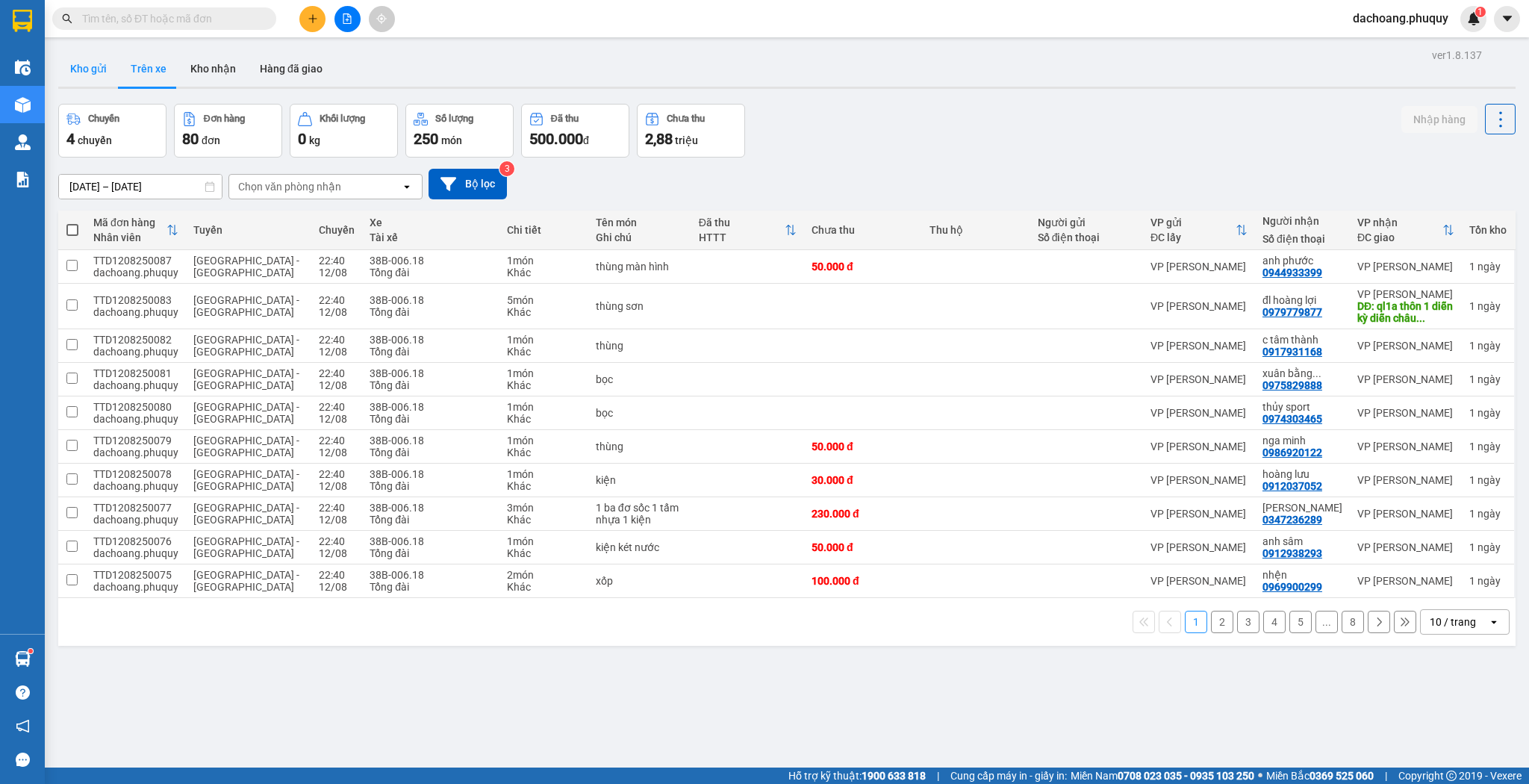
click at [94, 82] on button "Kho gửi" at bounding box center [88, 68] width 60 height 36
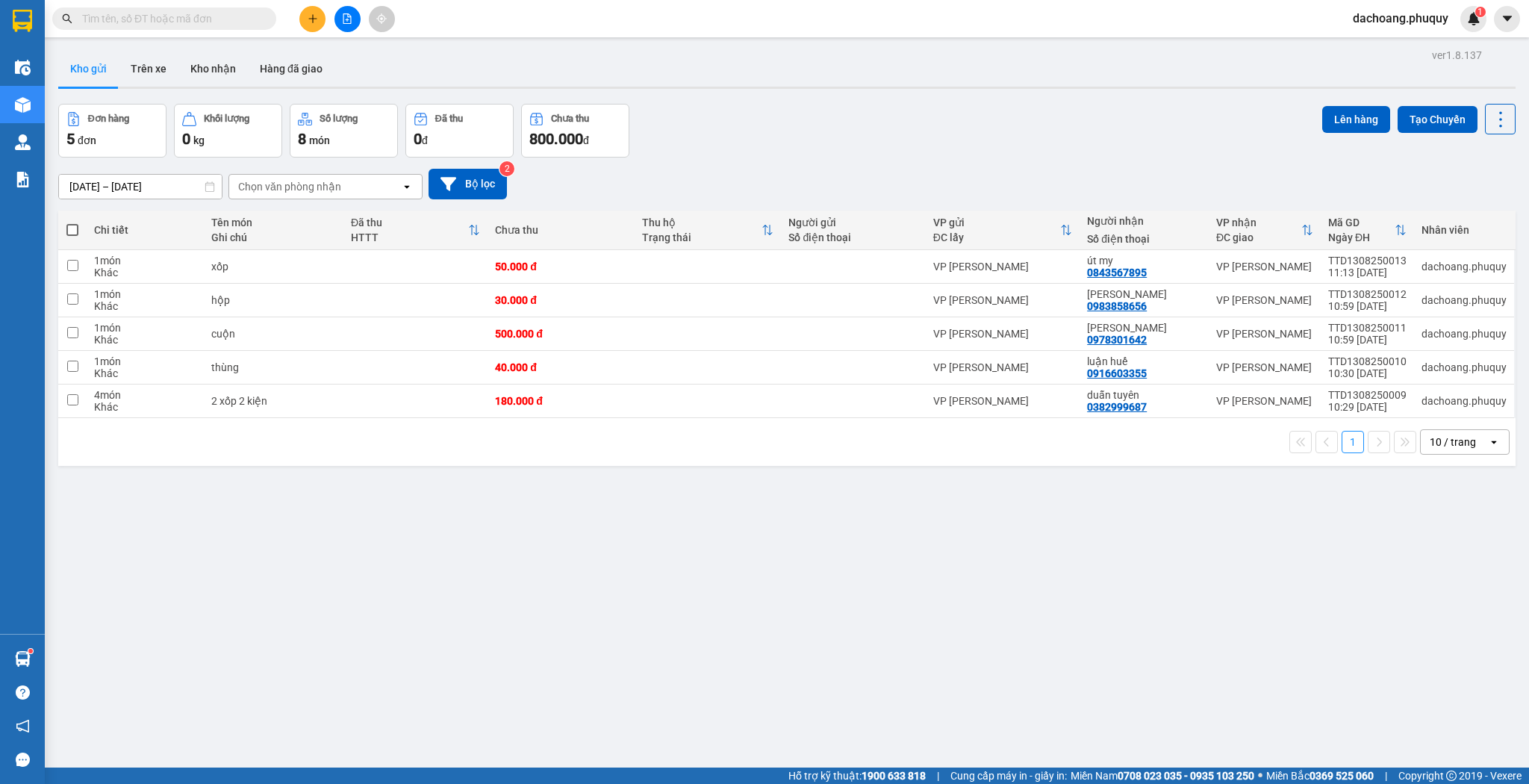
drag, startPoint x: 94, startPoint y: 82, endPoint x: 700, endPoint y: 131, distance: 608.0
click at [700, 131] on div "Đơn hàng 5 đơn Khối lượng 0 kg Số lượng 8 món Đã thu 0 đ Chưa thu 800.000 đ Lên…" at bounding box center [786, 130] width 1457 height 53
click at [1437, 442] on div "10 / trang" at bounding box center [1453, 441] width 47 height 15
click at [1446, 603] on span "100 / trang" at bounding box center [1449, 606] width 53 height 15
click at [320, 15] on button at bounding box center [312, 18] width 26 height 26
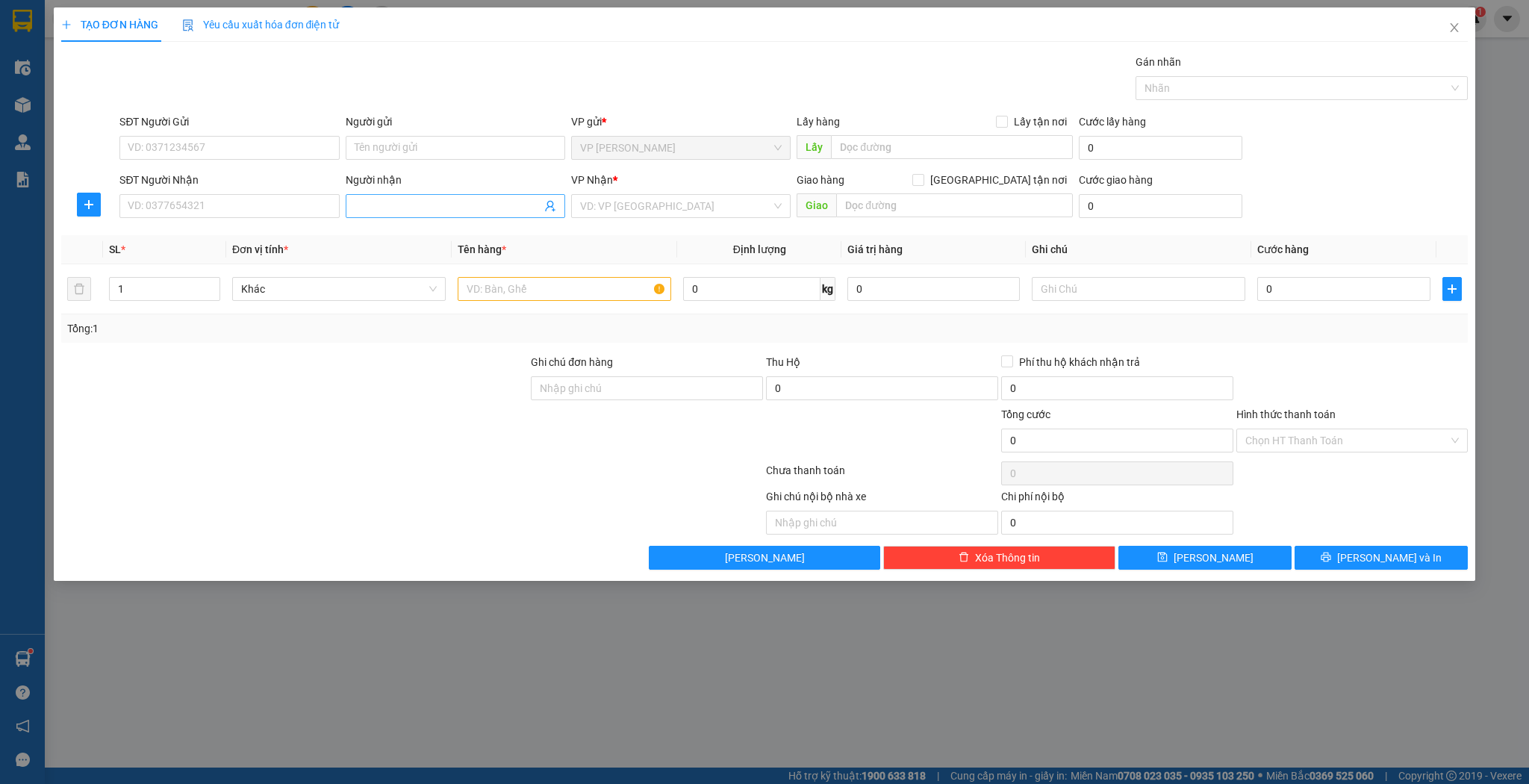
click at [441, 206] on input "Người nhận" at bounding box center [448, 206] width 186 height 16
type input "in trí việt"
click at [433, 257] on div "in trí việt - 0906322299" at bounding box center [455, 258] width 202 height 16
type input "0906322299"
type input "in trí việt"
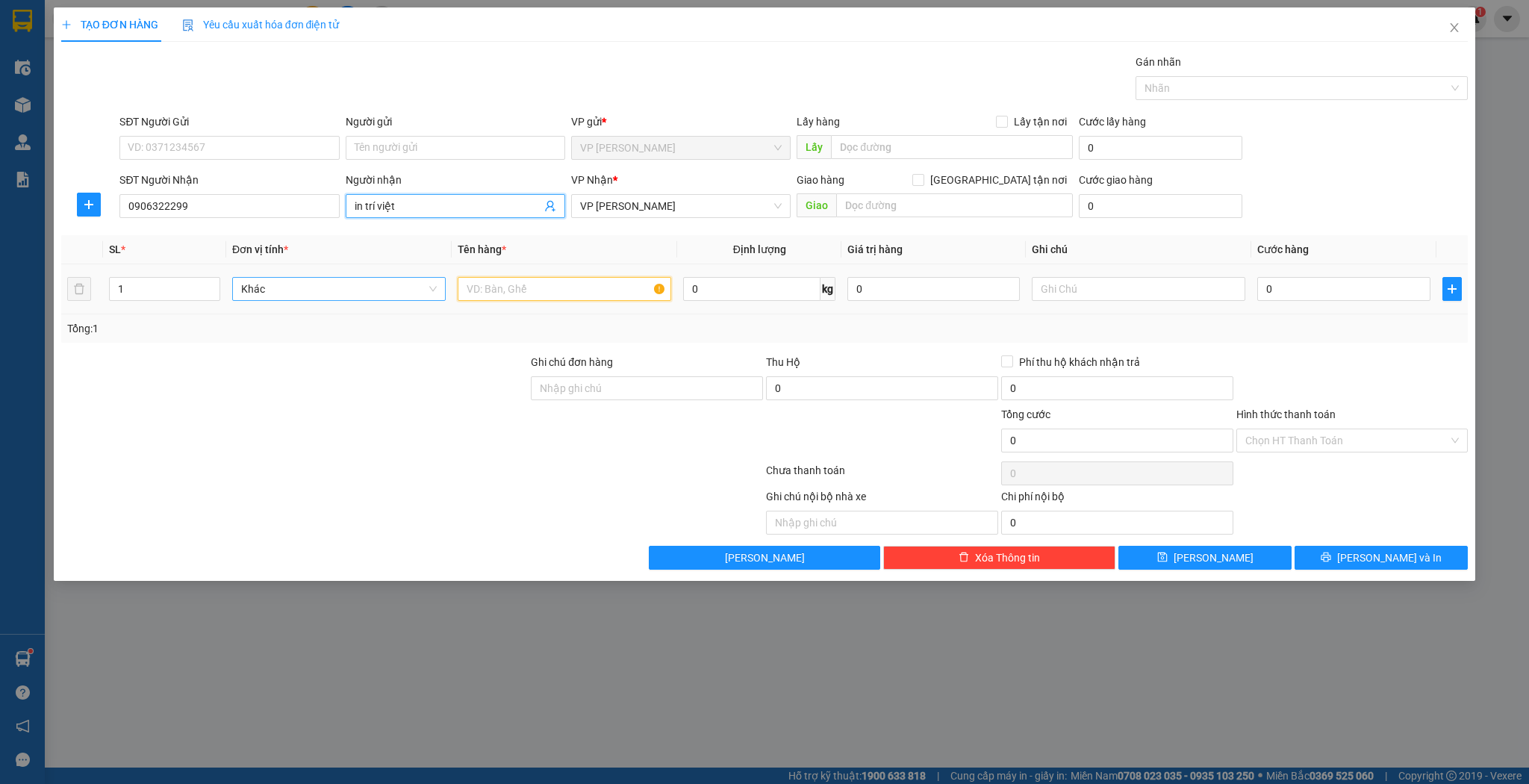
drag, startPoint x: 495, startPoint y: 284, endPoint x: 299, endPoint y: 287, distance: 196.0
click at [494, 283] on input "text" at bounding box center [564, 288] width 214 height 24
click at [185, 288] on input "1" at bounding box center [164, 288] width 110 height 22
click at [185, 289] on input "1" at bounding box center [164, 288] width 110 height 22
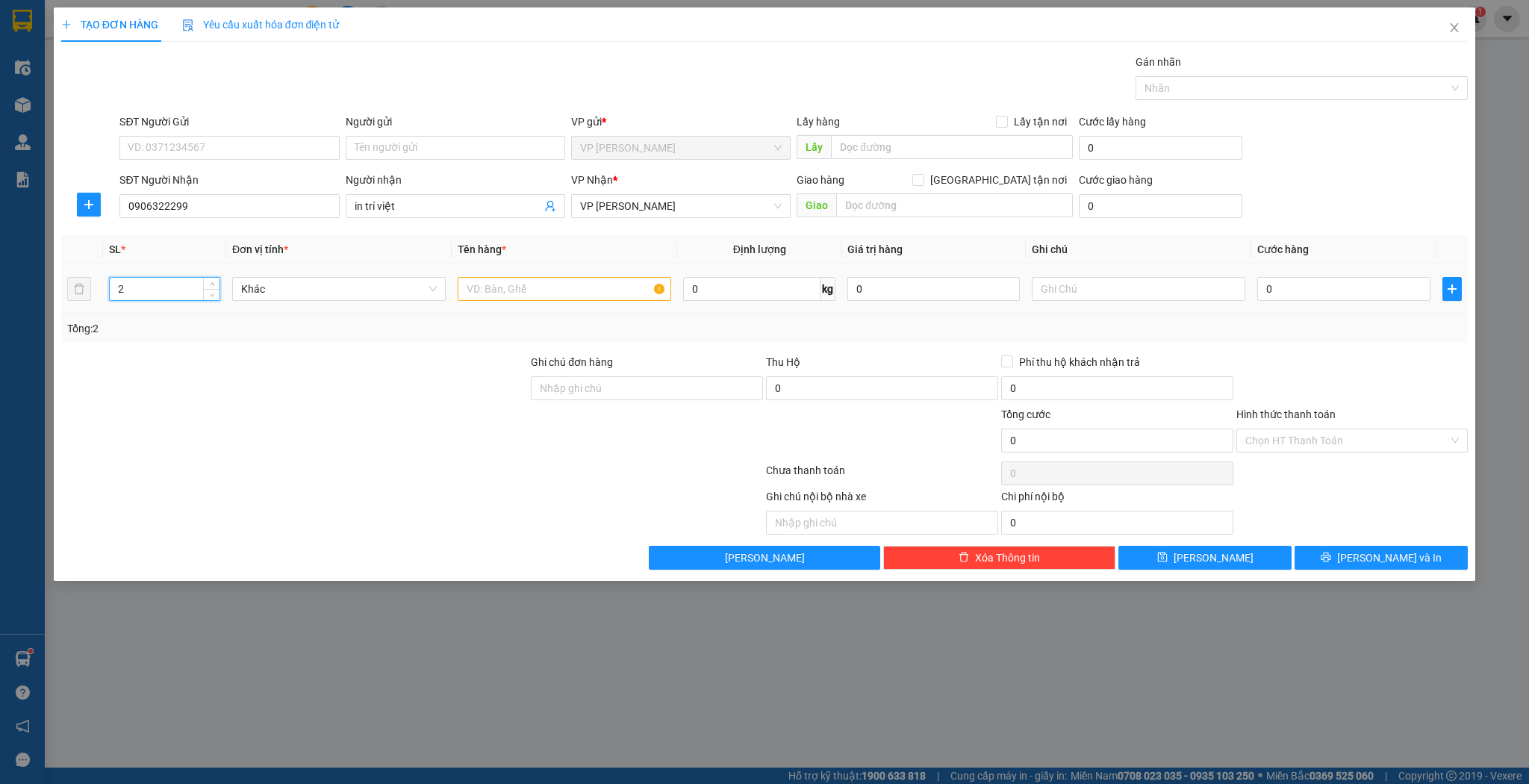
type input "2"
click at [560, 289] on input "text" at bounding box center [564, 288] width 214 height 24
type input "thùng"
click at [1314, 288] on input "0" at bounding box center [1344, 288] width 173 height 24
type input "1"
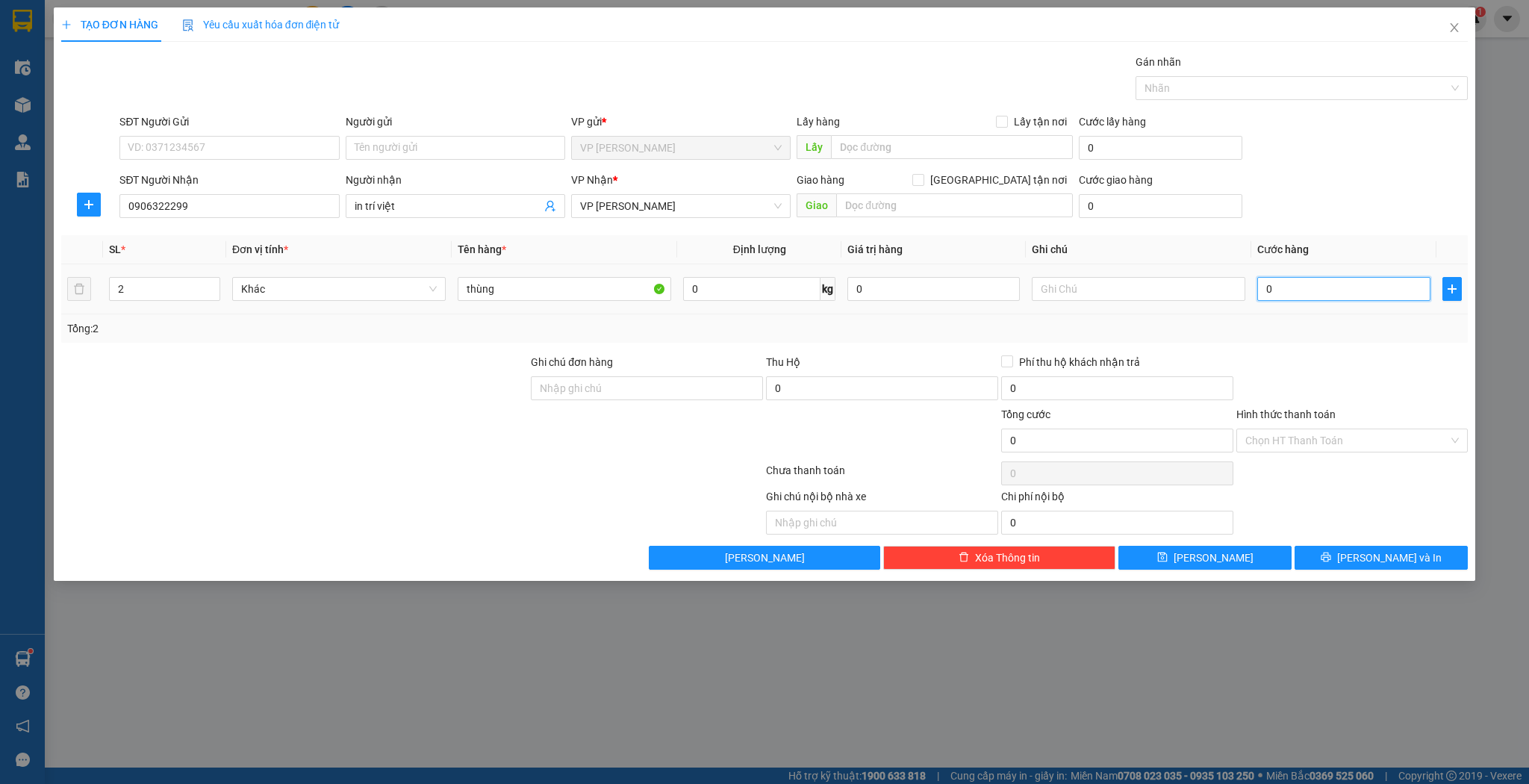
type input "1"
type input "10"
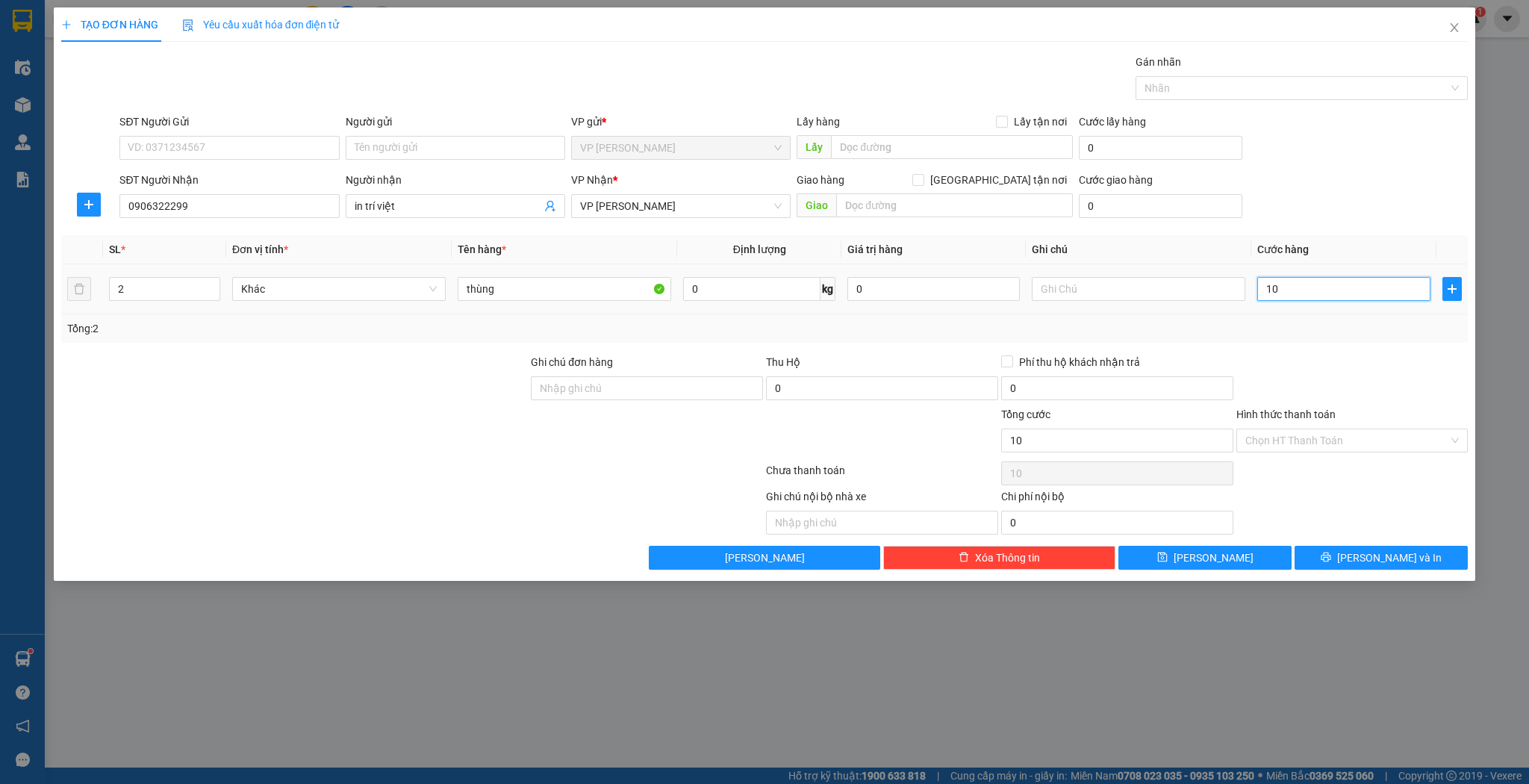
type input "100"
type input "100.000"
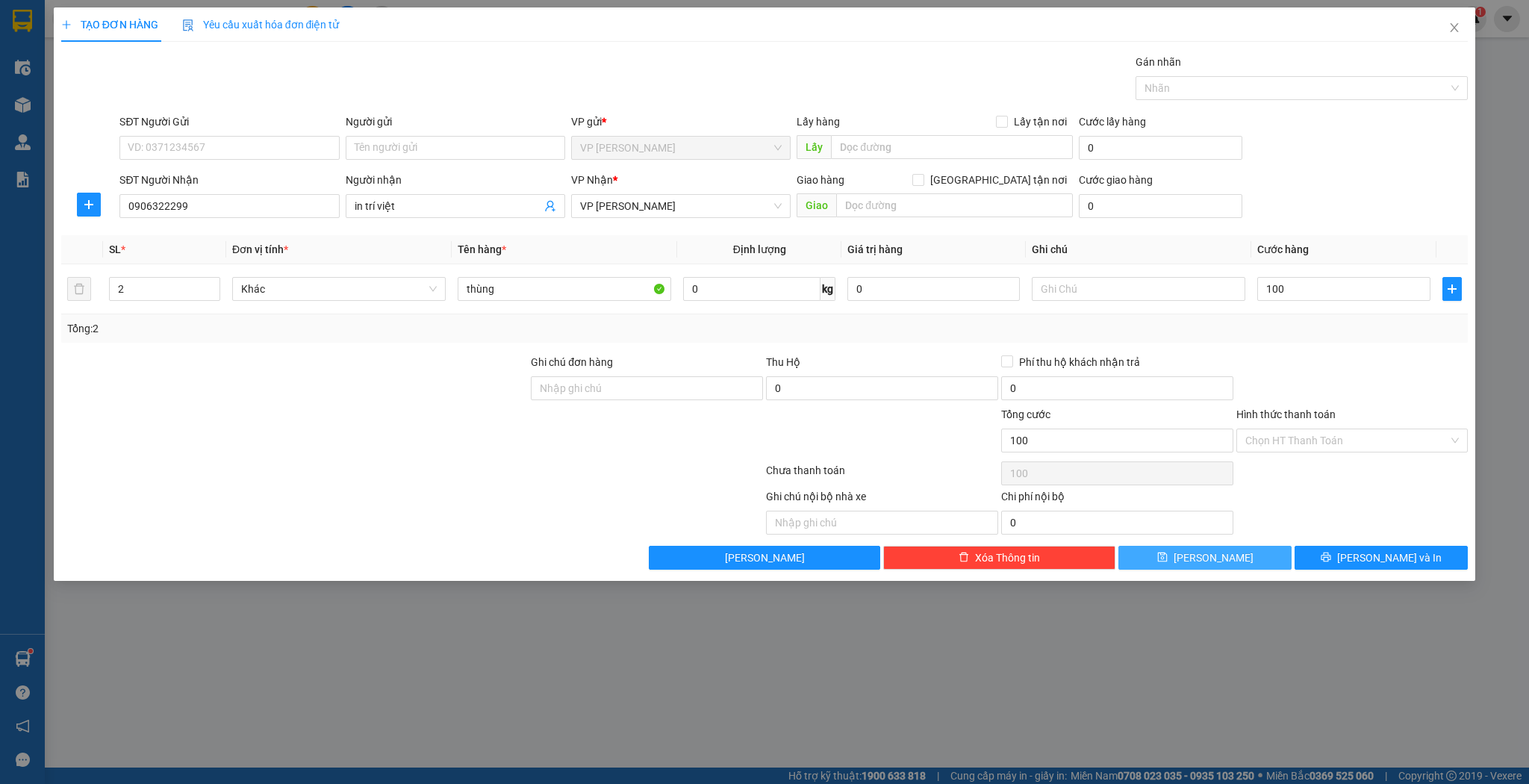
type input "100.000"
click at [1205, 552] on span "[PERSON_NAME]" at bounding box center [1213, 557] width 80 height 16
type input "1"
type input "0"
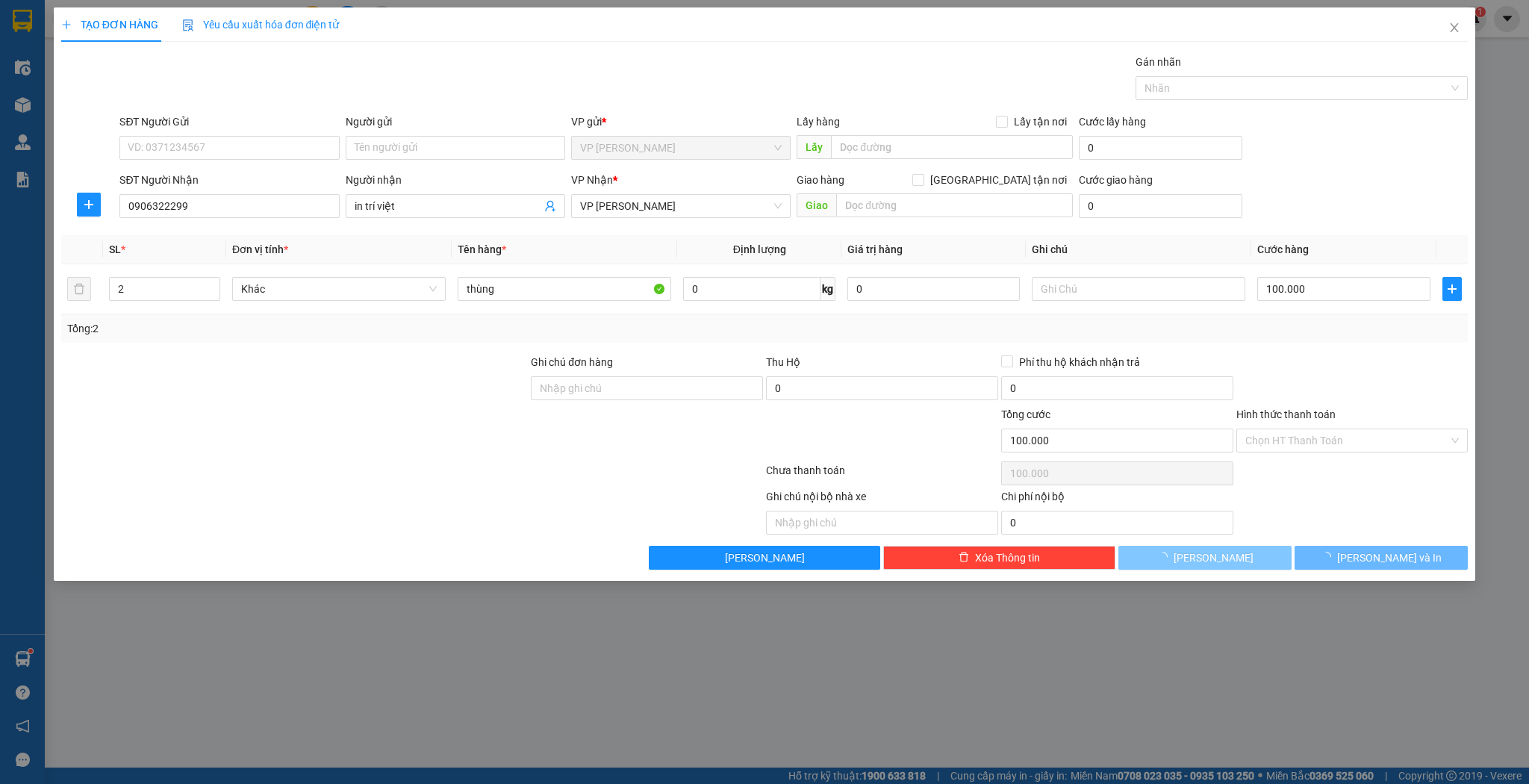
type input "0"
